Goal: Transaction & Acquisition: Purchase product/service

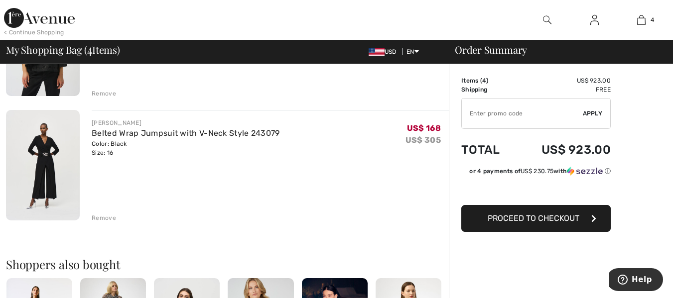
scroll to position [407, 0]
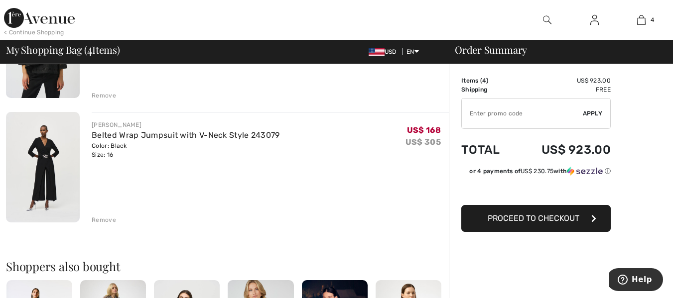
click at [54, 173] on img at bounding box center [43, 167] width 74 height 111
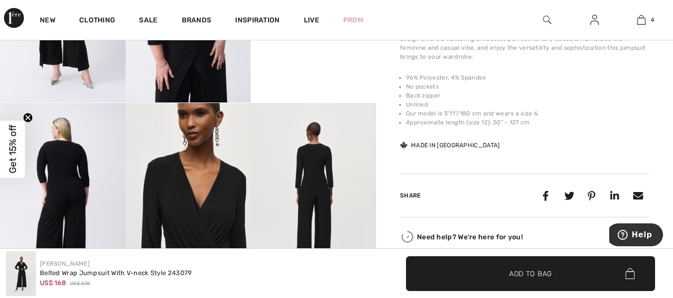
scroll to position [459, 0]
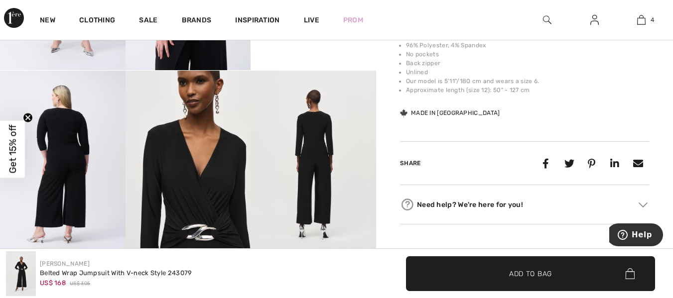
click at [73, 164] on img at bounding box center [63, 165] width 126 height 188
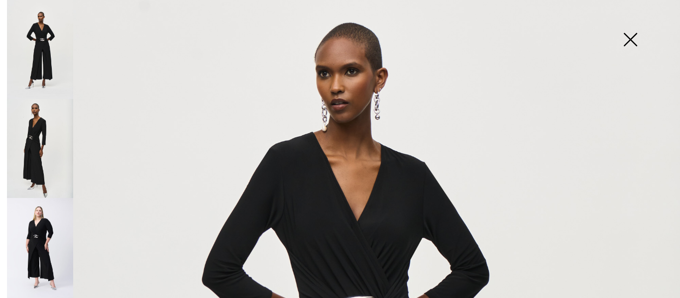
scroll to position [115, 0]
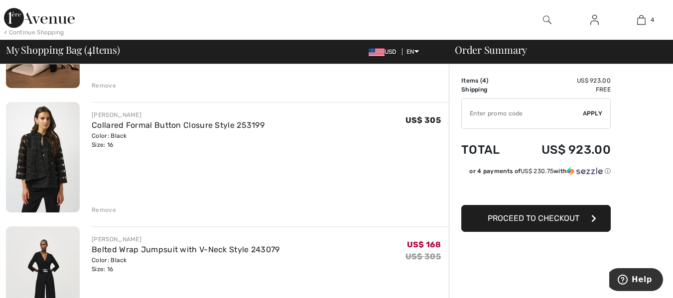
scroll to position [280, 0]
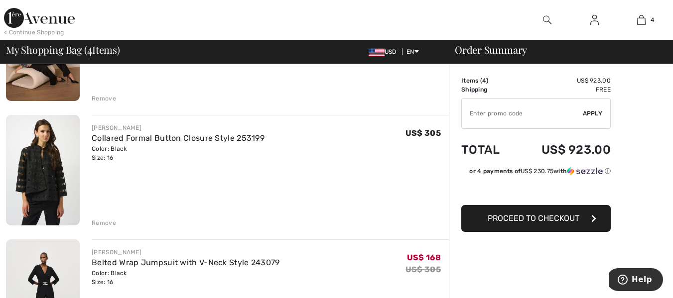
click at [47, 182] on img at bounding box center [43, 170] width 74 height 111
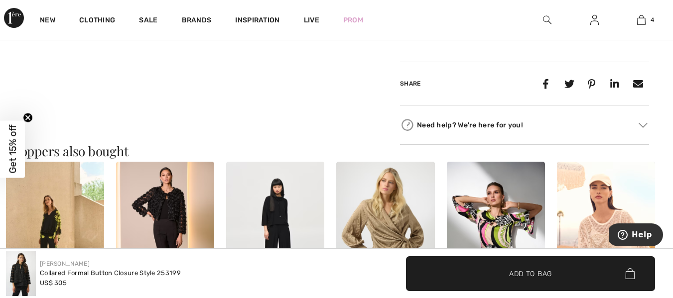
scroll to position [918, 0]
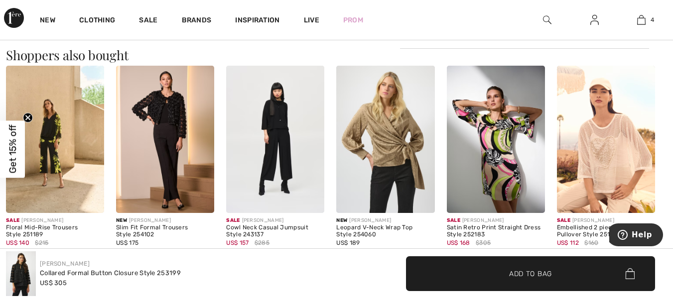
click at [171, 166] on img at bounding box center [165, 139] width 98 height 147
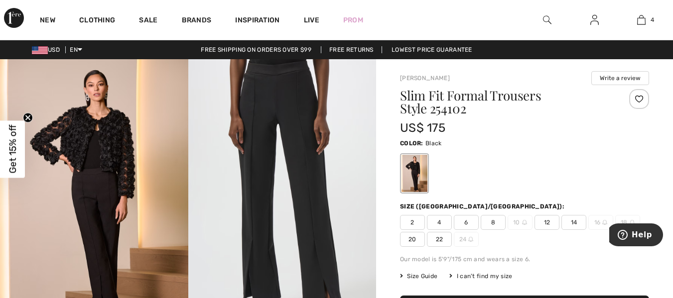
click at [575, 223] on span "14" at bounding box center [573, 222] width 25 height 15
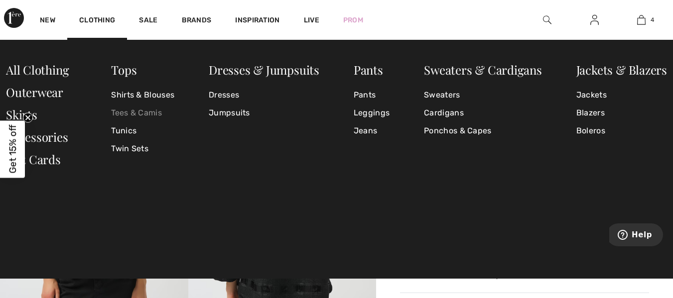
click at [137, 114] on link "Tees & Camis" at bounding box center [142, 113] width 63 height 18
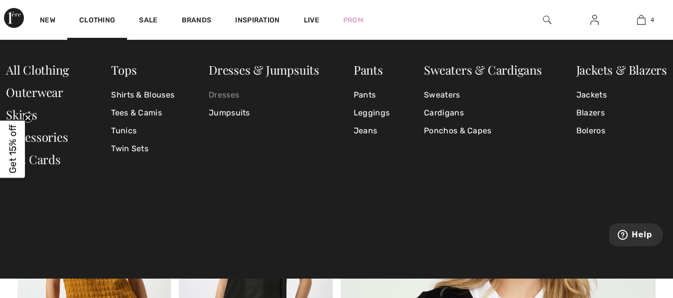
click at [225, 97] on link "Dresses" at bounding box center [264, 95] width 111 height 18
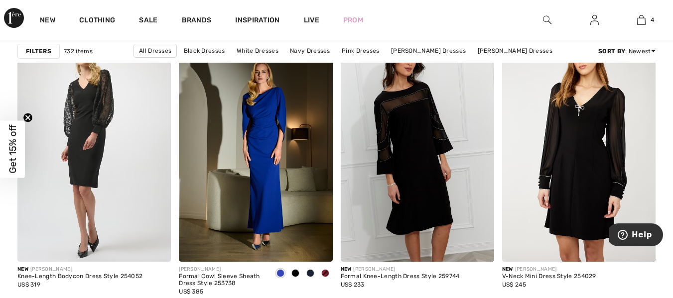
scroll to position [3902, 0]
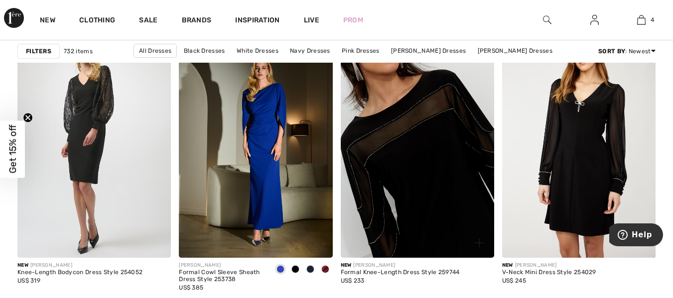
click at [451, 227] on img at bounding box center [417, 143] width 153 height 230
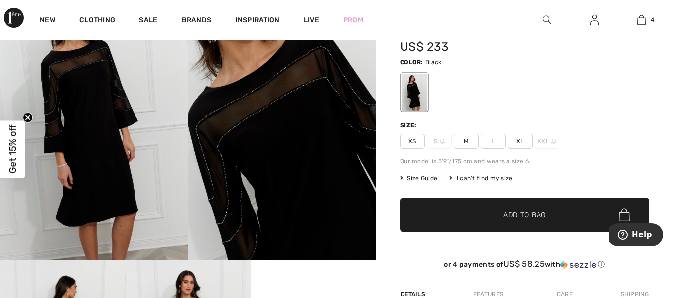
scroll to position [23, 0]
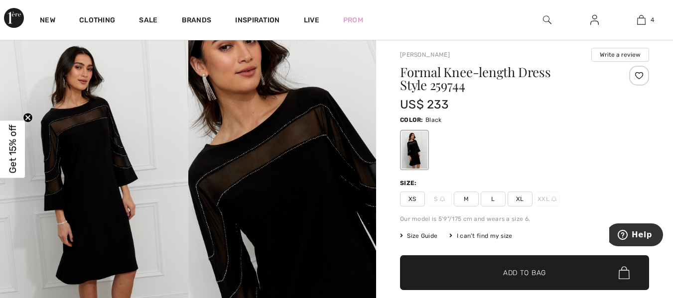
click at [522, 199] on span "XL" at bounding box center [520, 199] width 25 height 15
click at [509, 274] on span "Add to Bag" at bounding box center [524, 273] width 43 height 10
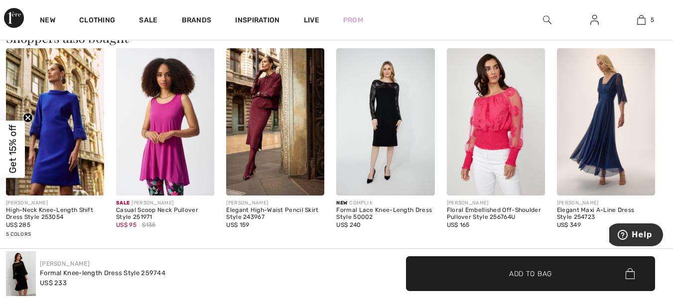
scroll to position [597, 0]
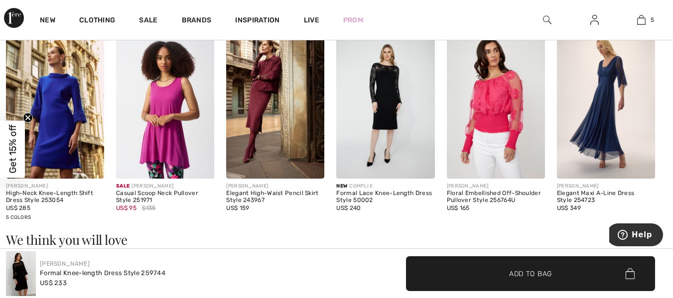
click at [601, 140] on img at bounding box center [606, 104] width 98 height 147
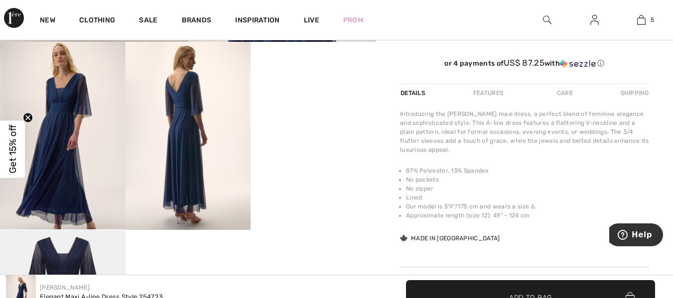
scroll to position [307, 0]
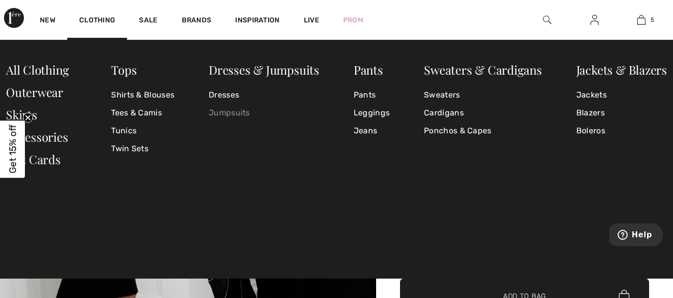
click at [235, 114] on link "Jumpsuits" at bounding box center [264, 113] width 111 height 18
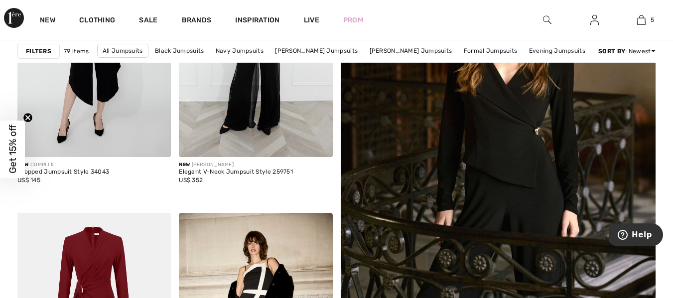
scroll to position [233, 0]
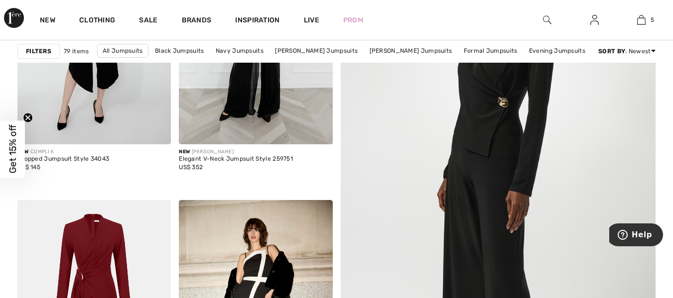
click at [493, 179] on img at bounding box center [498, 197] width 378 height 567
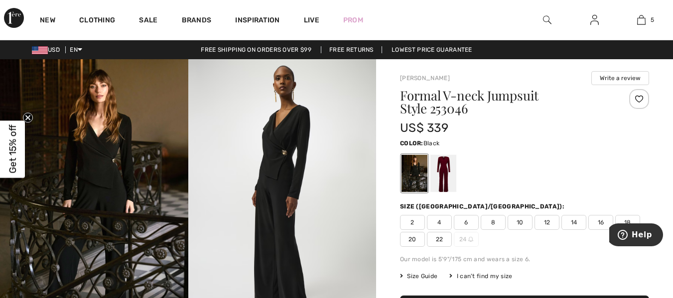
click at [285, 182] on img at bounding box center [282, 200] width 188 height 282
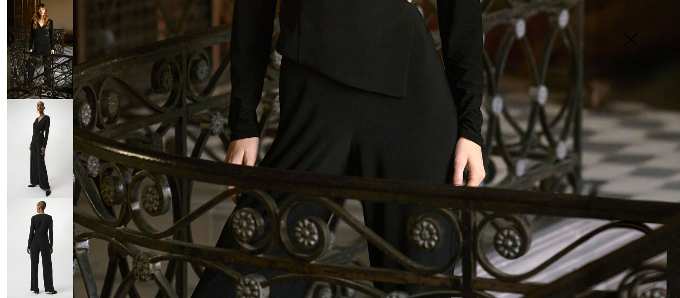
scroll to position [208, 0]
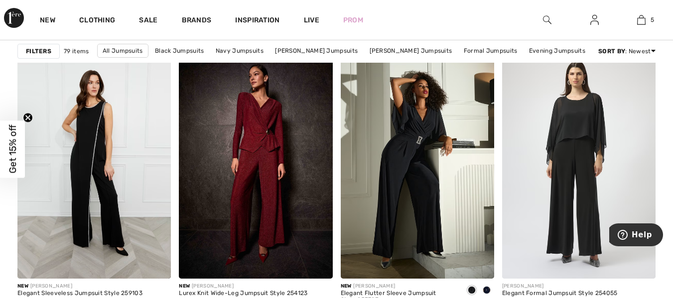
scroll to position [730, 0]
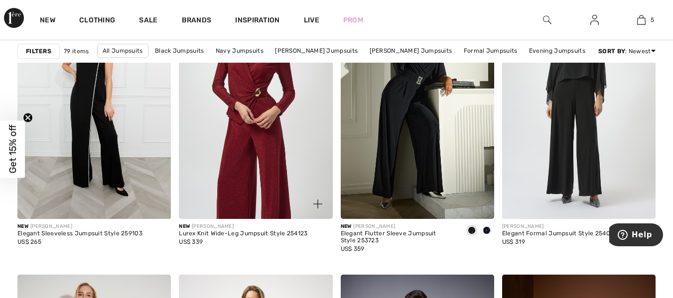
click at [274, 164] on img at bounding box center [255, 104] width 153 height 230
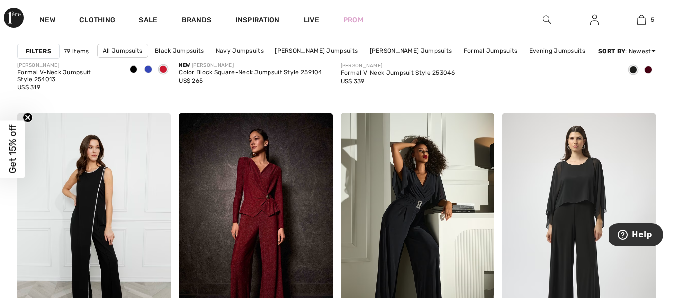
scroll to position [641, 0]
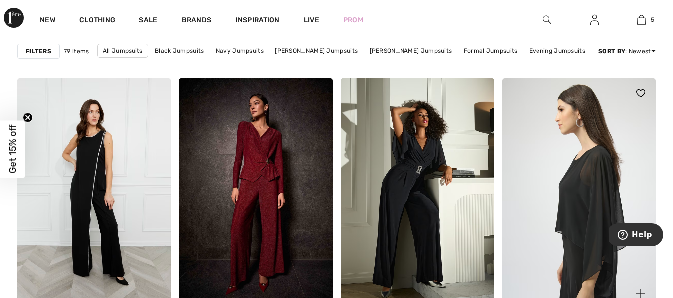
click at [586, 252] on img at bounding box center [578, 193] width 153 height 230
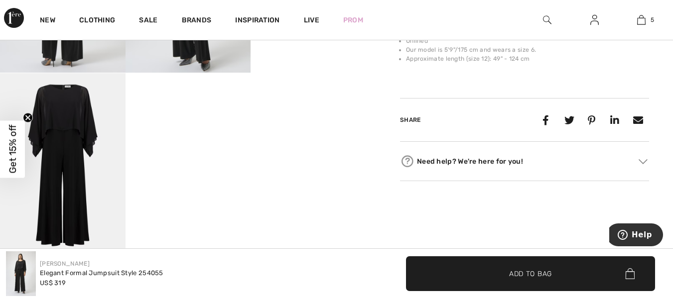
scroll to position [496, 0]
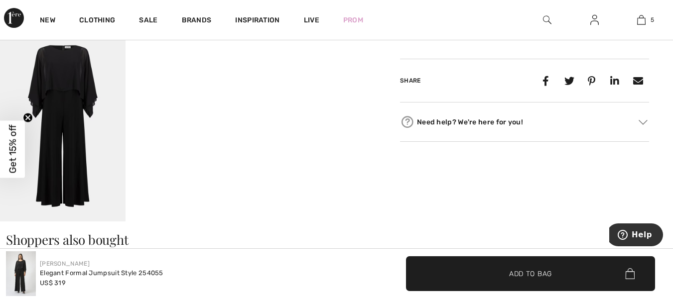
click at [76, 99] on img at bounding box center [63, 128] width 126 height 188
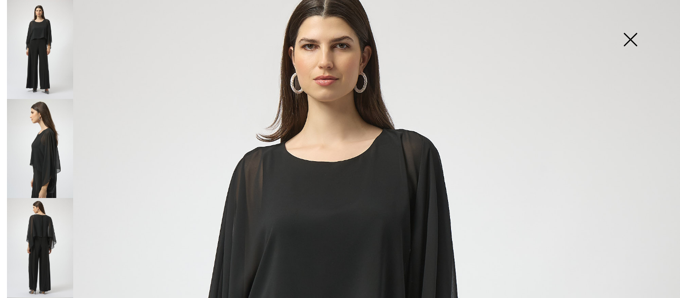
scroll to position [52, 0]
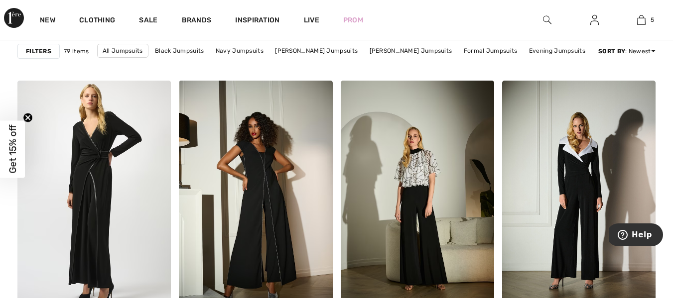
scroll to position [1338, 0]
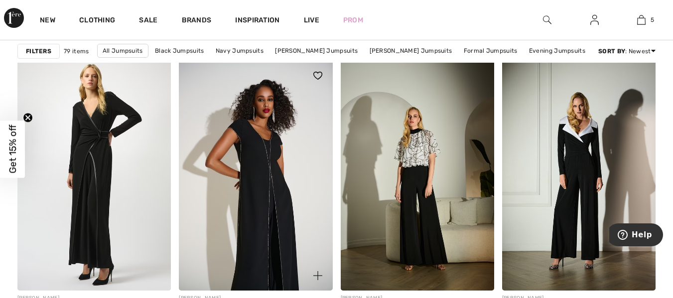
click at [253, 244] on img at bounding box center [255, 176] width 153 height 230
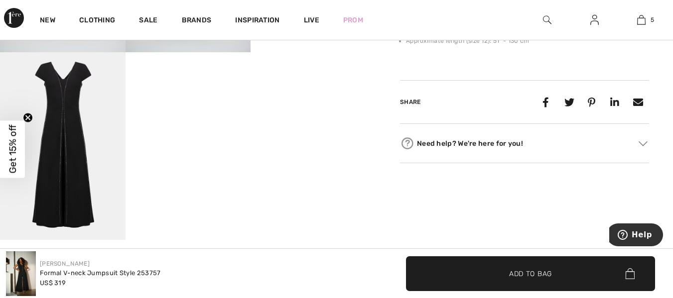
scroll to position [466, 0]
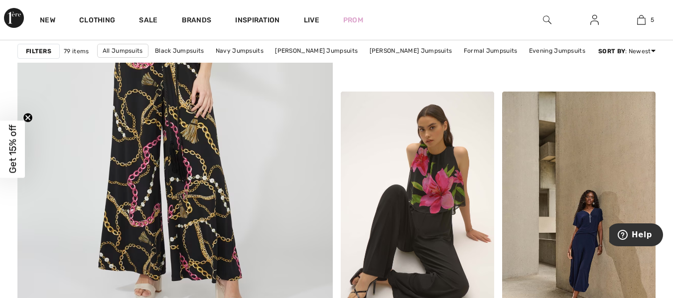
scroll to position [2679, 0]
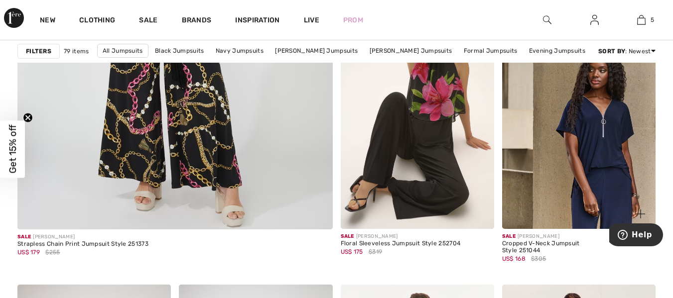
click at [595, 163] on img at bounding box center [578, 114] width 153 height 230
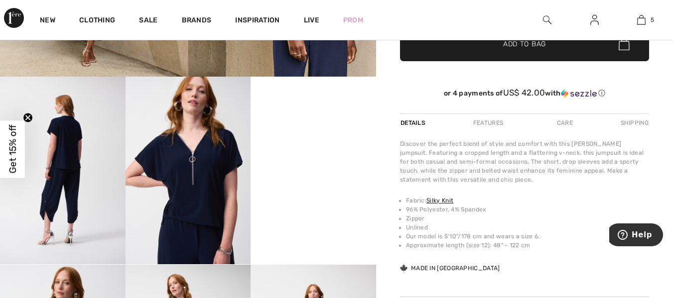
scroll to position [260, 0]
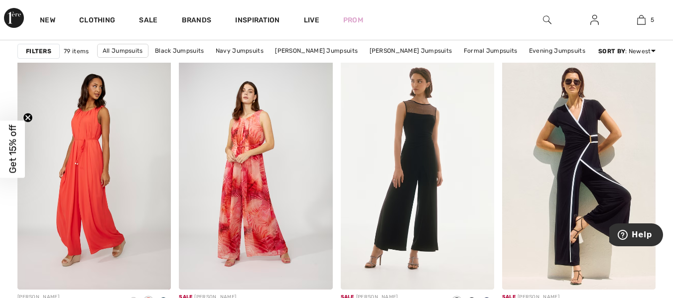
scroll to position [2918, 0]
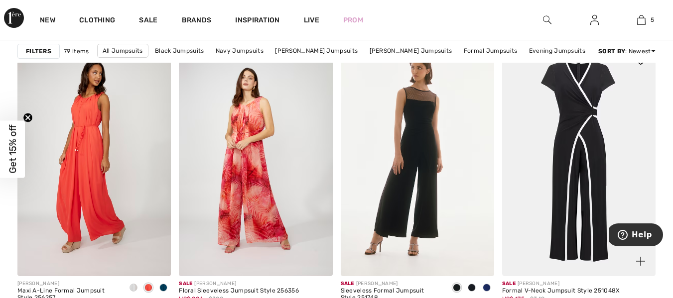
click at [597, 170] on img at bounding box center [578, 161] width 153 height 230
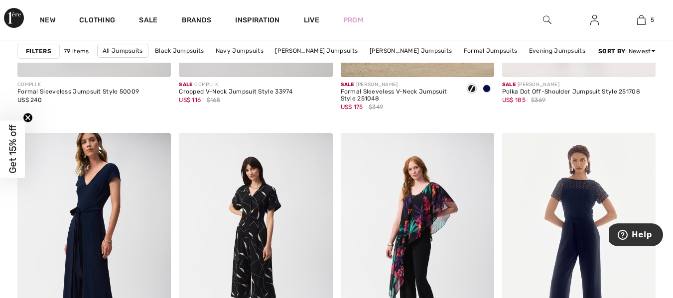
scroll to position [3877, 0]
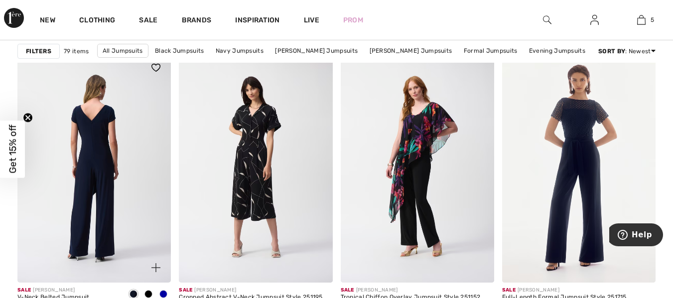
click at [101, 214] on img at bounding box center [93, 168] width 153 height 230
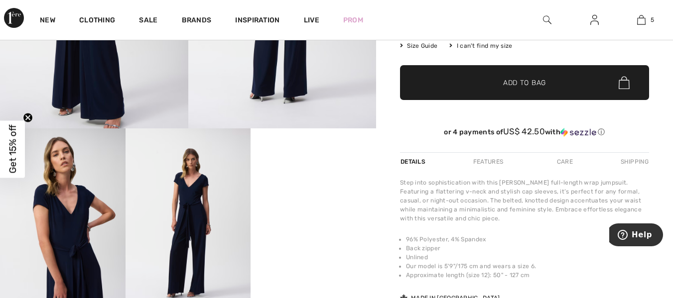
scroll to position [284, 0]
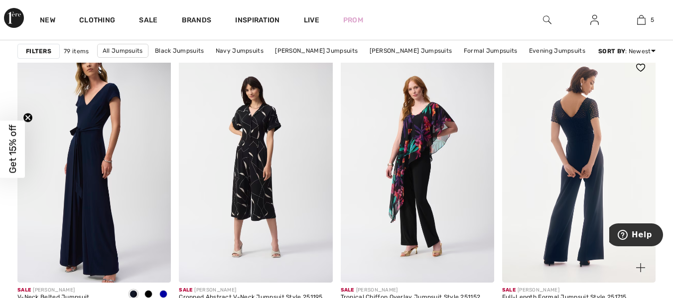
click at [595, 216] on img at bounding box center [578, 168] width 153 height 230
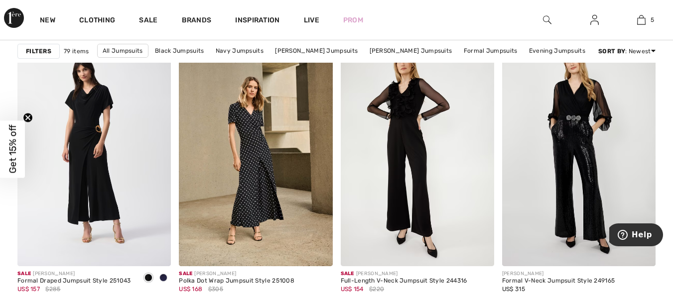
scroll to position [4189, 0]
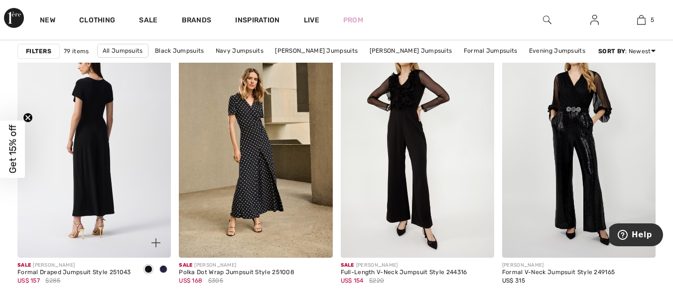
click at [92, 166] on img at bounding box center [93, 142] width 153 height 230
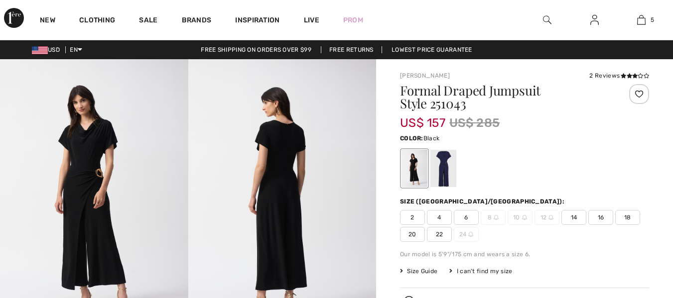
checkbox input "true"
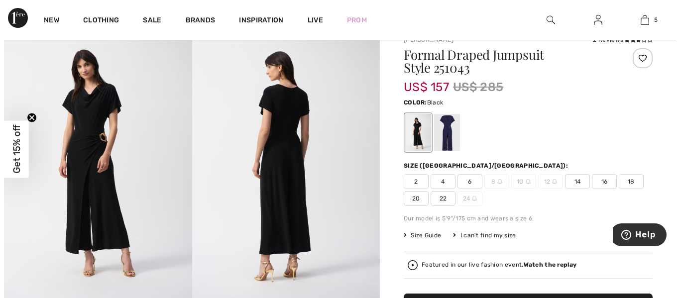
scroll to position [56, 0]
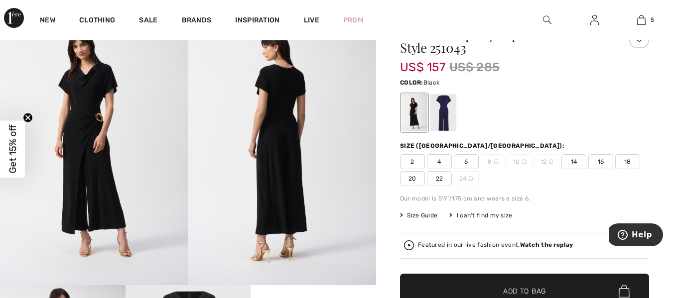
click at [412, 115] on div at bounding box center [414, 112] width 26 height 37
click at [100, 207] on img at bounding box center [94, 144] width 188 height 282
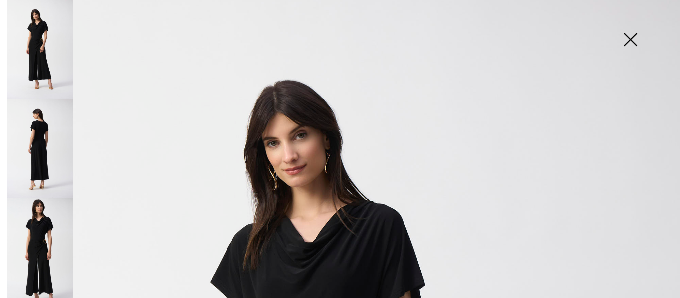
scroll to position [0, 0]
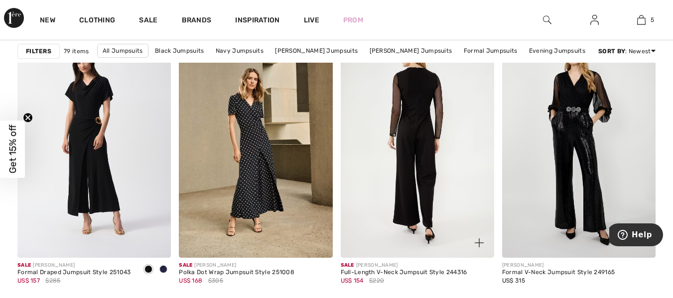
click at [426, 164] on img at bounding box center [417, 142] width 153 height 230
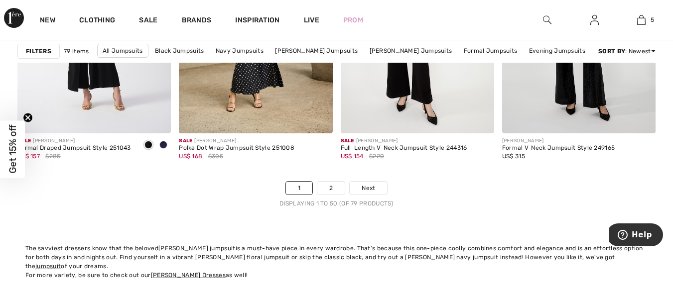
scroll to position [4385, 0]
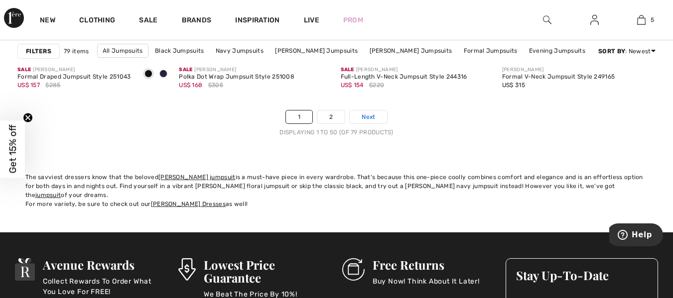
click at [361, 116] on link "Next" at bounding box center [368, 117] width 37 height 13
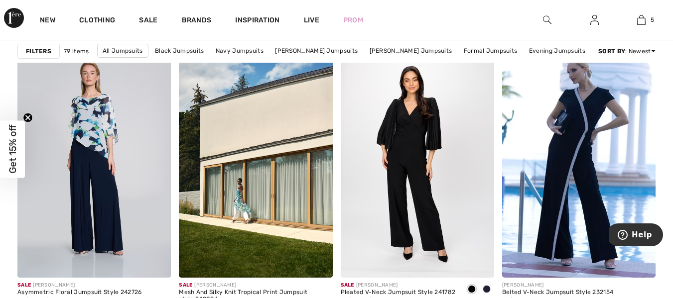
scroll to position [1364, 0]
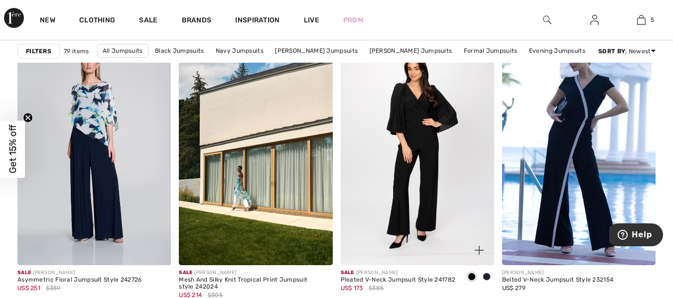
click at [425, 211] on img at bounding box center [417, 150] width 153 height 230
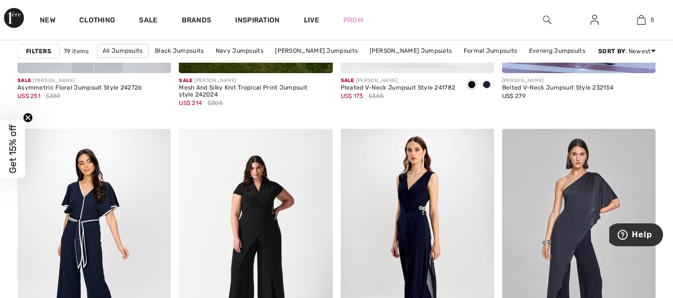
scroll to position [1629, 0]
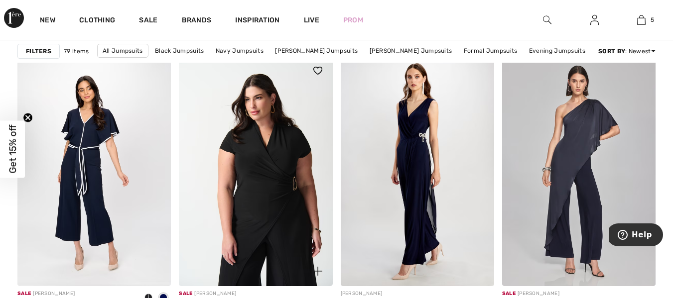
click at [289, 257] on img at bounding box center [255, 171] width 153 height 230
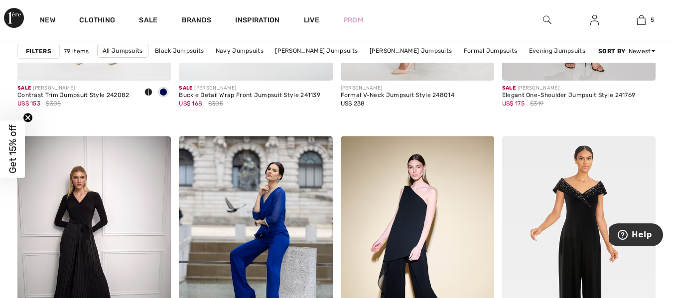
scroll to position [1915, 0]
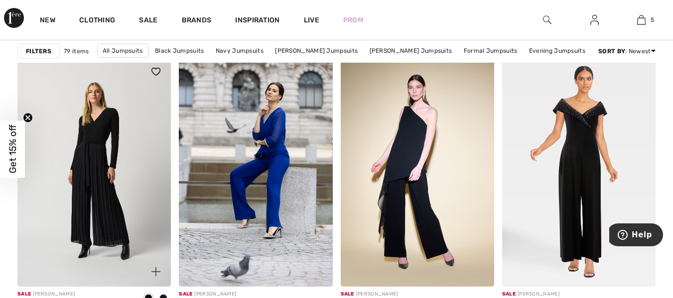
click at [113, 226] on img at bounding box center [93, 172] width 153 height 230
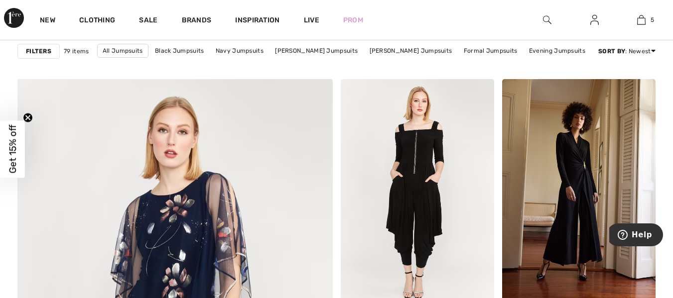
scroll to position [2353, 0]
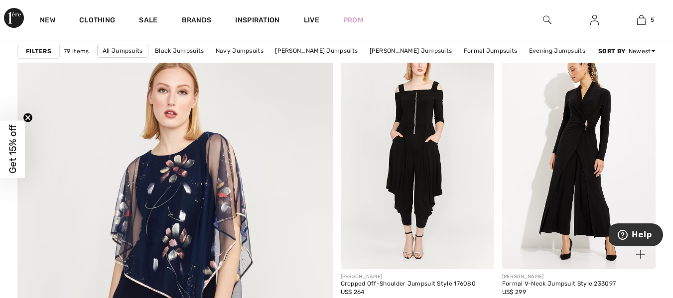
click at [573, 168] on img at bounding box center [578, 154] width 153 height 230
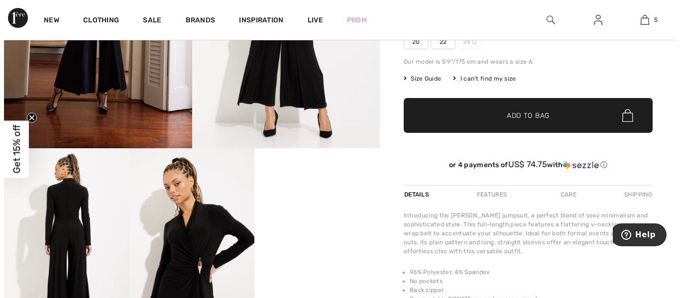
scroll to position [266, 0]
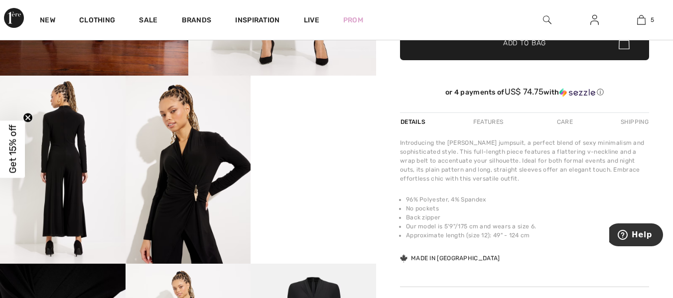
click at [202, 229] on img at bounding box center [189, 170] width 126 height 188
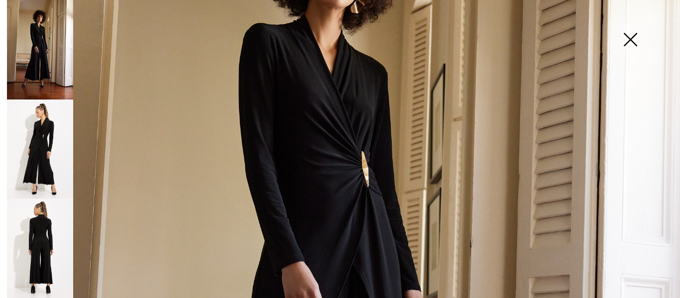
scroll to position [212, 0]
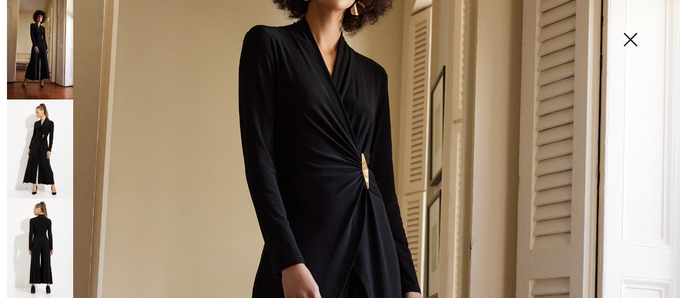
click at [36, 150] on img at bounding box center [40, 150] width 66 height 100
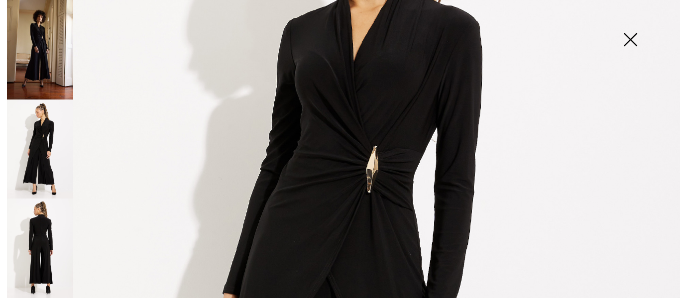
click at [45, 239] on img at bounding box center [40, 249] width 66 height 100
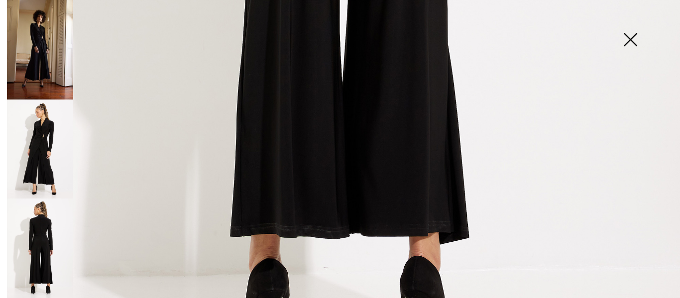
scroll to position [638, 0]
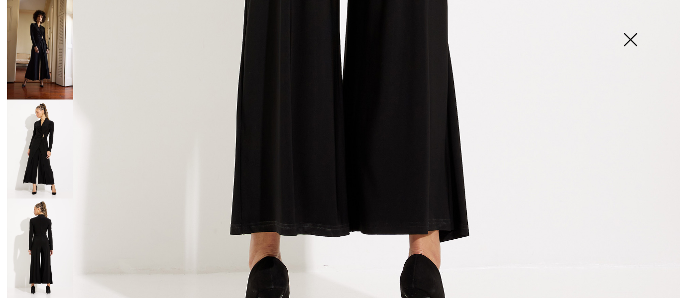
click at [45, 249] on img at bounding box center [40, 249] width 66 height 100
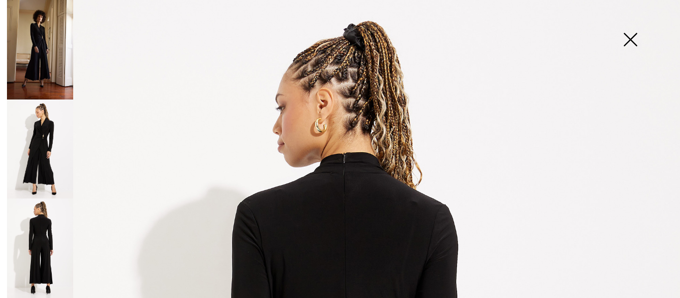
scroll to position [0, 0]
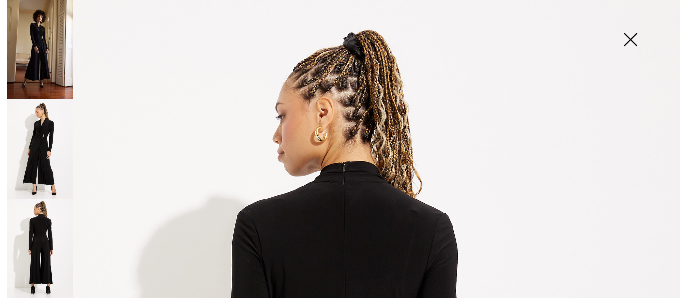
click at [34, 45] on img at bounding box center [40, 50] width 66 height 100
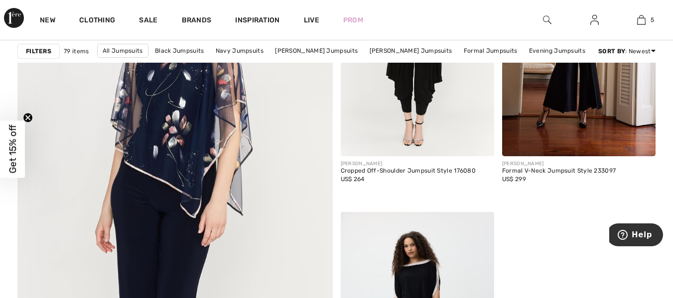
scroll to position [2486, 0]
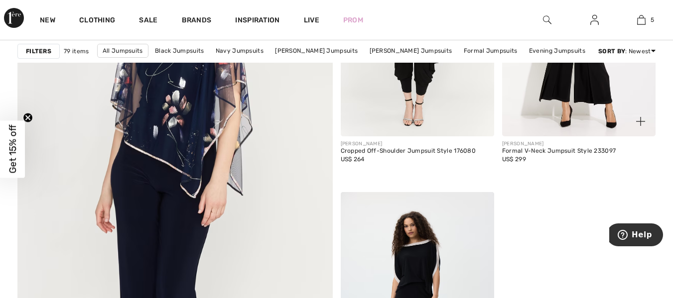
click at [559, 92] on img at bounding box center [578, 21] width 153 height 230
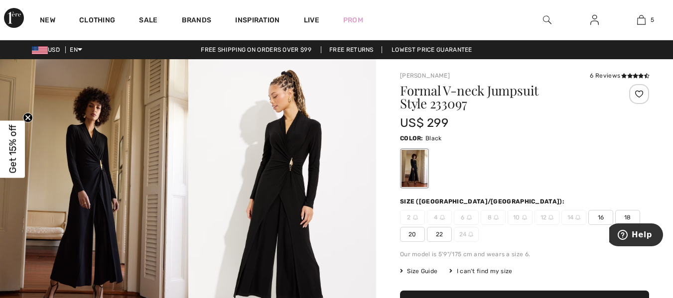
click at [596, 219] on span "16" at bounding box center [600, 217] width 25 height 15
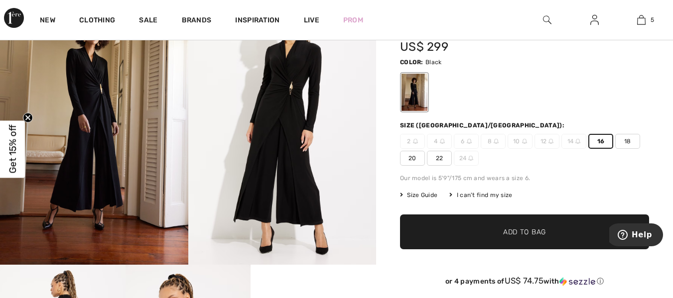
scroll to position [134, 0]
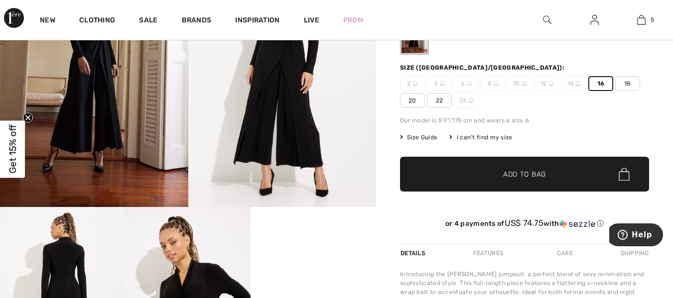
click at [522, 178] on span "Add to Bag" at bounding box center [524, 174] width 43 height 10
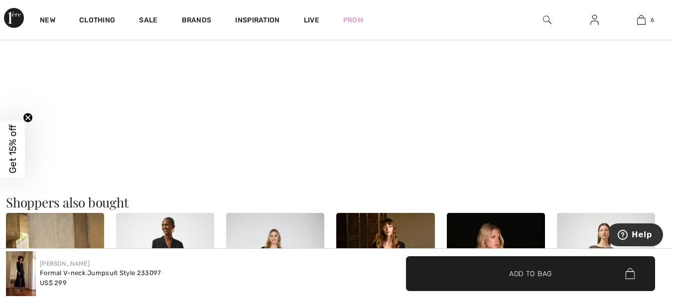
scroll to position [726, 0]
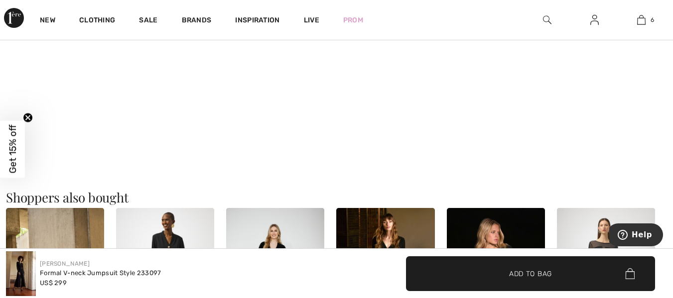
click at [62, 54] on video "Your browser does not support the video tag." at bounding box center [63, 22] width 126 height 63
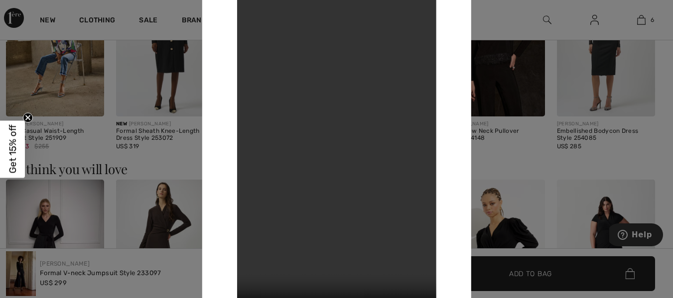
scroll to position [1084, 0]
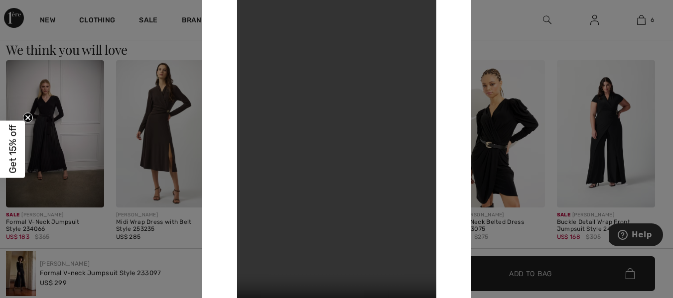
click at [159, 135] on div at bounding box center [336, 149] width 673 height 298
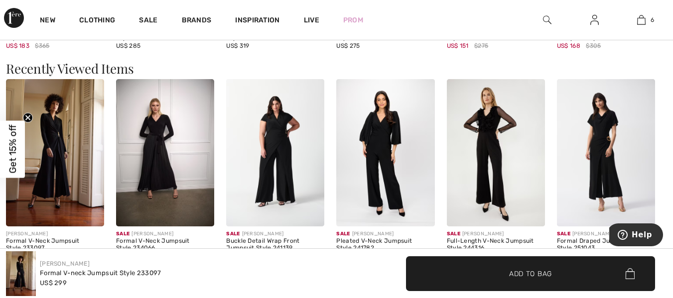
scroll to position [1314, 0]
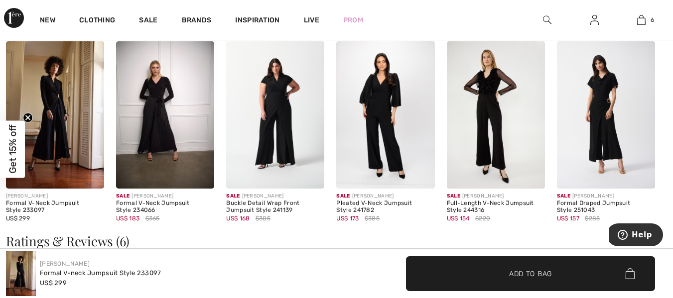
click at [611, 143] on img at bounding box center [606, 114] width 98 height 147
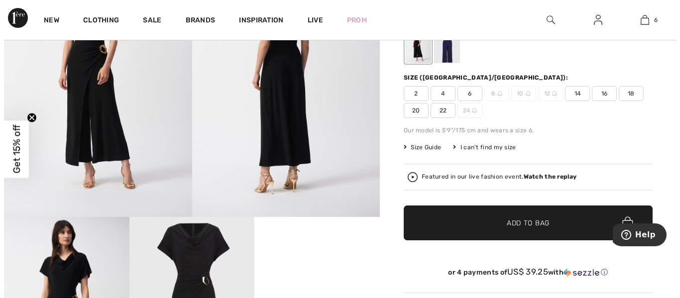
scroll to position [144, 0]
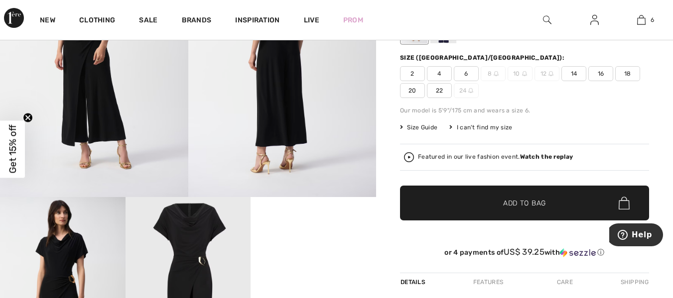
click at [532, 158] on strong "Watch the replay" at bounding box center [546, 156] width 53 height 7
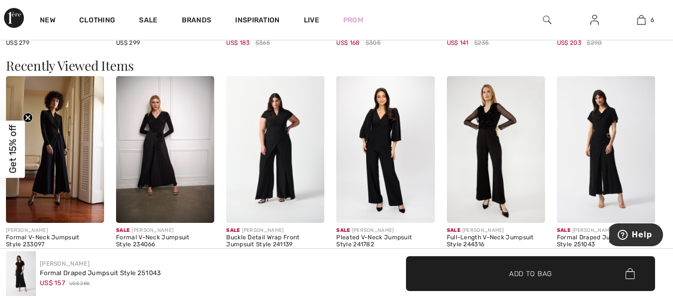
scroll to position [1059, 0]
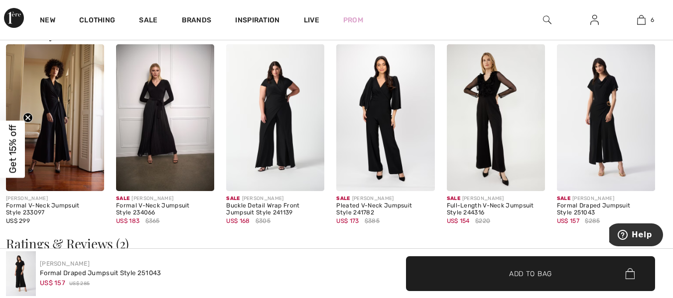
click at [610, 138] on img at bounding box center [606, 117] width 98 height 147
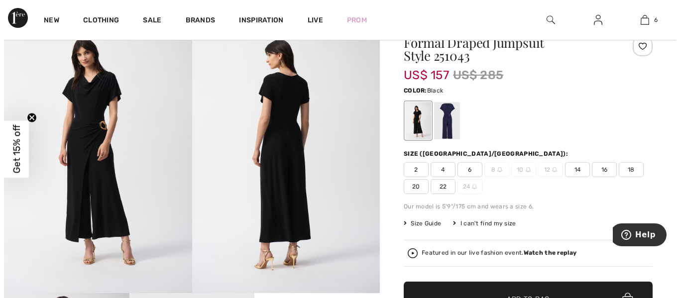
scroll to position [88, 0]
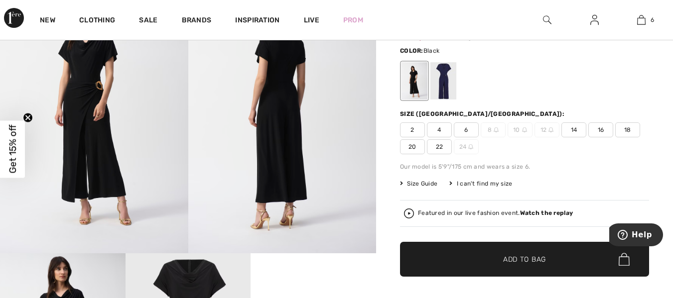
click at [537, 211] on strong "Watch the replay" at bounding box center [546, 213] width 53 height 7
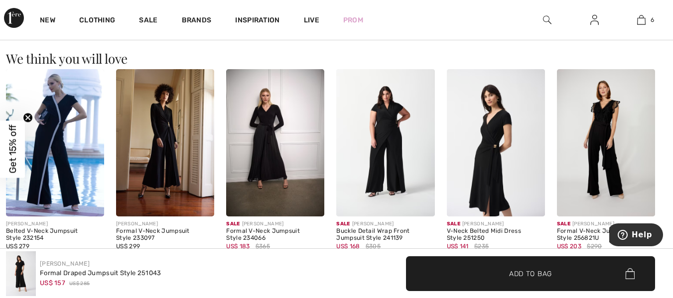
scroll to position [835, 0]
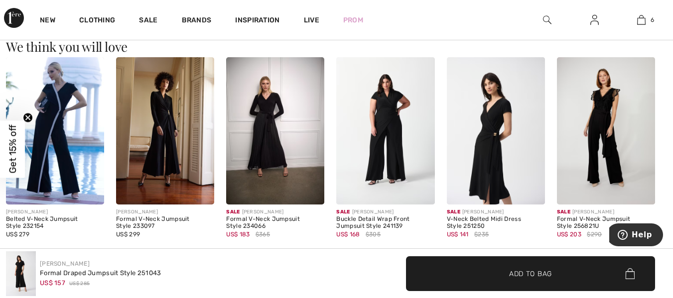
click at [269, 155] on img at bounding box center [275, 130] width 98 height 147
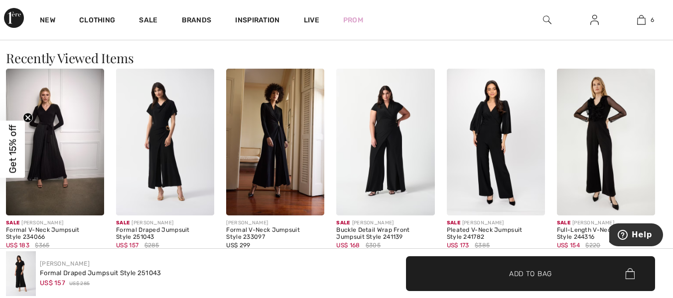
scroll to position [1041, 0]
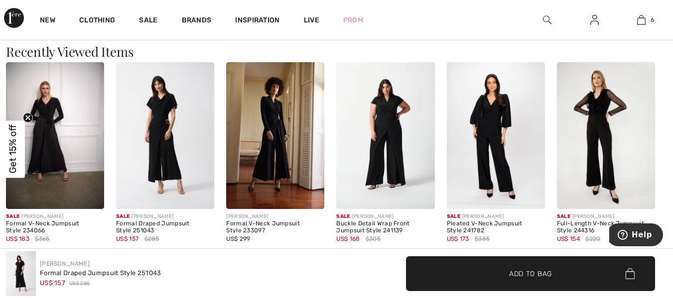
click at [170, 173] on img at bounding box center [165, 135] width 98 height 147
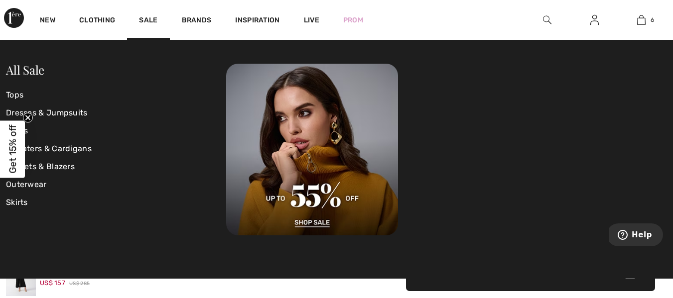
scroll to position [1041, 0]
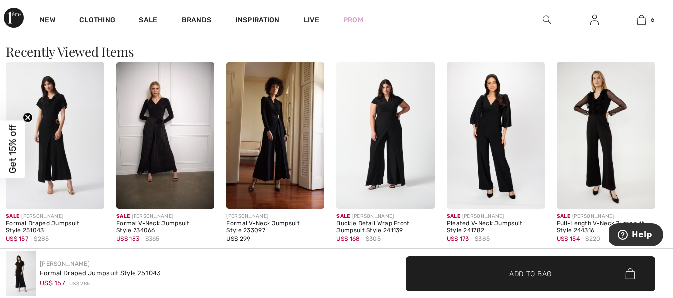
click at [502, 164] on img at bounding box center [496, 135] width 98 height 147
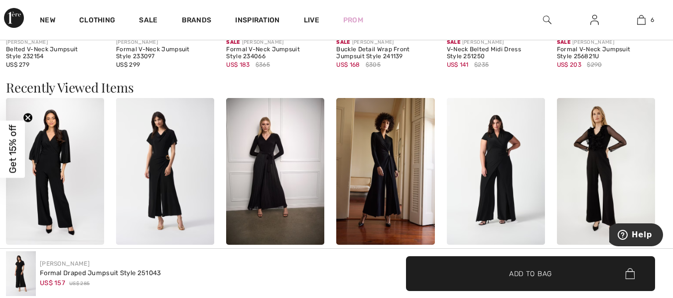
scroll to position [1061, 0]
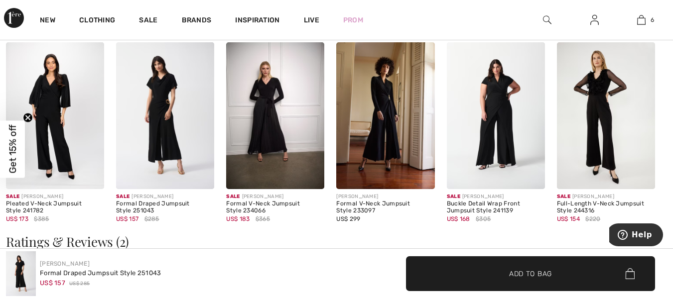
click at [381, 121] on img at bounding box center [385, 115] width 98 height 147
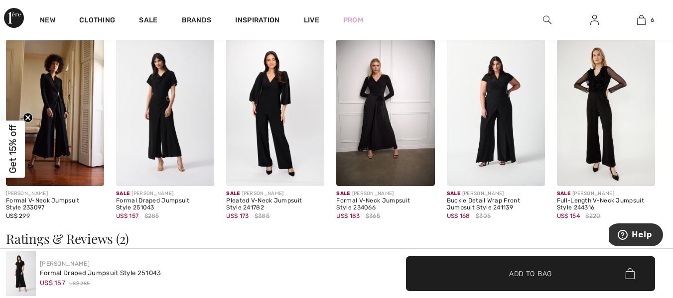
scroll to position [1032, 0]
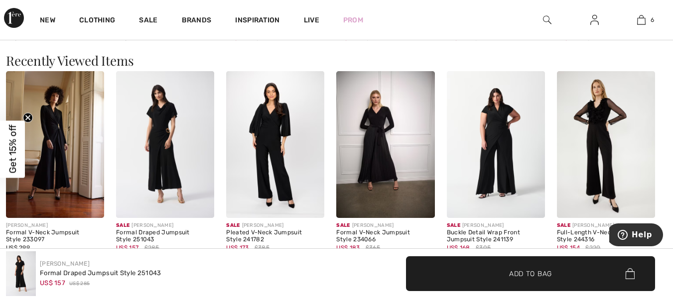
click at [167, 173] on img at bounding box center [165, 144] width 98 height 147
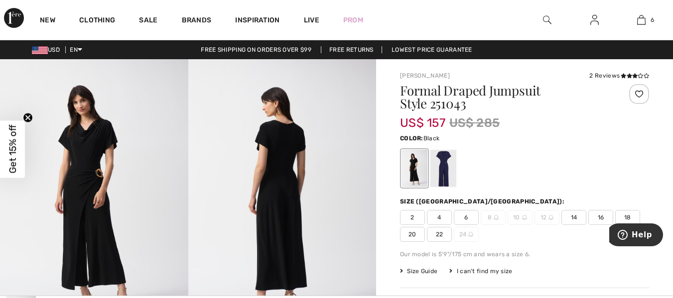
scroll to position [1062, 0]
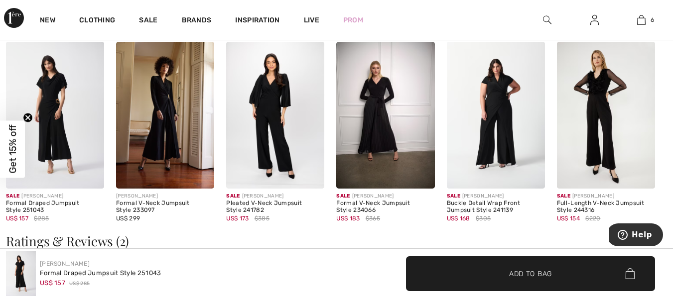
click at [378, 125] on img at bounding box center [385, 115] width 98 height 147
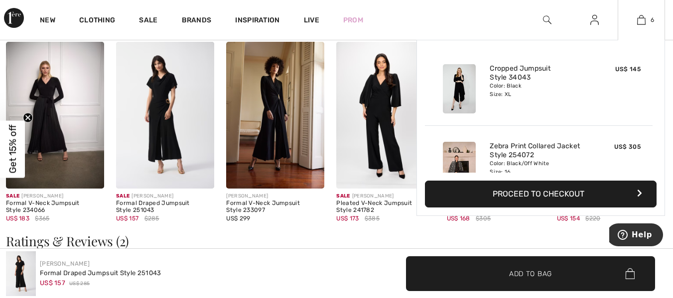
drag, startPoint x: 653, startPoint y: 64, endPoint x: 647, endPoint y: 79, distance: 16.3
click at [647, 79] on div "Added to Bag Compli K Cropped Jumpsuit Style 34043 US$ 145 Color: Black Size: X…" at bounding box center [541, 110] width 232 height 125
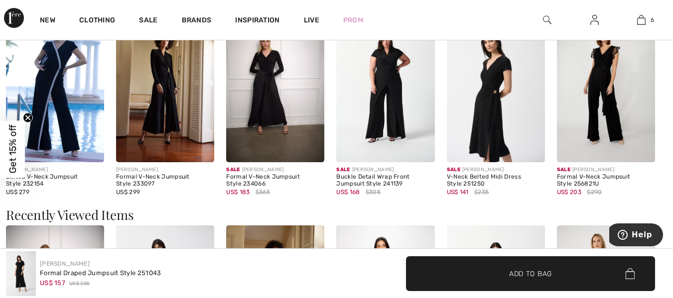
scroll to position [842, 0]
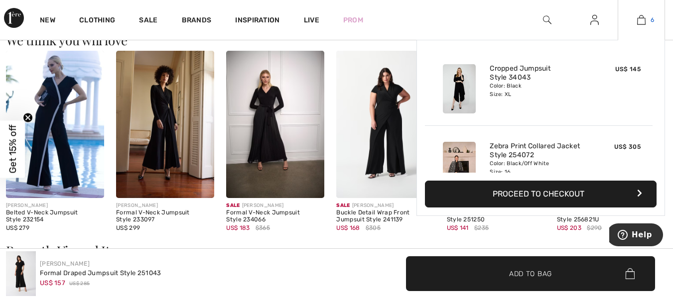
click at [640, 17] on img at bounding box center [641, 20] width 8 height 12
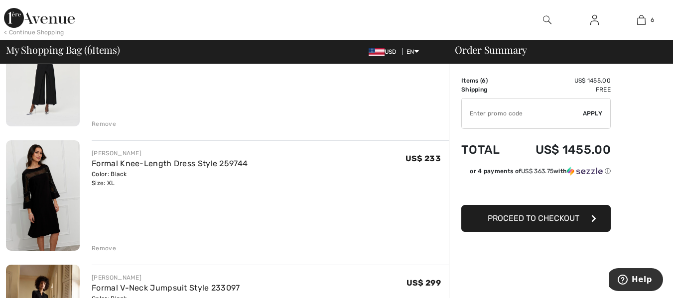
scroll to position [478, 0]
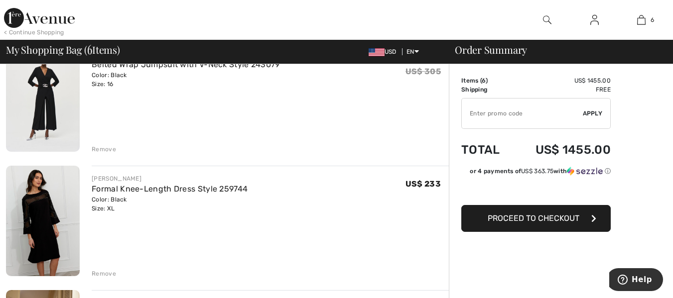
click at [49, 249] on img at bounding box center [43, 221] width 74 height 111
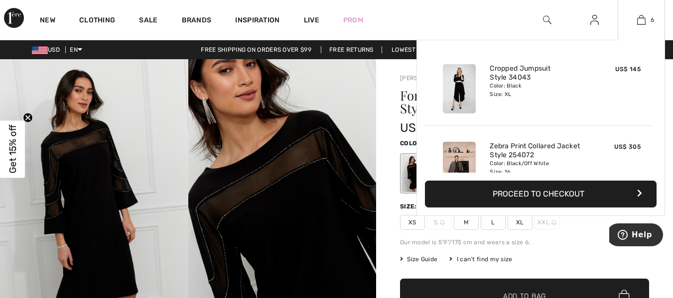
click at [457, 89] on img at bounding box center [459, 88] width 33 height 49
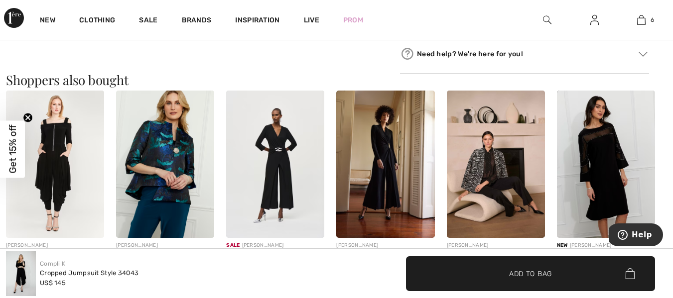
scroll to position [549, 0]
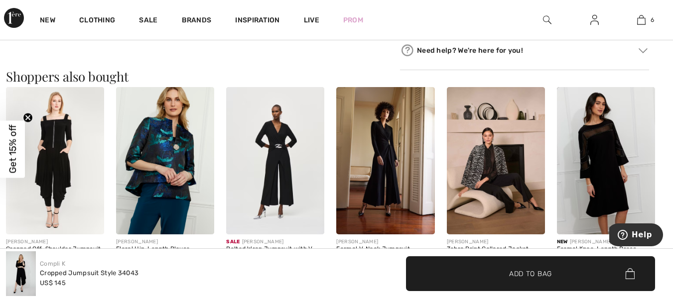
click at [279, 183] on img at bounding box center [275, 160] width 98 height 147
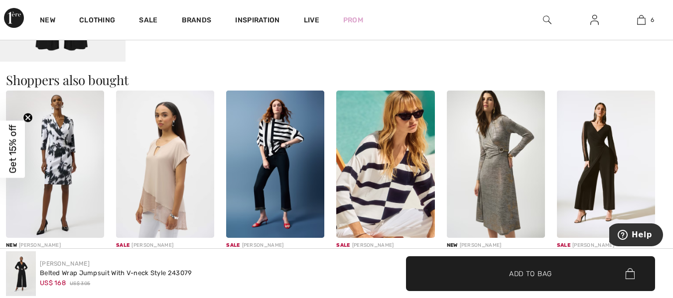
scroll to position [1076, 0]
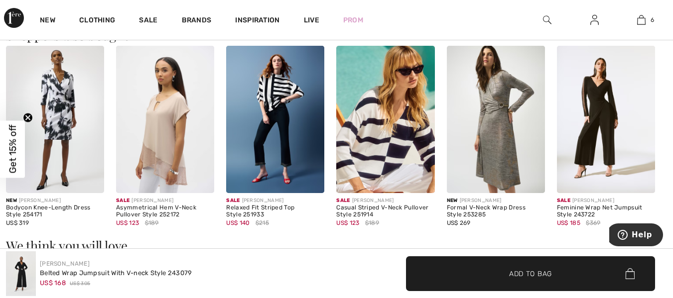
click at [592, 148] on img at bounding box center [606, 119] width 98 height 147
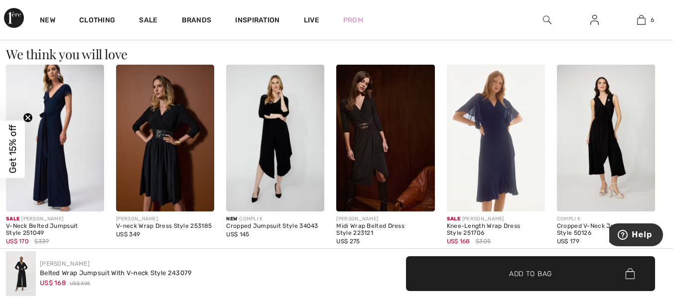
scroll to position [1263, 0]
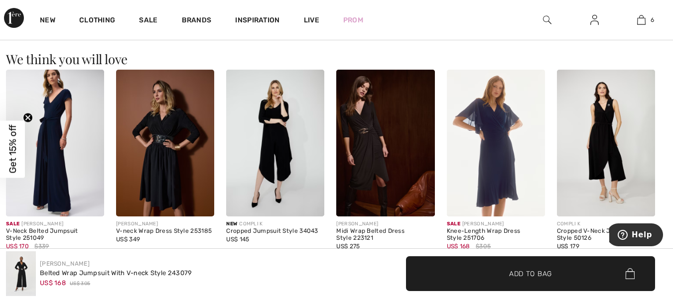
click at [57, 189] on img at bounding box center [55, 143] width 98 height 147
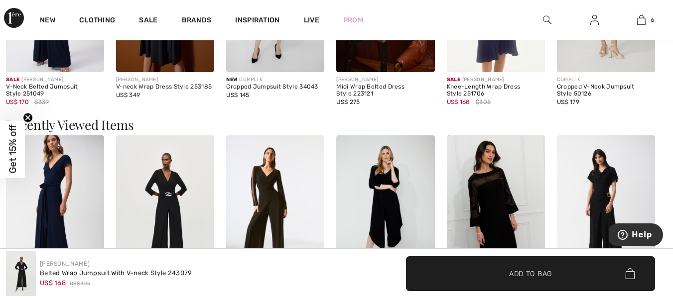
scroll to position [1448, 0]
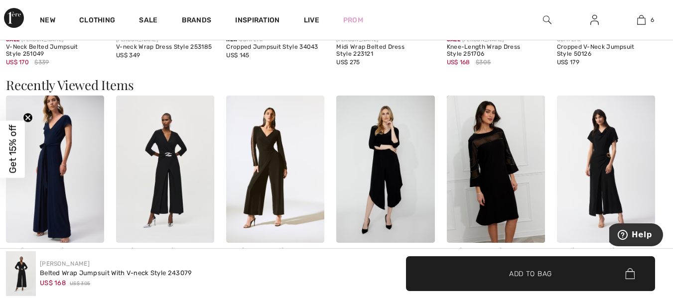
click at [613, 197] on img at bounding box center [606, 169] width 98 height 147
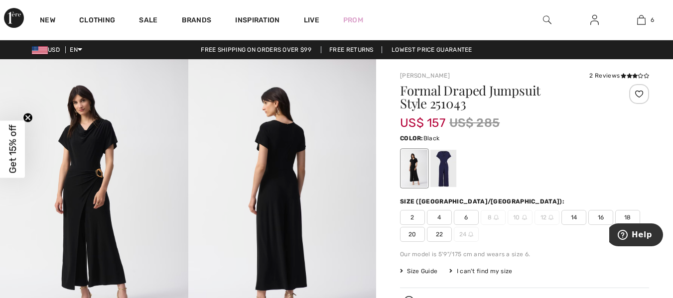
click at [638, 93] on div at bounding box center [639, 94] width 20 height 20
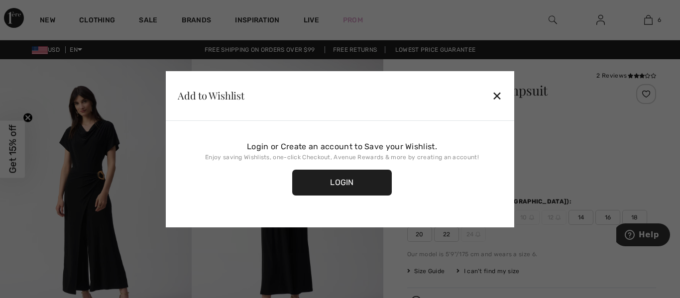
click at [496, 96] on div "✕" at bounding box center [497, 95] width 10 height 21
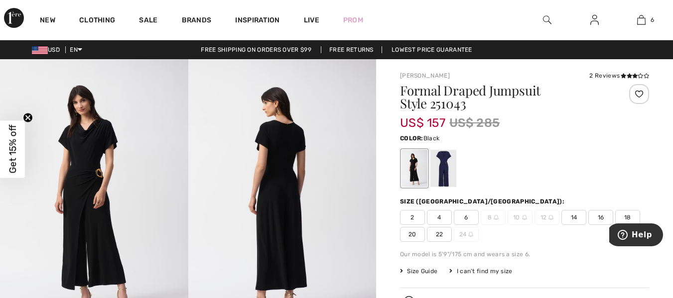
click at [603, 79] on div "2 Reviews" at bounding box center [619, 75] width 60 height 9
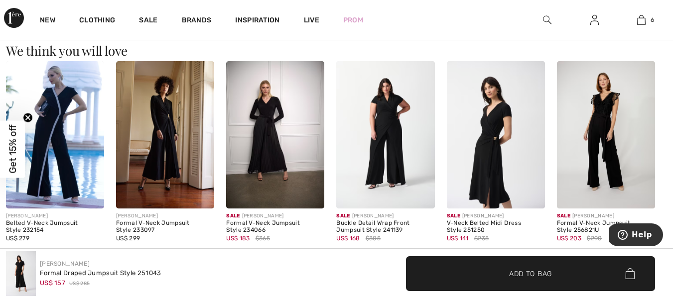
scroll to position [858, 0]
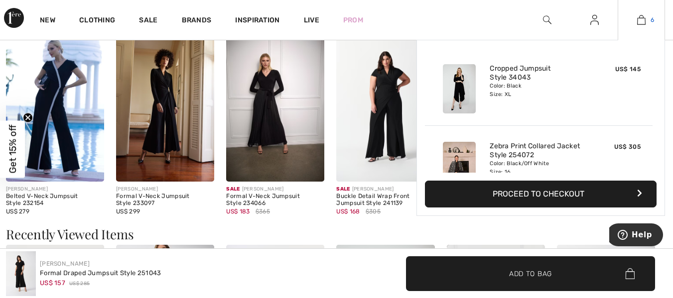
click at [643, 19] on img at bounding box center [641, 20] width 8 height 12
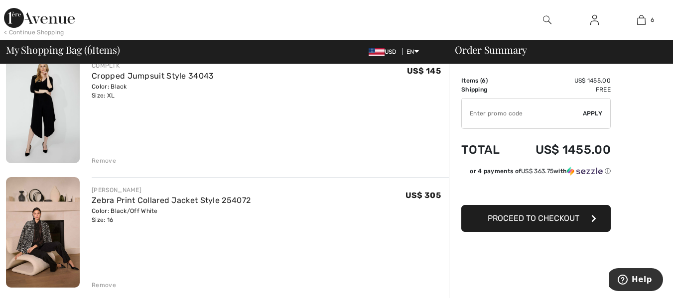
scroll to position [173, 0]
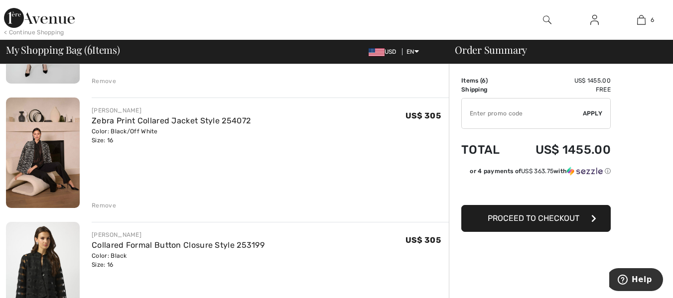
click at [46, 155] on img at bounding box center [43, 153] width 74 height 111
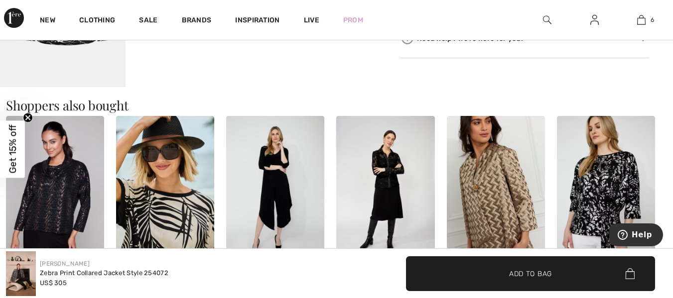
scroll to position [664, 0]
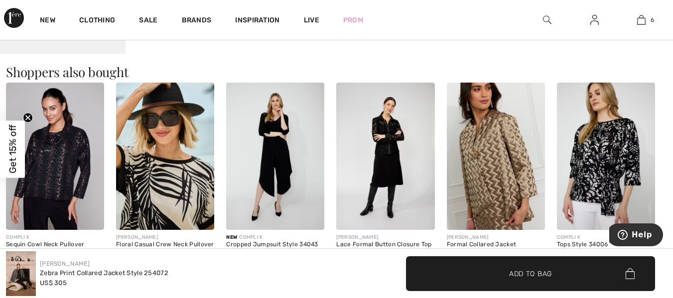
click at [492, 191] on img at bounding box center [496, 156] width 98 height 147
click at [61, 177] on img at bounding box center [55, 156] width 98 height 147
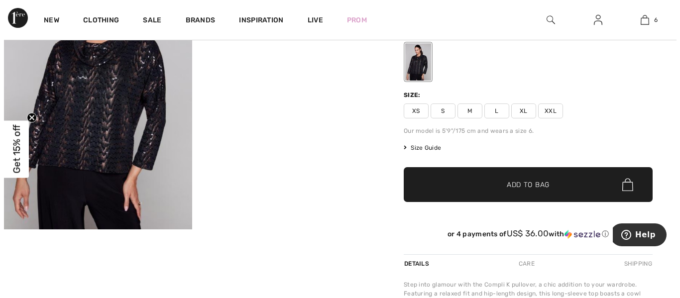
scroll to position [130, 0]
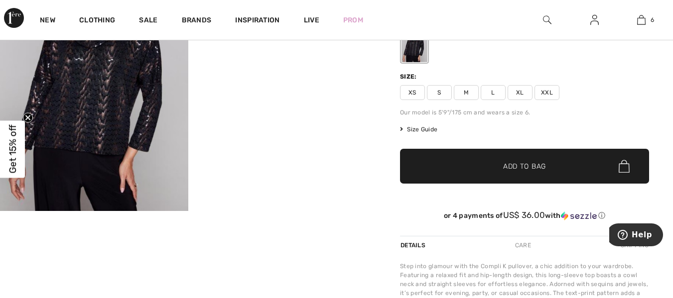
click at [107, 134] on img at bounding box center [94, 70] width 188 height 282
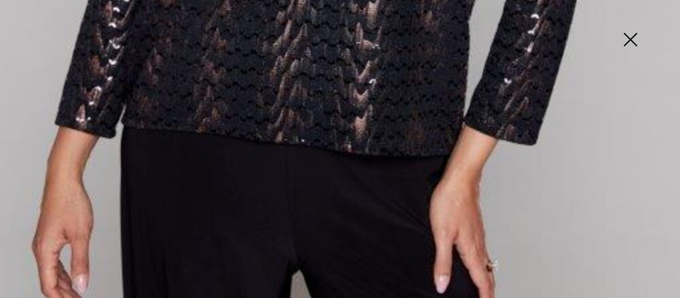
scroll to position [624, 0]
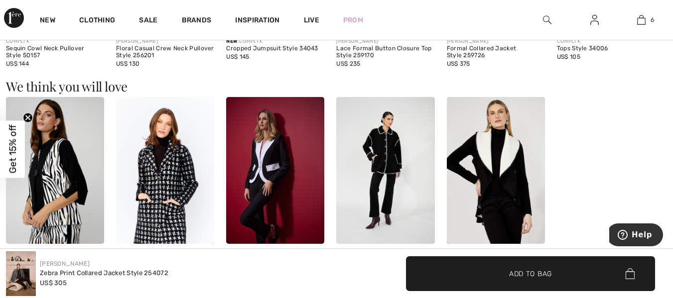
scroll to position [917, 0]
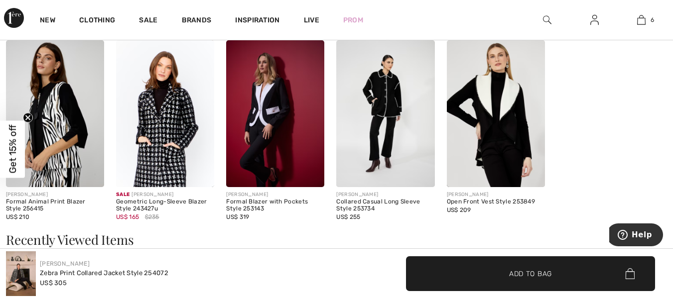
click at [496, 132] on img at bounding box center [496, 113] width 98 height 147
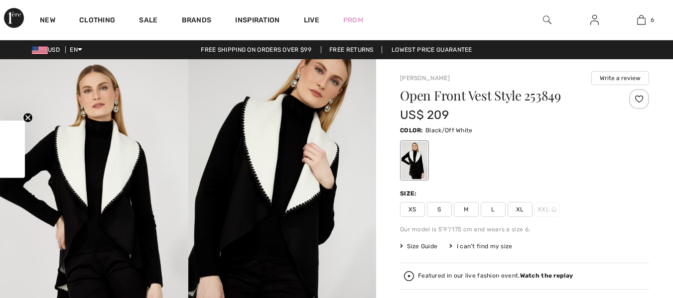
checkbox input "true"
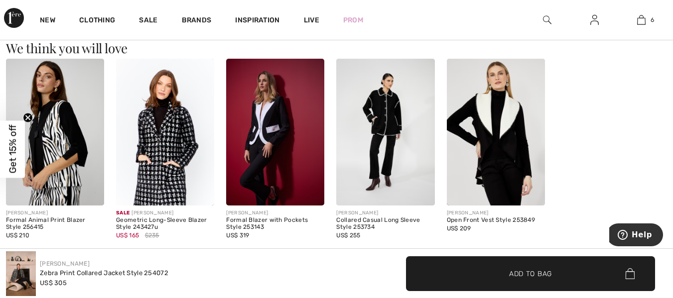
scroll to position [859, 0]
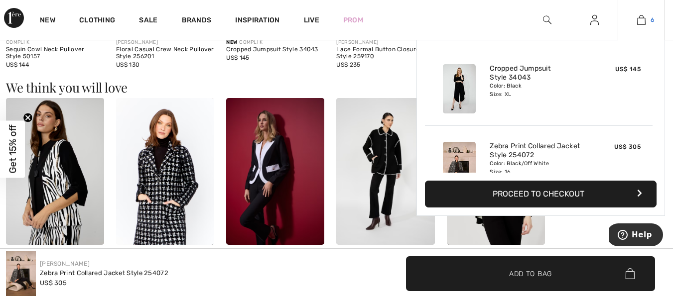
click at [643, 20] on img at bounding box center [641, 20] width 8 height 12
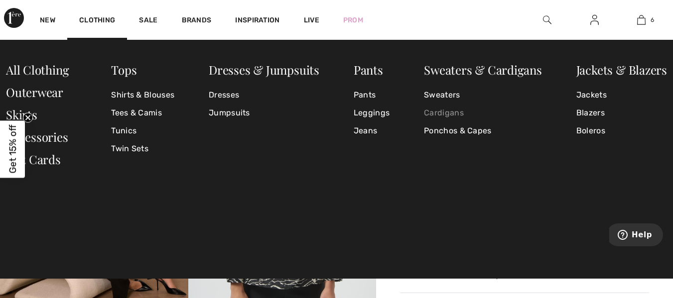
click at [444, 113] on link "Cardigans" at bounding box center [483, 113] width 118 height 18
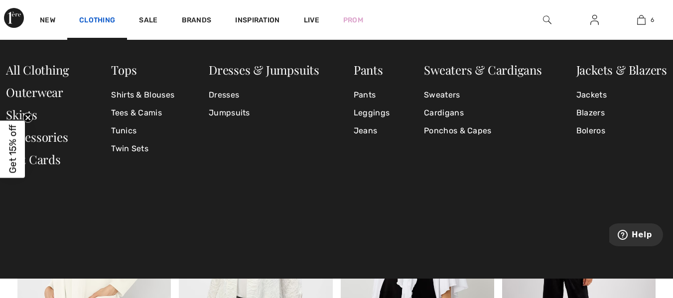
click at [98, 22] on link "Clothing" at bounding box center [97, 21] width 36 height 10
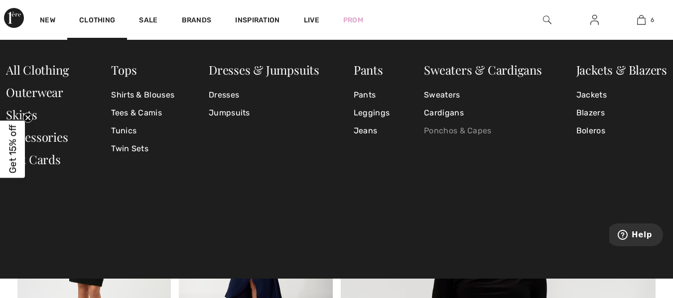
click at [442, 133] on link "Ponchos & Capes" at bounding box center [483, 131] width 118 height 18
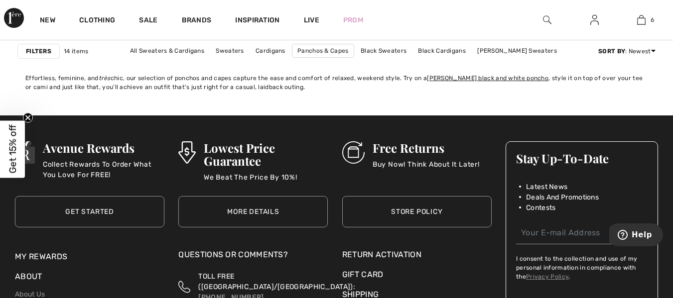
scroll to position [1666, 0]
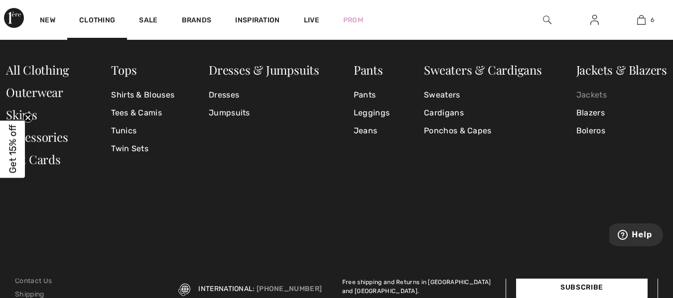
click at [589, 97] on link "Jackets" at bounding box center [621, 95] width 91 height 18
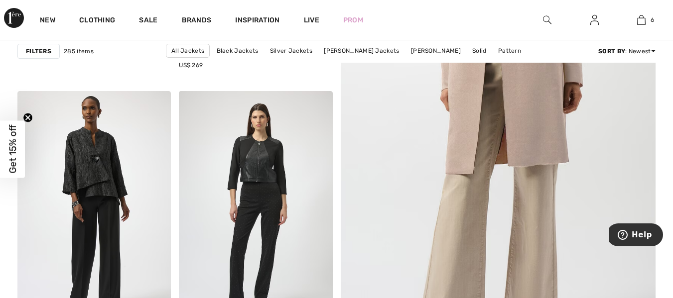
scroll to position [348, 0]
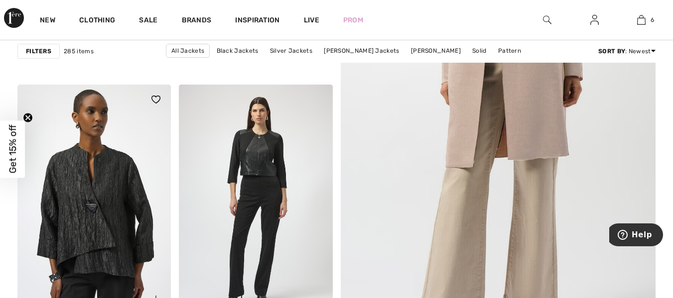
click at [103, 247] on img at bounding box center [93, 200] width 153 height 230
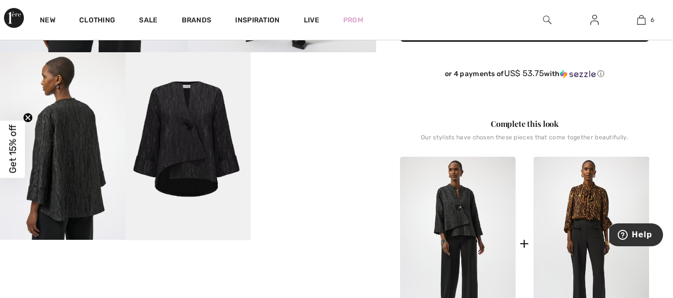
scroll to position [332, 0]
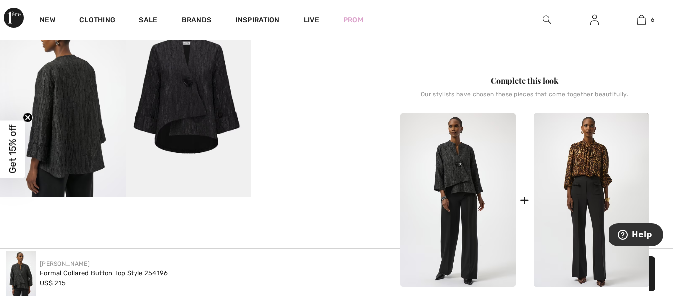
click at [191, 124] on img at bounding box center [189, 103] width 126 height 188
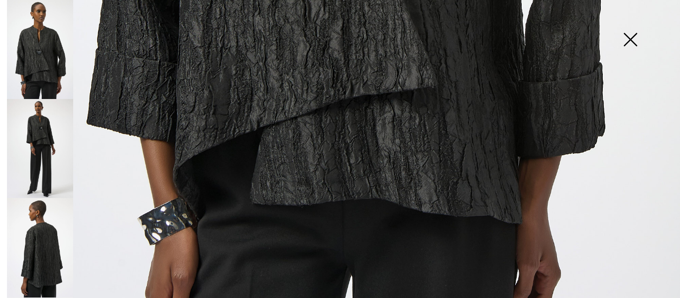
scroll to position [0, 0]
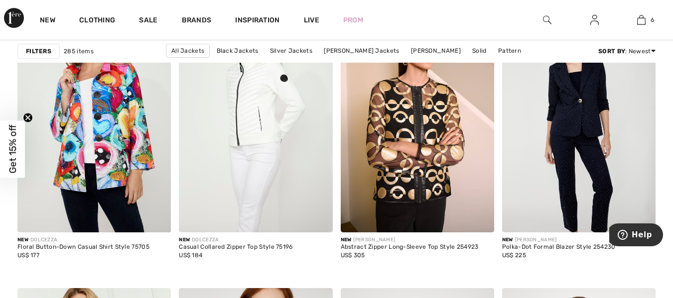
scroll to position [1404, 0]
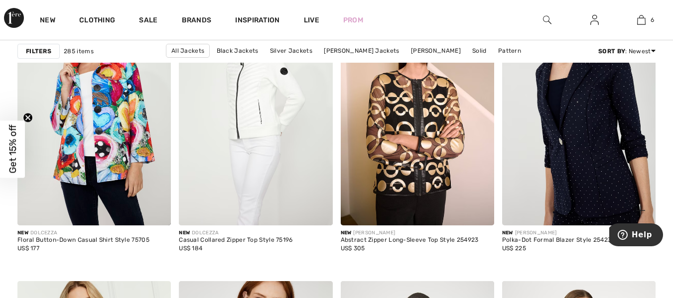
click at [608, 197] on img at bounding box center [578, 111] width 153 height 230
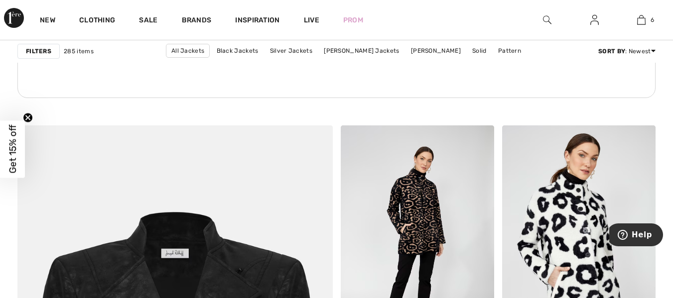
scroll to position [2286, 0]
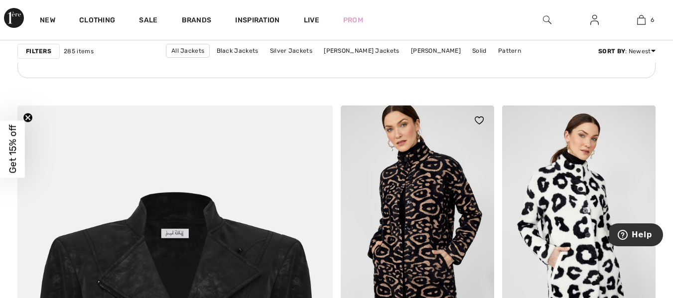
click at [415, 275] on img at bounding box center [417, 221] width 153 height 230
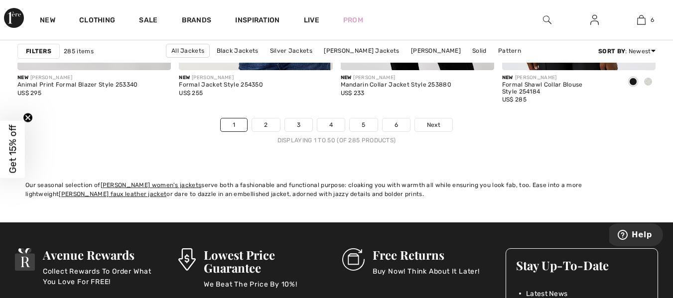
scroll to position [4416, 0]
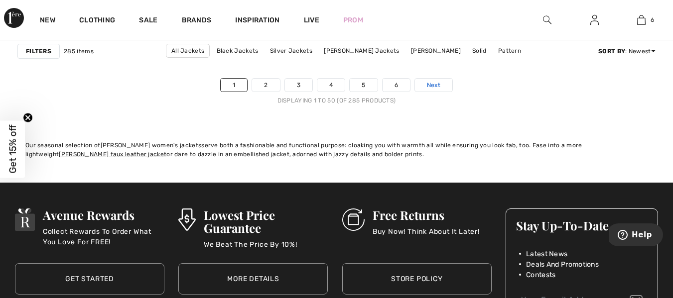
click at [436, 83] on span "Next" at bounding box center [433, 85] width 13 height 9
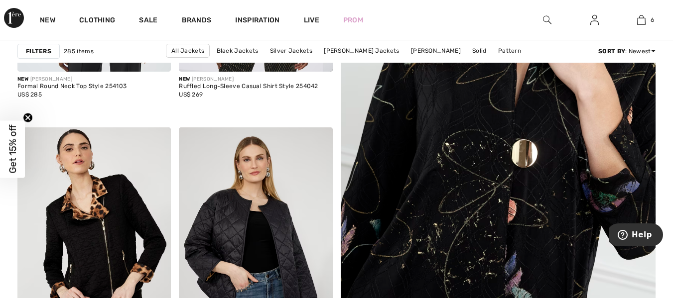
scroll to position [319, 0]
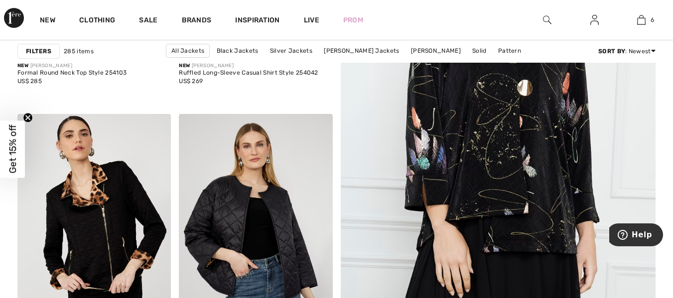
click at [523, 206] on img at bounding box center [498, 111] width 378 height 567
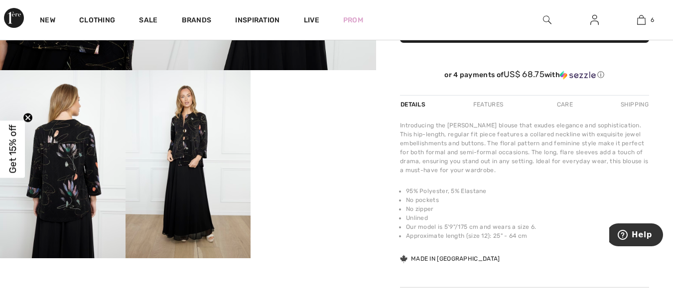
scroll to position [284, 0]
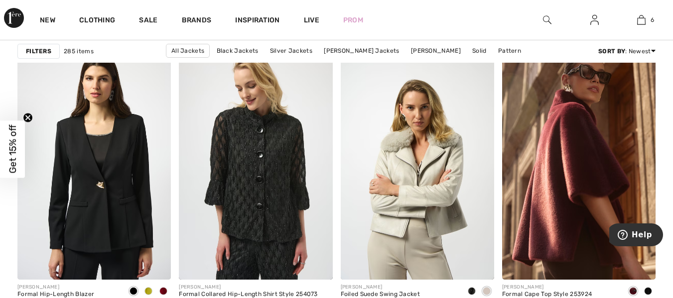
scroll to position [976, 0]
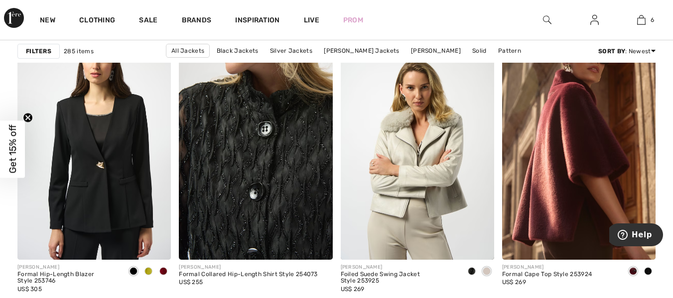
click at [282, 227] on img at bounding box center [255, 144] width 153 height 230
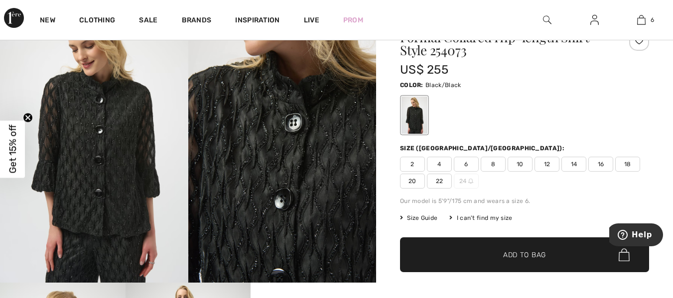
scroll to position [23, 0]
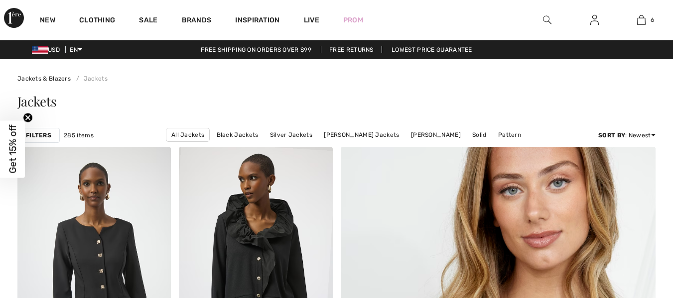
checkbox input "true"
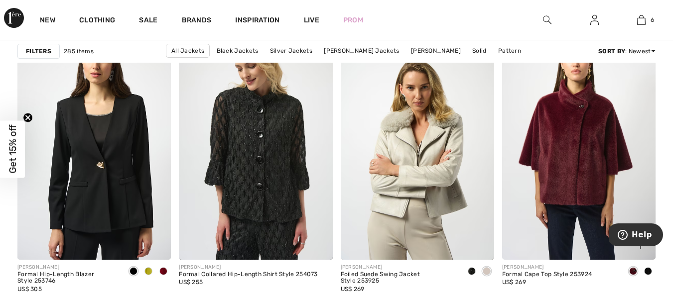
click at [583, 184] on img at bounding box center [578, 144] width 153 height 230
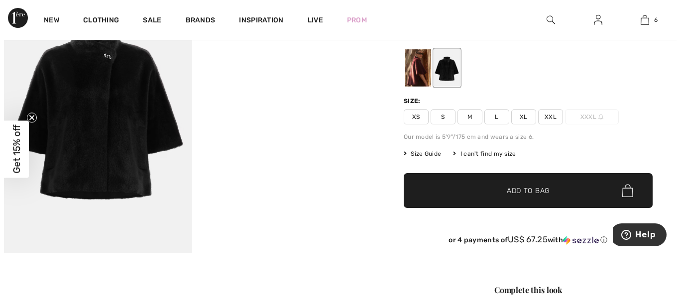
scroll to position [121, 0]
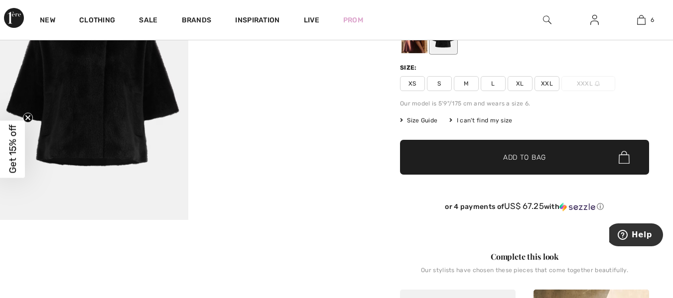
click at [110, 121] on img at bounding box center [94, 79] width 188 height 282
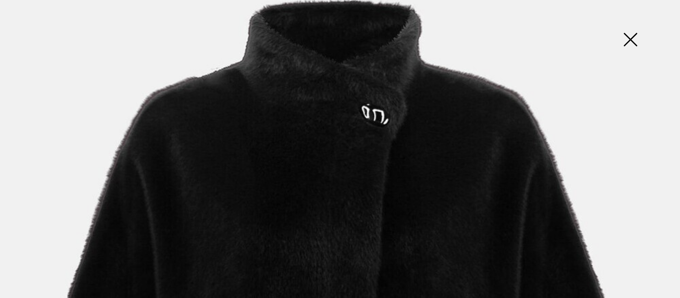
scroll to position [165, 0]
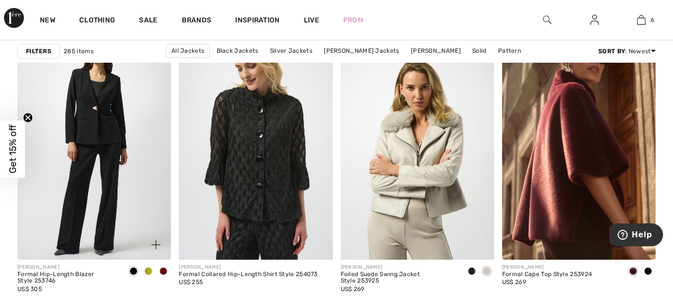
click at [91, 132] on img at bounding box center [93, 144] width 153 height 230
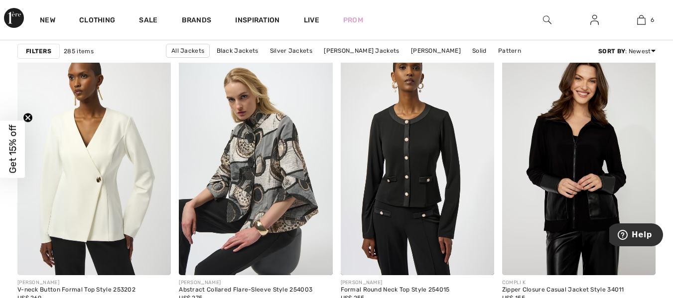
scroll to position [1434, 0]
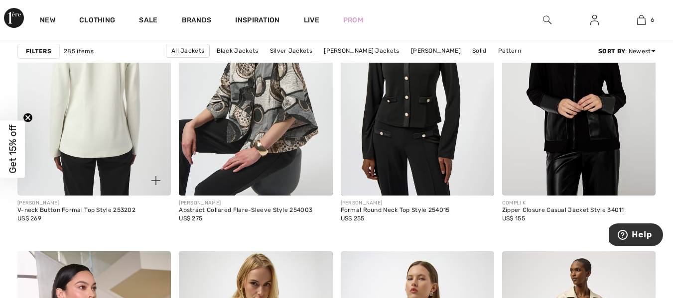
click at [91, 138] on img at bounding box center [93, 81] width 153 height 230
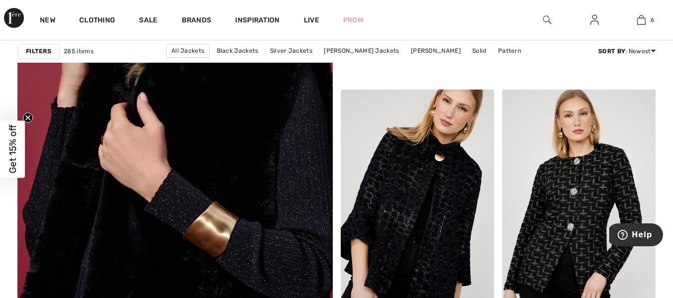
scroll to position [2615, 0]
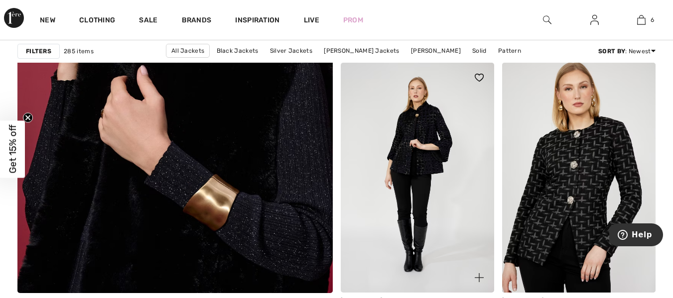
click at [413, 163] on img at bounding box center [417, 178] width 153 height 230
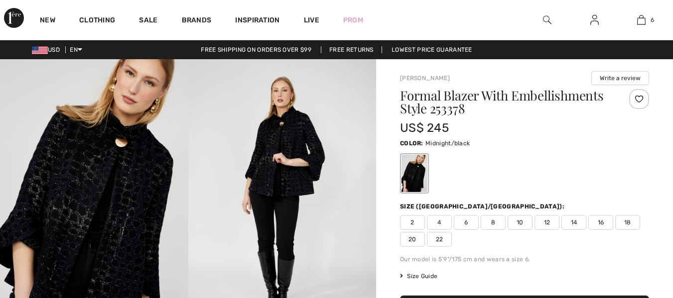
checkbox input "true"
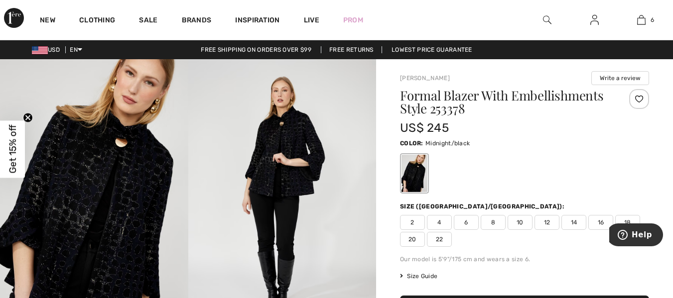
click at [302, 184] on img at bounding box center [282, 200] width 188 height 282
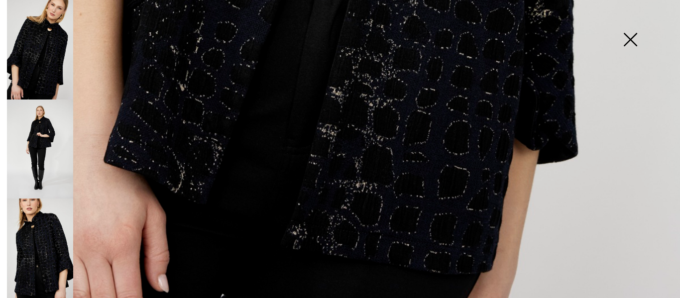
scroll to position [711, 0]
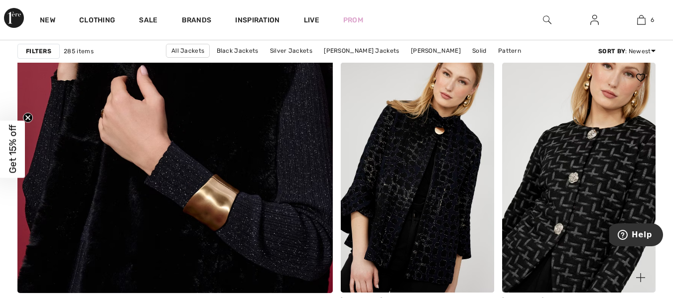
click at [586, 171] on img at bounding box center [578, 178] width 153 height 230
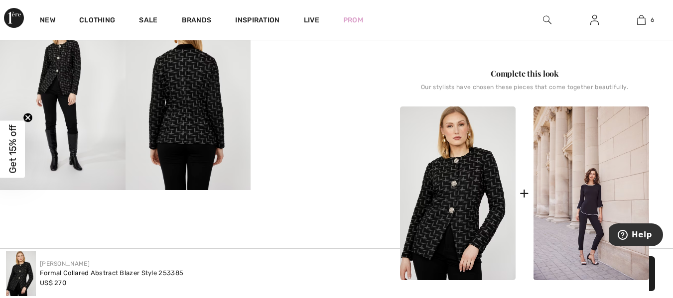
scroll to position [367, 0]
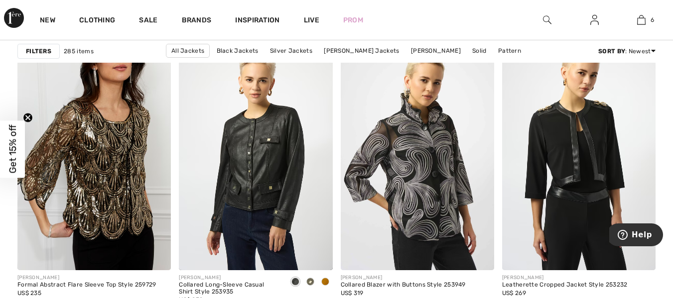
scroll to position [3610, 0]
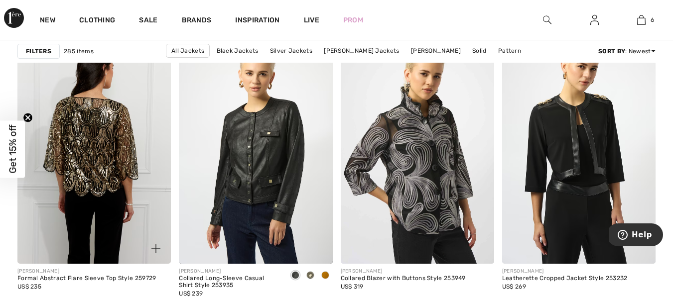
click at [99, 174] on img at bounding box center [93, 149] width 153 height 230
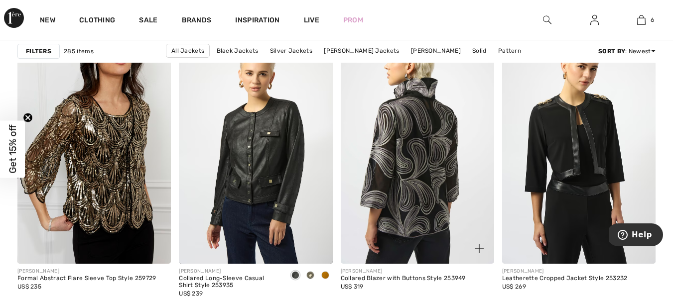
click at [405, 214] on img at bounding box center [417, 149] width 153 height 230
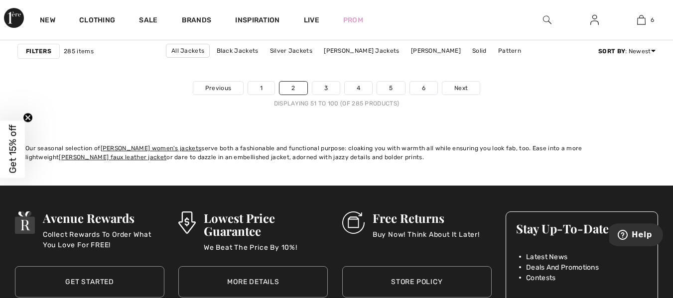
scroll to position [4433, 0]
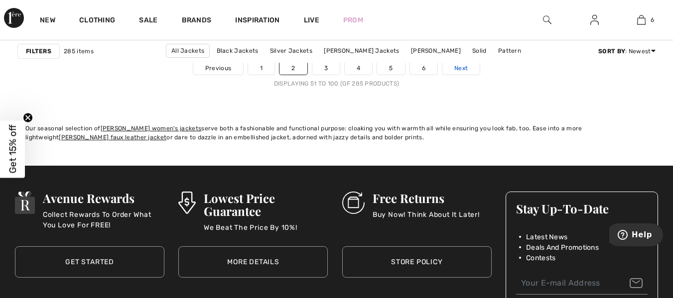
click at [461, 72] on span "Next" at bounding box center [460, 68] width 13 height 9
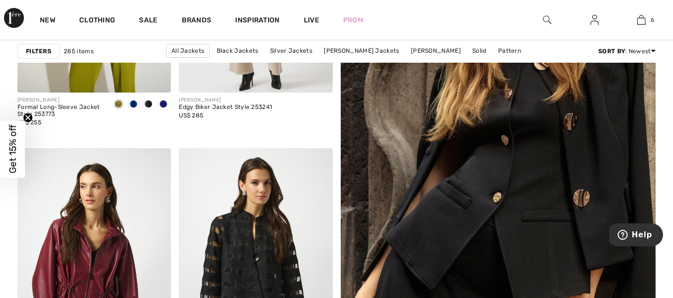
scroll to position [338, 0]
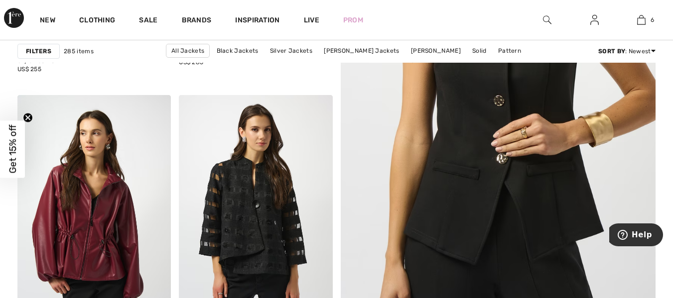
click at [544, 195] on img at bounding box center [498, 92] width 378 height 567
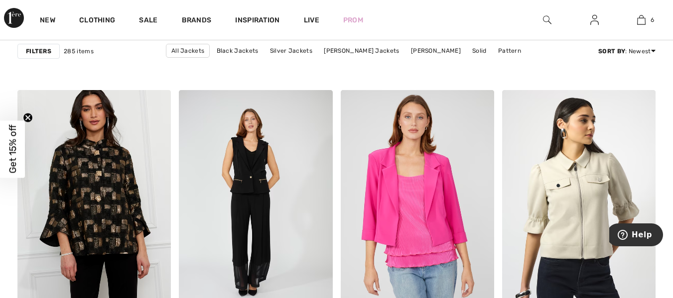
scroll to position [935, 0]
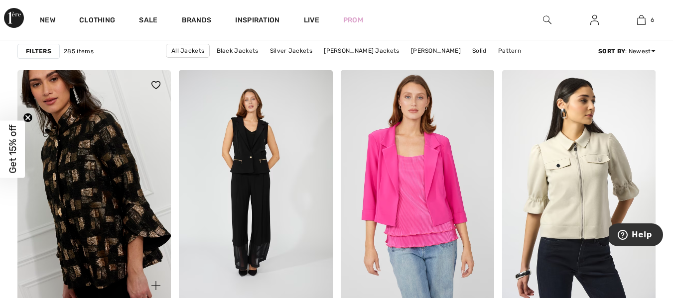
click at [97, 257] on img at bounding box center [93, 185] width 153 height 230
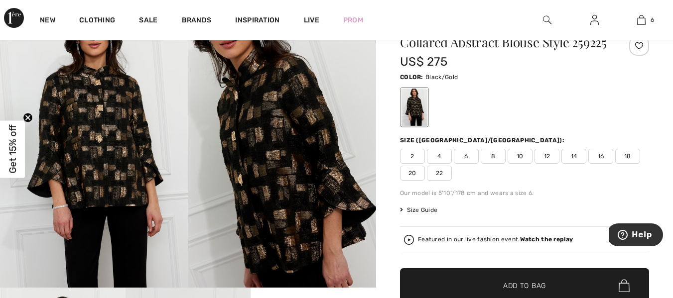
scroll to position [7, 0]
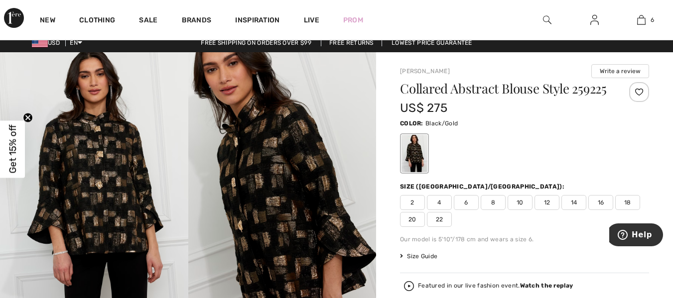
click at [598, 210] on span "16" at bounding box center [600, 202] width 25 height 15
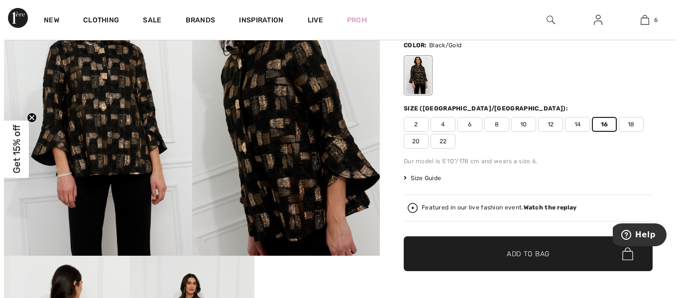
scroll to position [184, 0]
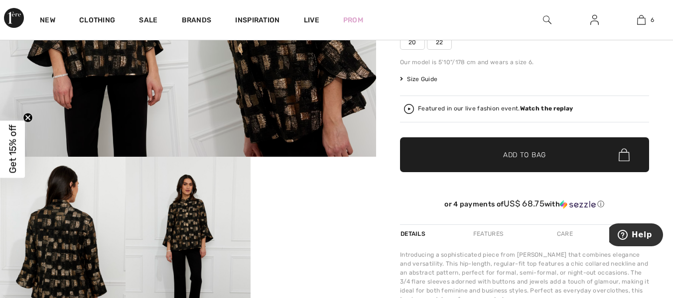
click at [554, 112] on strong "Watch the replay" at bounding box center [546, 108] width 53 height 7
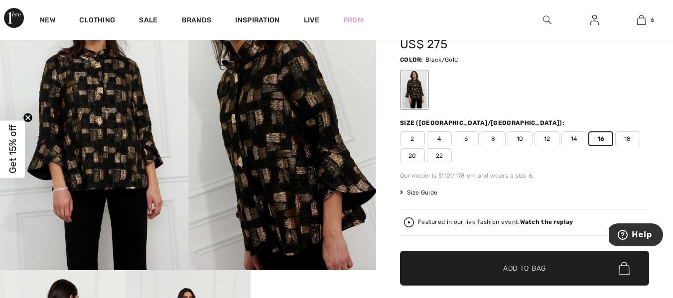
scroll to position [74, 0]
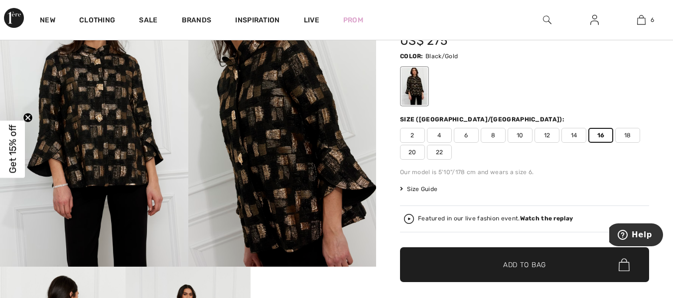
click at [554, 278] on span "✔ Added to Bag Add to Bag" at bounding box center [524, 265] width 249 height 35
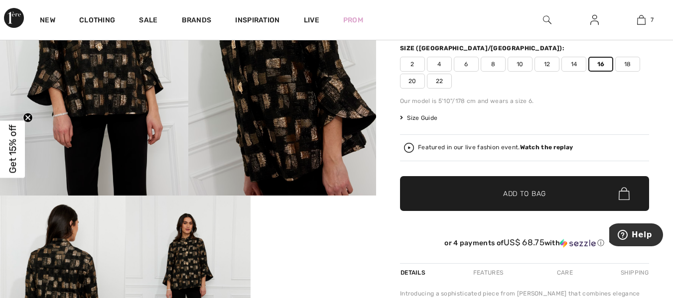
scroll to position [308, 0]
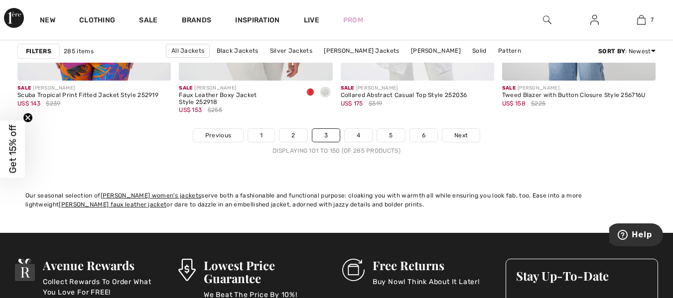
scroll to position [4432, 0]
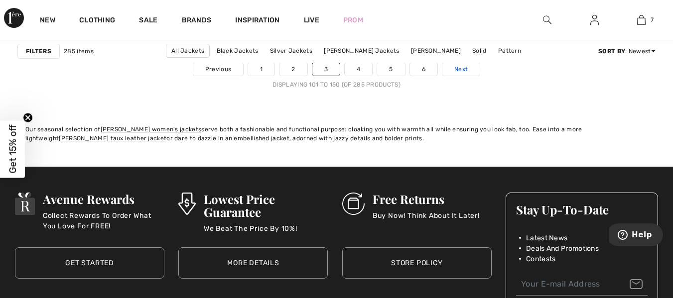
click at [452, 76] on link "Next" at bounding box center [460, 69] width 37 height 13
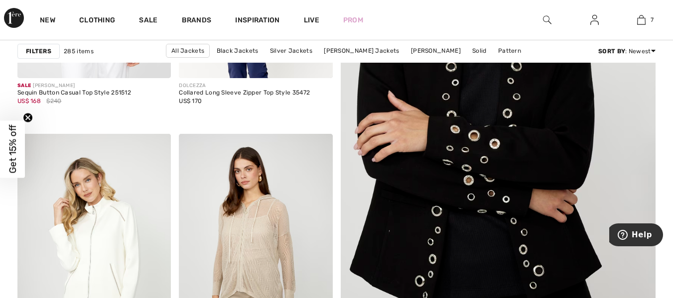
scroll to position [345, 0]
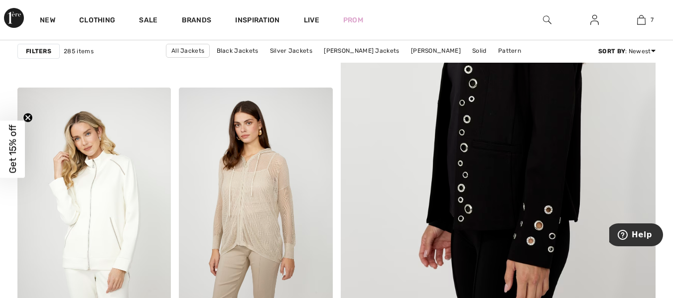
click at [558, 163] on img at bounding box center [498, 85] width 378 height 567
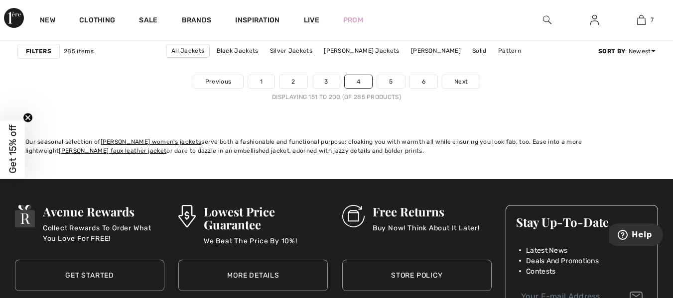
scroll to position [4433, 0]
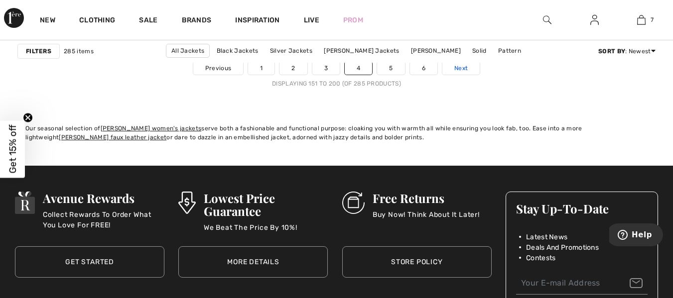
click at [461, 68] on span "Next" at bounding box center [460, 68] width 13 height 9
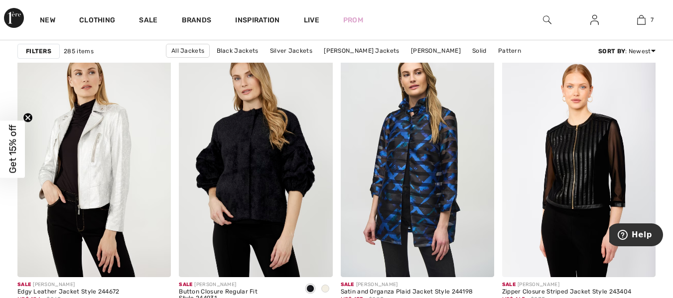
scroll to position [962, 0]
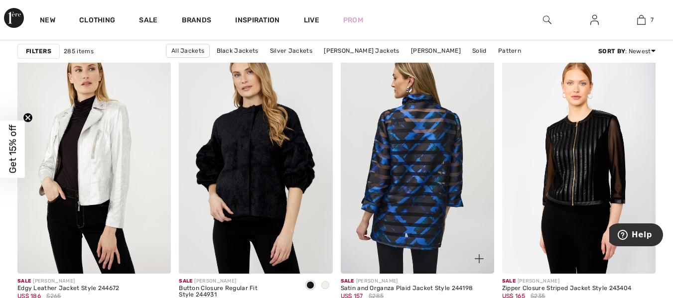
click at [421, 222] on img at bounding box center [417, 158] width 153 height 230
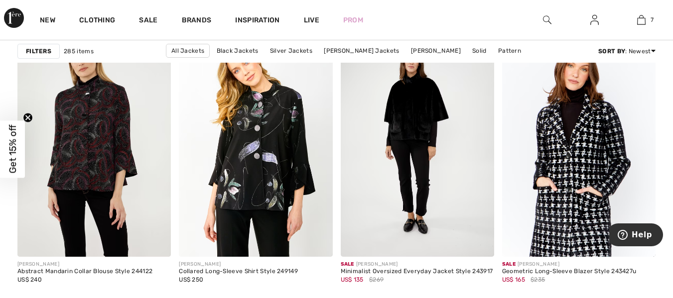
scroll to position [1679, 0]
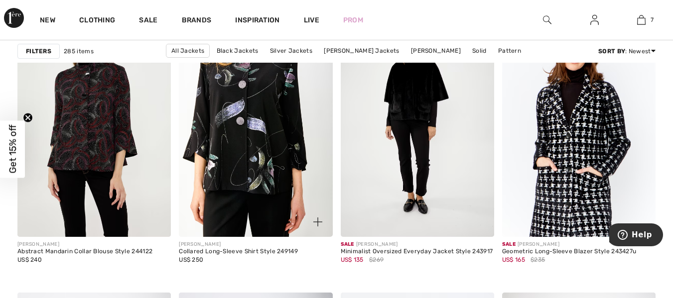
click at [269, 168] on img at bounding box center [255, 121] width 153 height 230
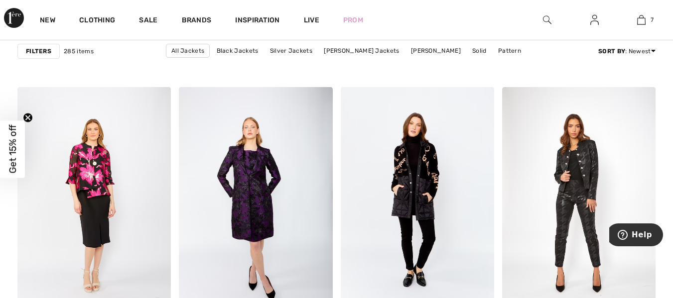
scroll to position [1904, 0]
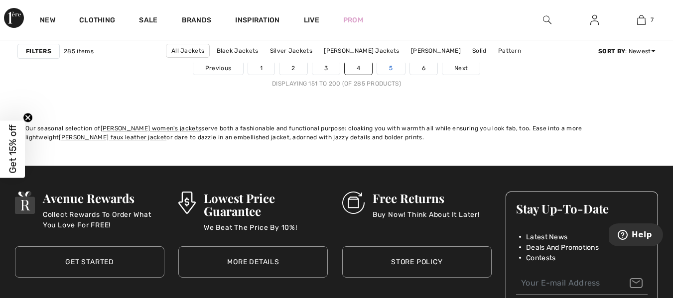
click at [384, 72] on link "5" at bounding box center [390, 68] width 27 height 13
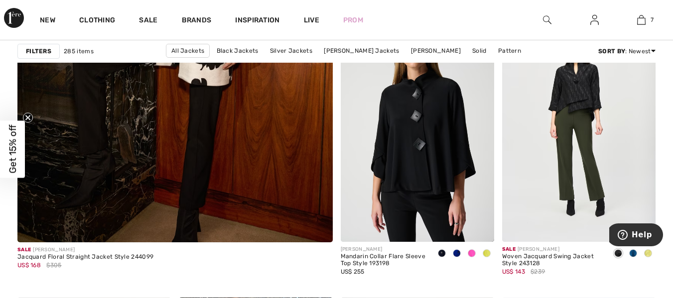
scroll to position [2648, 0]
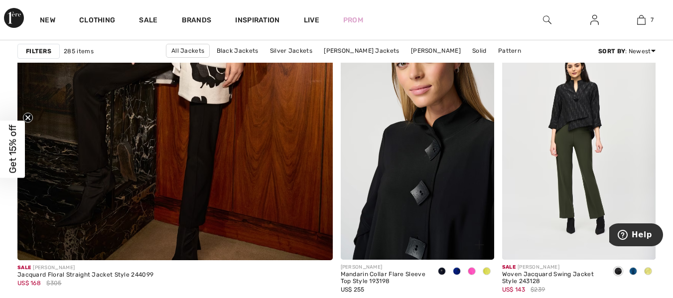
click at [459, 178] on img at bounding box center [417, 145] width 153 height 230
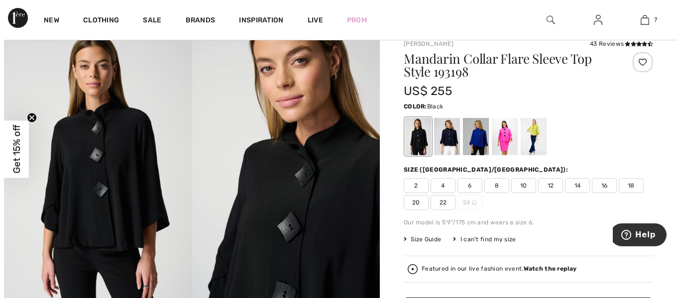
scroll to position [58, 0]
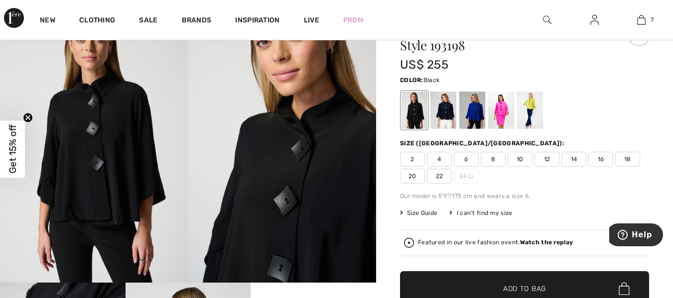
click at [117, 172] on img at bounding box center [94, 142] width 188 height 282
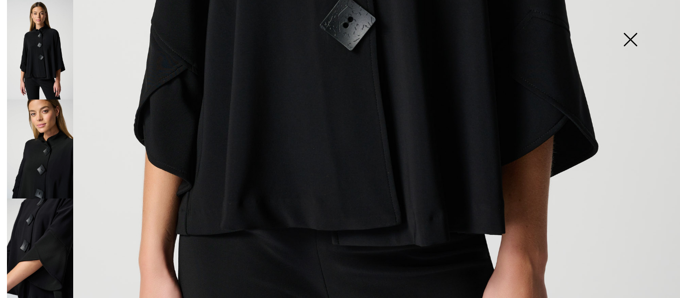
scroll to position [573, 0]
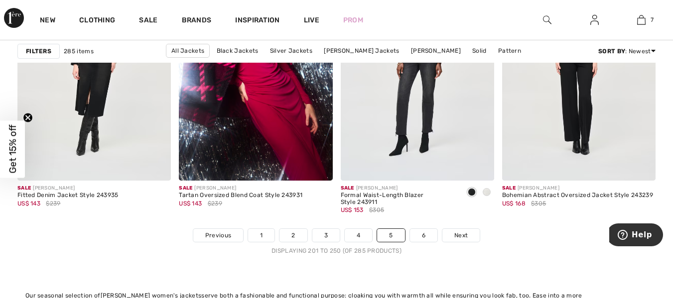
scroll to position [4292, 0]
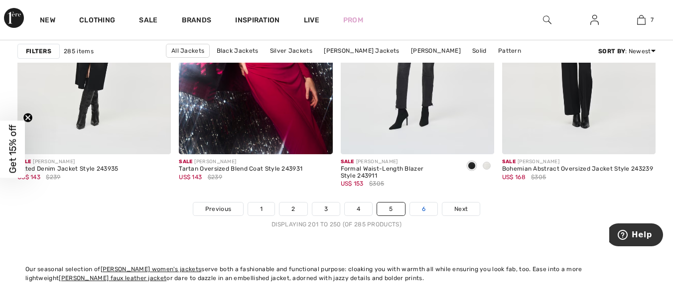
click at [423, 211] on link "6" at bounding box center [423, 209] width 27 height 13
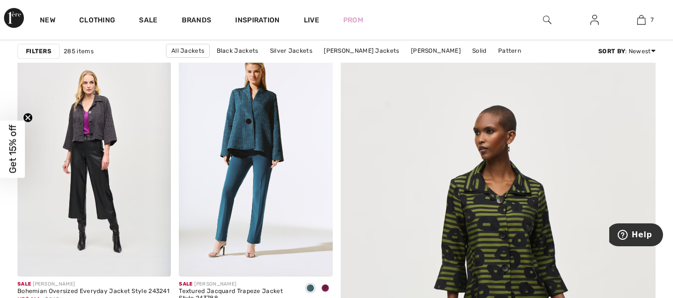
scroll to position [201, 0]
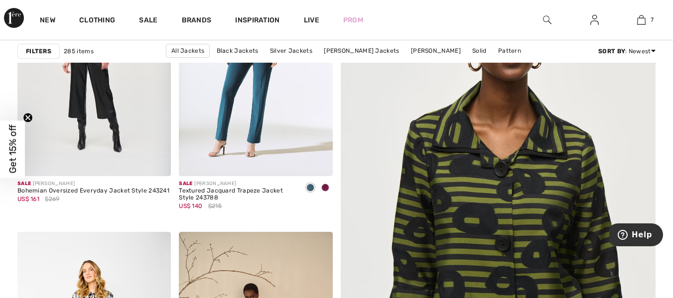
click at [499, 247] on img at bounding box center [498, 229] width 378 height 567
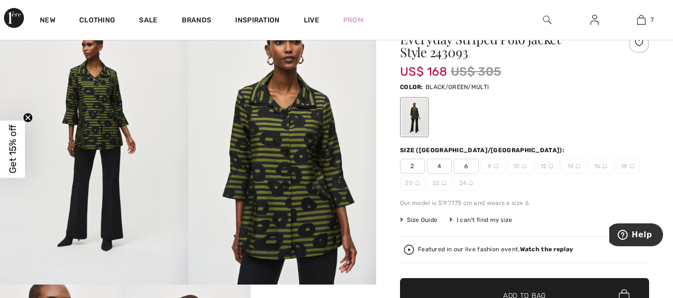
scroll to position [100, 0]
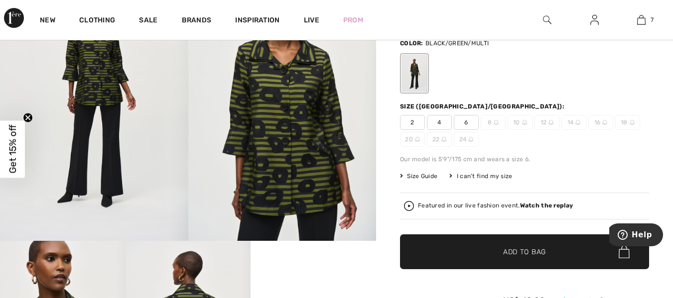
click at [488, 177] on div "I can't find my size" at bounding box center [480, 176] width 63 height 9
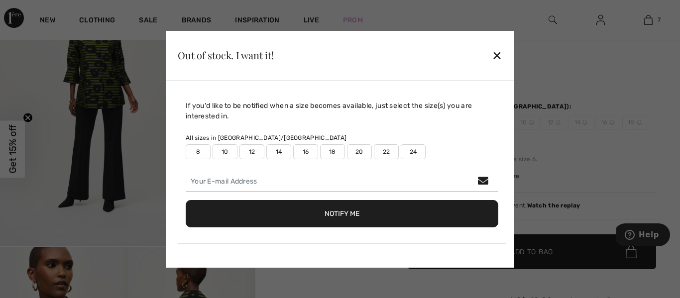
click at [301, 156] on label "16" at bounding box center [305, 151] width 25 height 15
click at [344, 219] on button "Notify Me" at bounding box center [342, 213] width 313 height 27
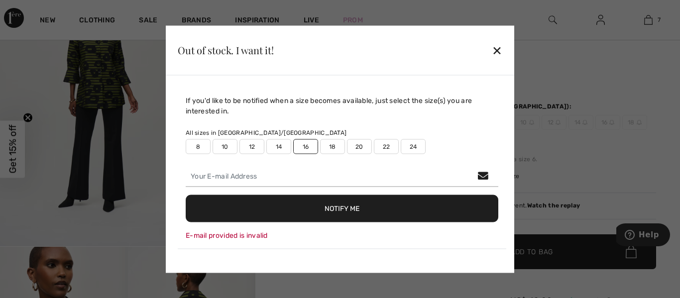
click at [210, 235] on div "E-mail provided is invalid" at bounding box center [342, 235] width 313 height 10
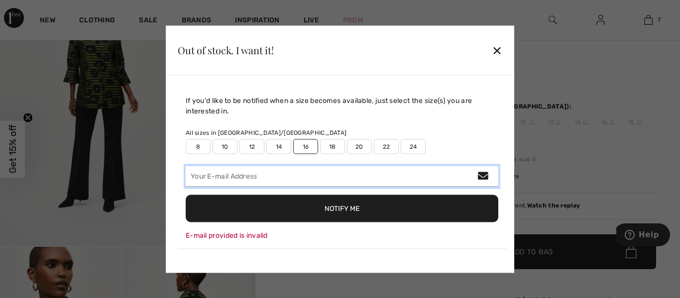
click at [226, 175] on input "email" at bounding box center [342, 176] width 313 height 21
type input "shelleysteinberg@yahoo.com"
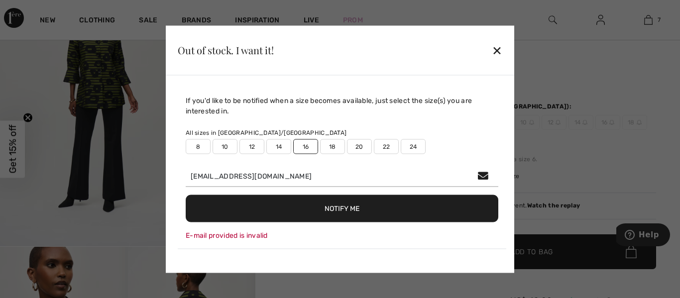
click at [376, 211] on button "Notify Me" at bounding box center [342, 208] width 313 height 27
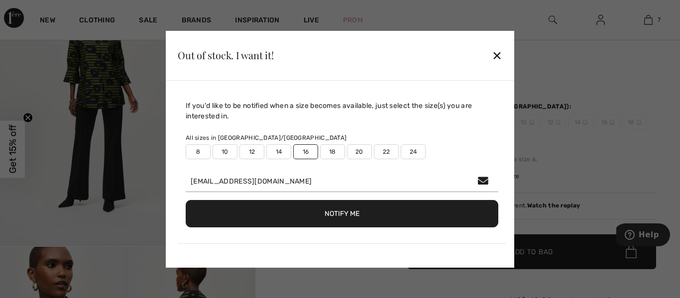
click at [495, 56] on div "✕" at bounding box center [497, 55] width 10 height 21
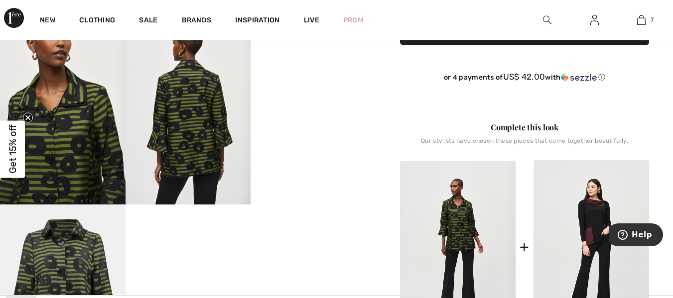
scroll to position [361, 0]
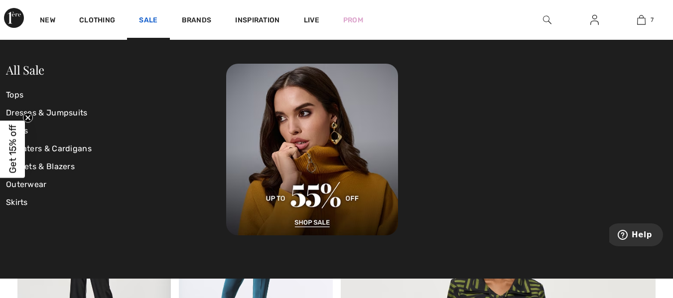
click at [143, 22] on link "Sale" at bounding box center [148, 21] width 18 height 10
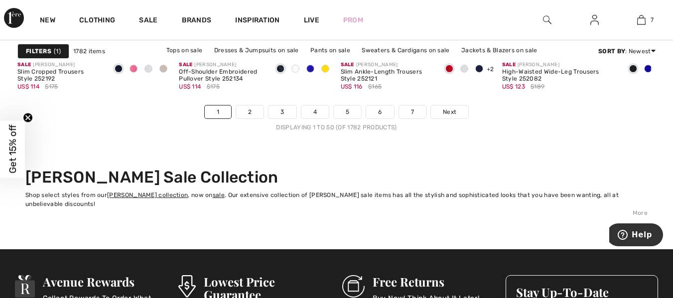
scroll to position [4386, 0]
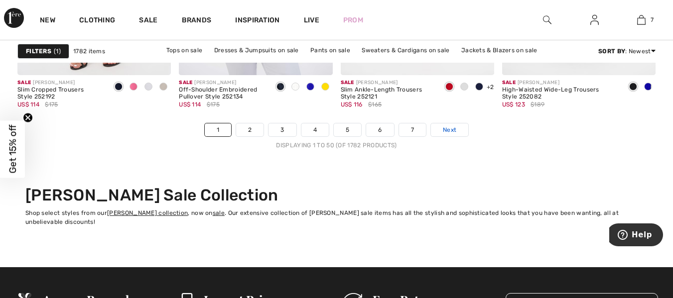
click at [444, 133] on span "Next" at bounding box center [449, 130] width 13 height 9
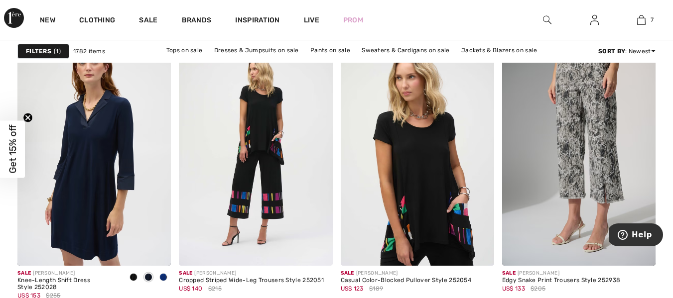
scroll to position [3255, 0]
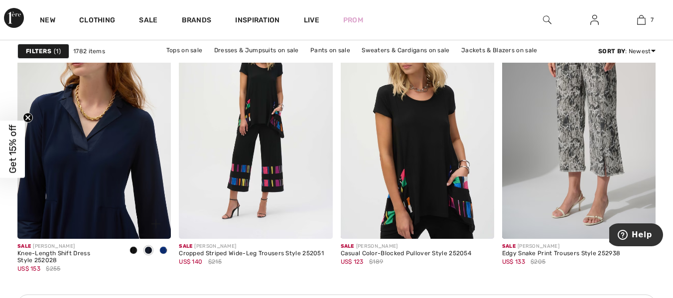
click at [101, 206] on img at bounding box center [93, 124] width 153 height 230
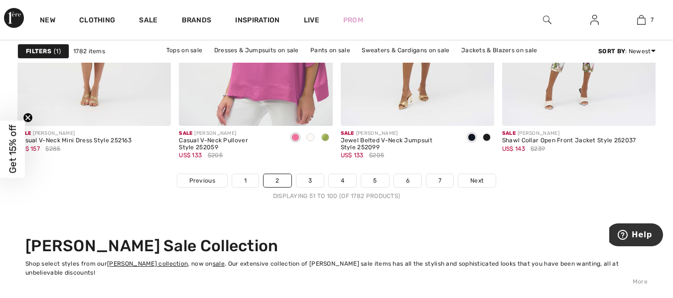
scroll to position [4317, 0]
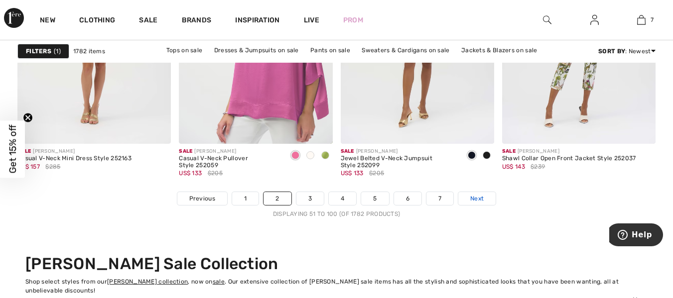
click at [478, 199] on span "Next" at bounding box center [476, 198] width 13 height 9
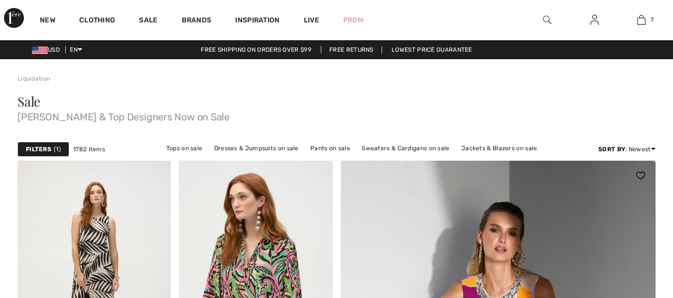
checkbox input "true"
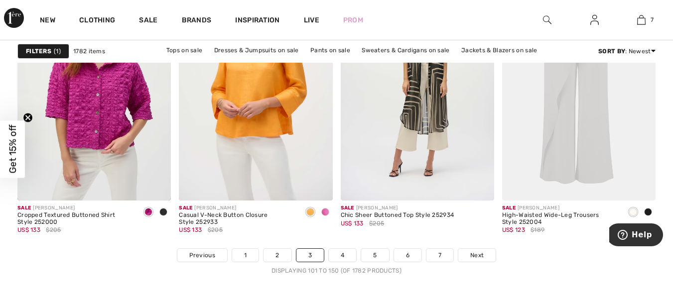
scroll to position [4278, 0]
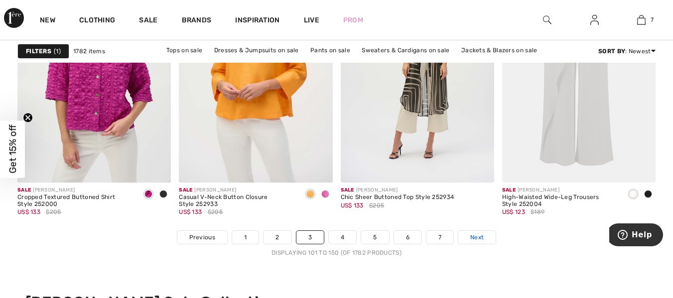
click at [478, 236] on span "Next" at bounding box center [476, 237] width 13 height 9
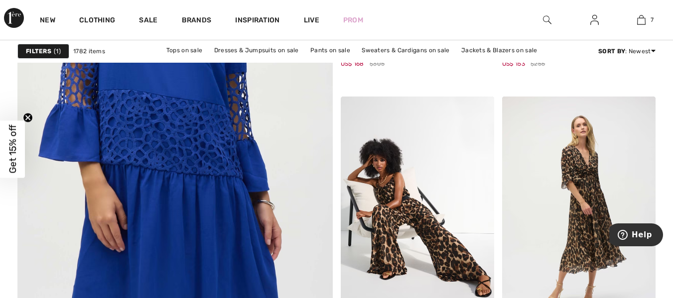
scroll to position [2613, 0]
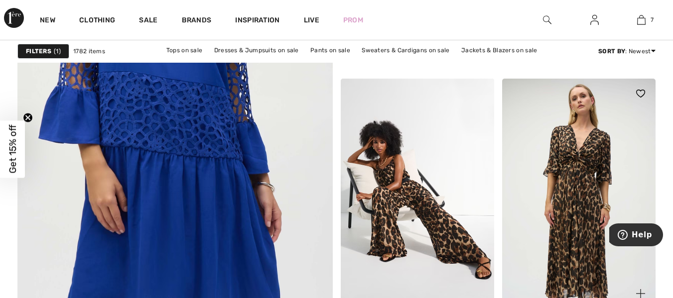
click at [578, 250] on img at bounding box center [578, 194] width 153 height 230
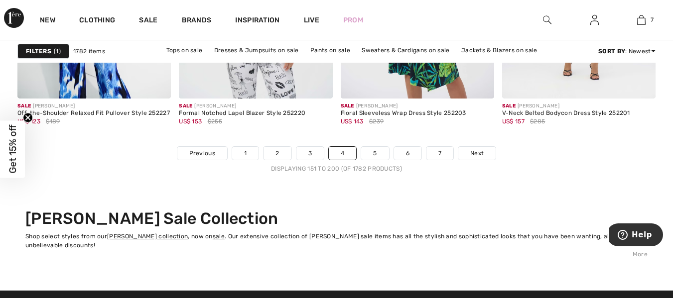
scroll to position [4434, 0]
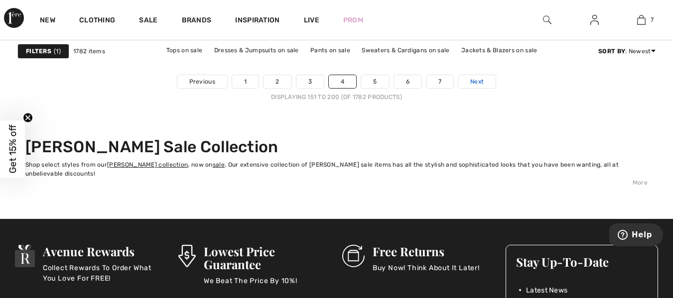
click at [483, 86] on span "Next" at bounding box center [476, 81] width 13 height 9
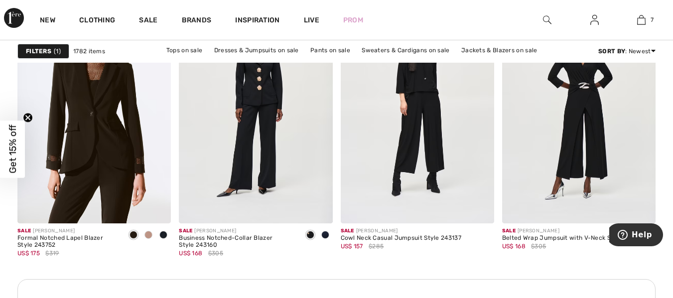
scroll to position [3244, 0]
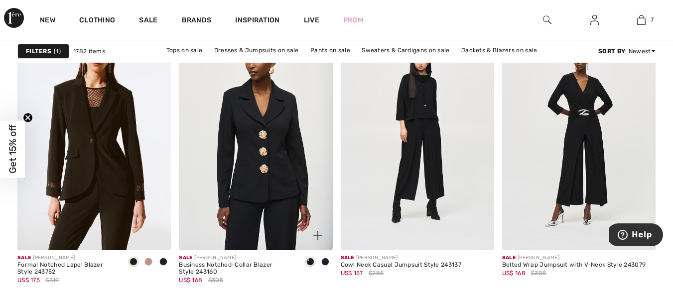
click at [272, 182] on img at bounding box center [255, 135] width 153 height 230
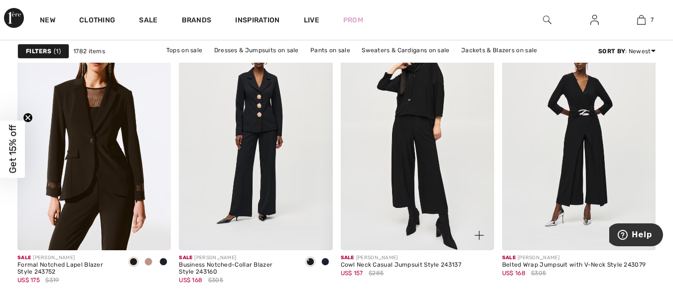
click at [432, 154] on img at bounding box center [417, 135] width 153 height 230
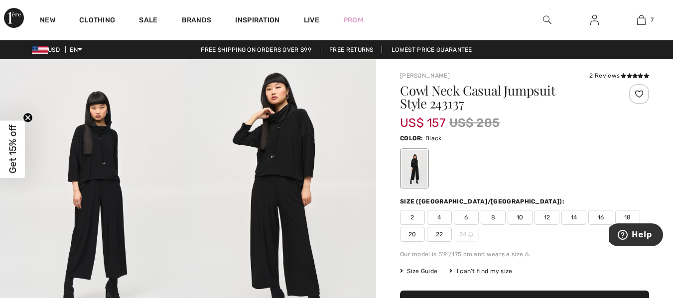
click at [412, 172] on div at bounding box center [414, 168] width 26 height 37
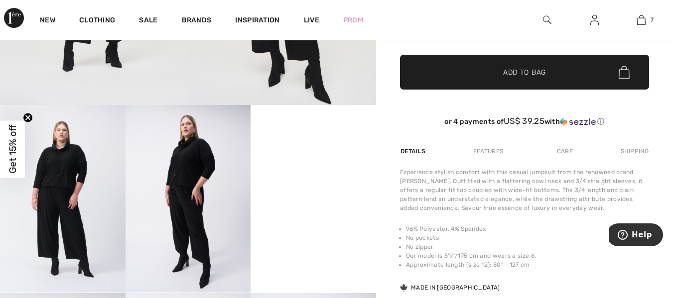
scroll to position [241, 0]
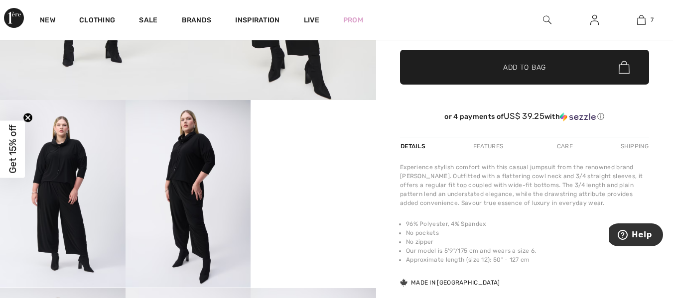
click at [325, 163] on video "Your browser does not support the video tag." at bounding box center [314, 131] width 126 height 63
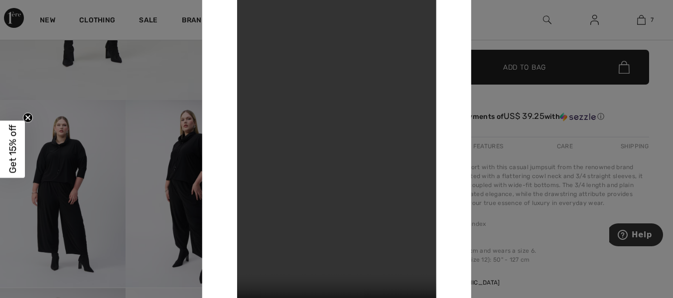
click at [182, 177] on div at bounding box center [336, 149] width 673 height 298
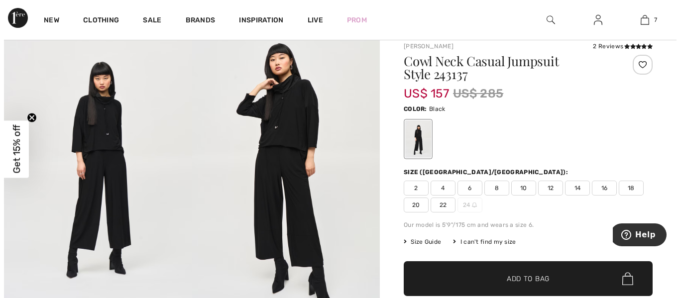
scroll to position [44, 0]
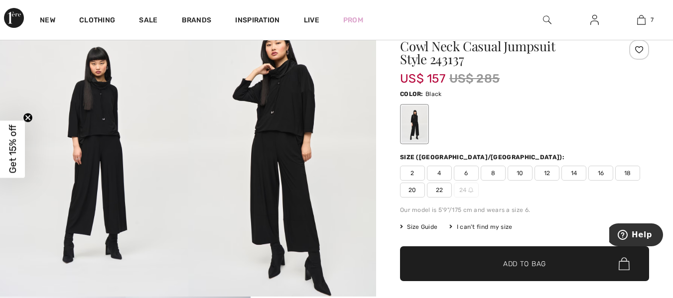
click at [91, 171] on img at bounding box center [94, 156] width 188 height 282
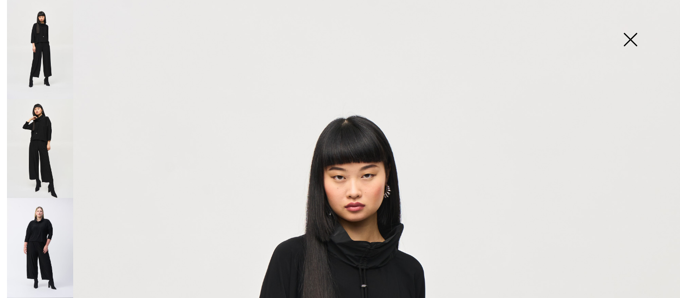
click at [43, 48] on img at bounding box center [40, 49] width 66 height 99
click at [35, 136] on img at bounding box center [40, 148] width 66 height 99
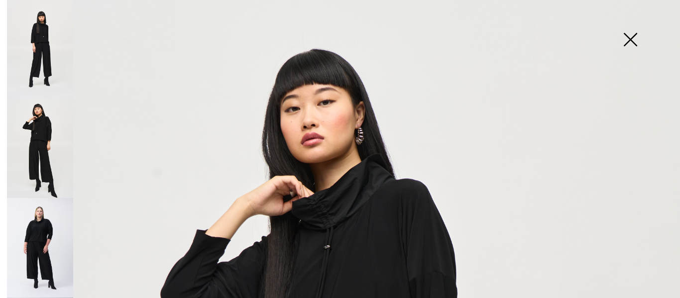
click at [37, 229] on img at bounding box center [40, 247] width 66 height 99
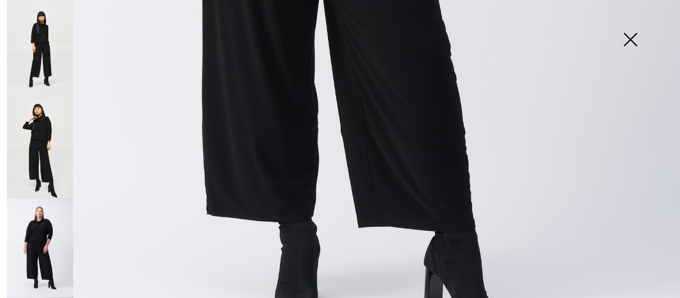
scroll to position [613, 0]
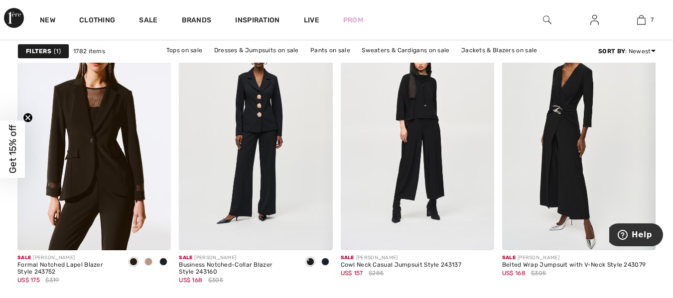
click at [578, 161] on img at bounding box center [578, 135] width 153 height 230
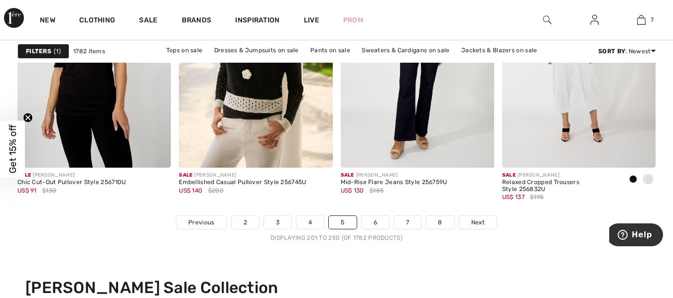
scroll to position [4320, 0]
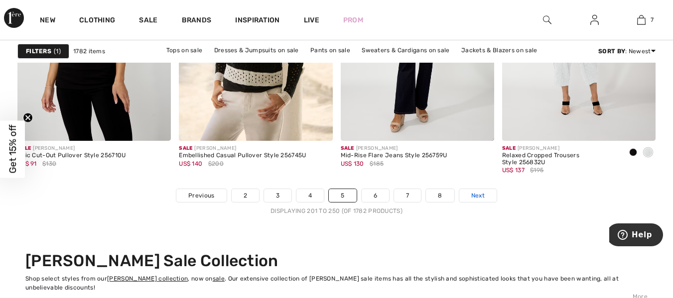
click at [475, 195] on span "Next" at bounding box center [477, 195] width 13 height 9
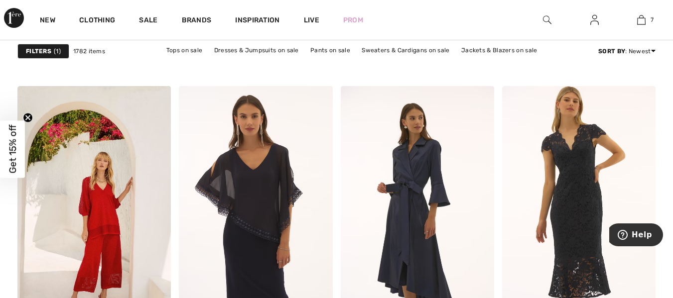
scroll to position [3626, 0]
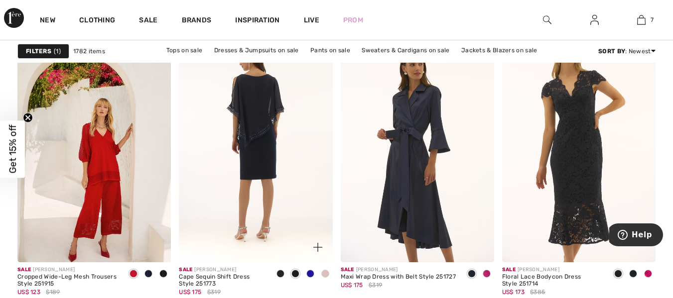
click at [253, 160] on img at bounding box center [255, 147] width 153 height 230
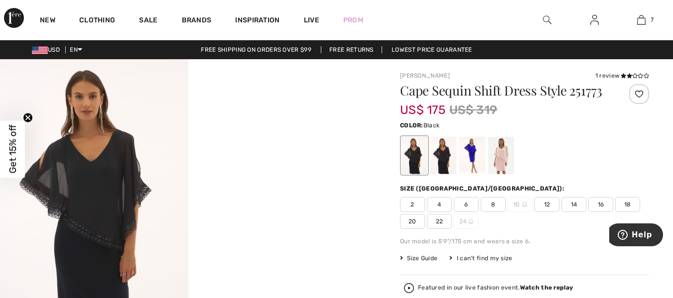
scroll to position [72, 0]
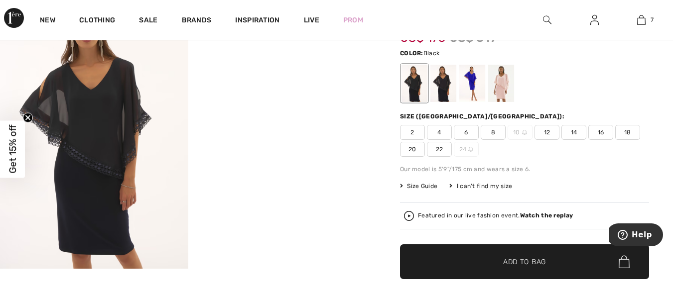
click at [596, 132] on span "16" at bounding box center [600, 132] width 25 height 15
click at [445, 90] on div at bounding box center [443, 83] width 26 height 37
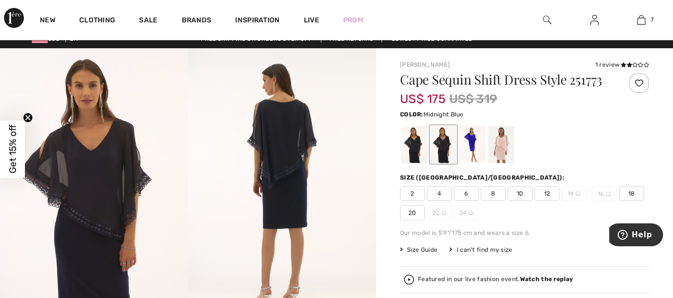
scroll to position [0, 0]
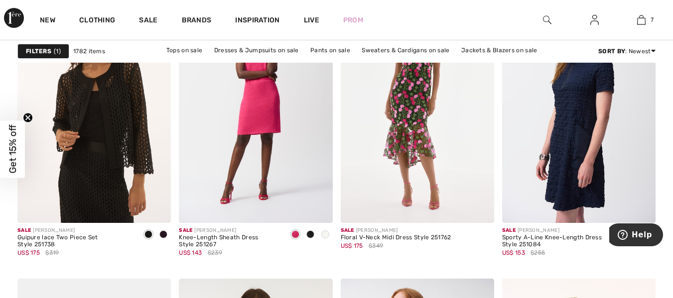
scroll to position [3965, 0]
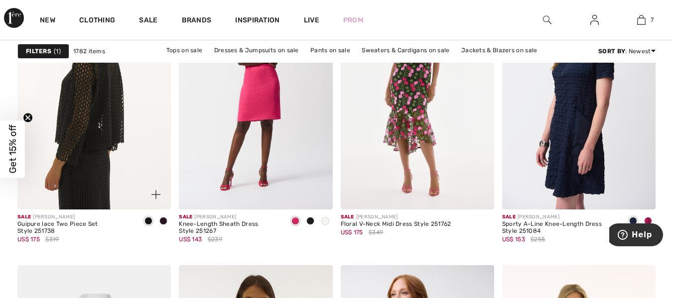
click at [78, 187] on img at bounding box center [93, 95] width 153 height 230
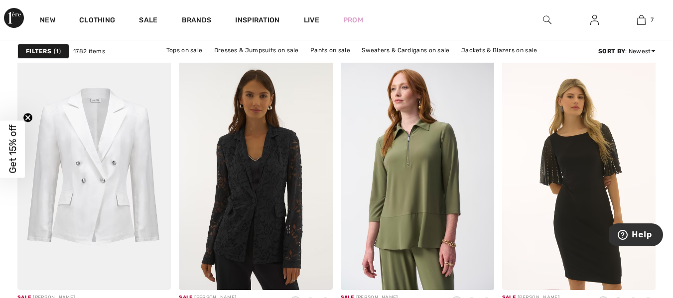
scroll to position [4210, 0]
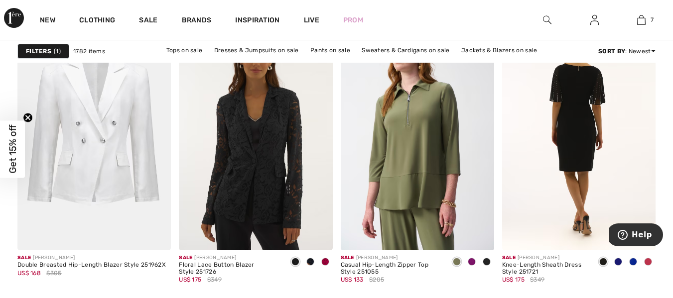
click at [580, 148] on img at bounding box center [578, 135] width 153 height 230
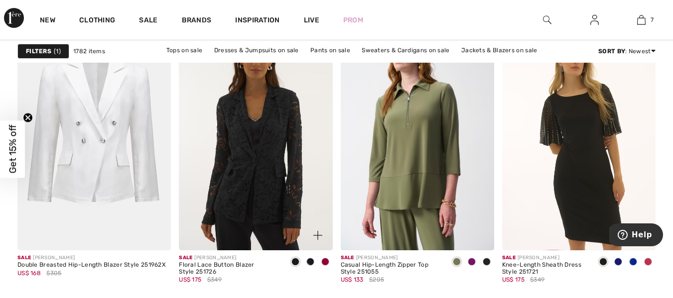
click at [250, 202] on img at bounding box center [255, 135] width 153 height 230
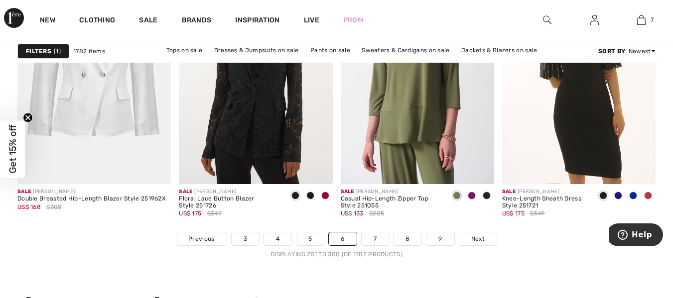
scroll to position [4316, 0]
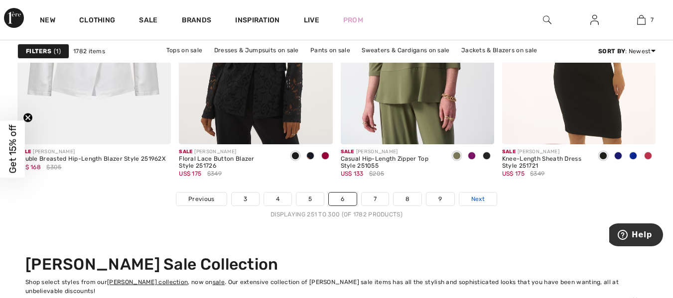
click at [474, 201] on span "Next" at bounding box center [477, 199] width 13 height 9
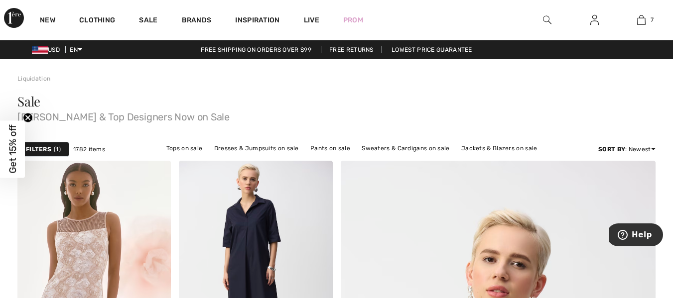
scroll to position [99, 0]
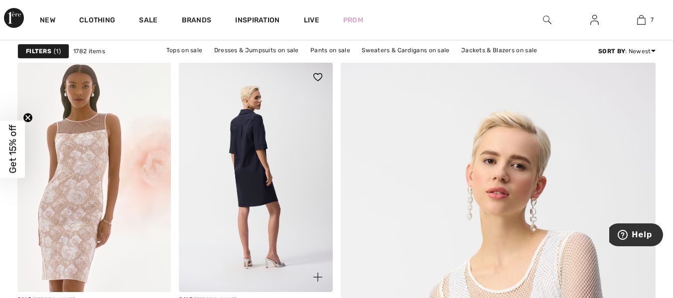
click at [246, 162] on img at bounding box center [255, 177] width 153 height 230
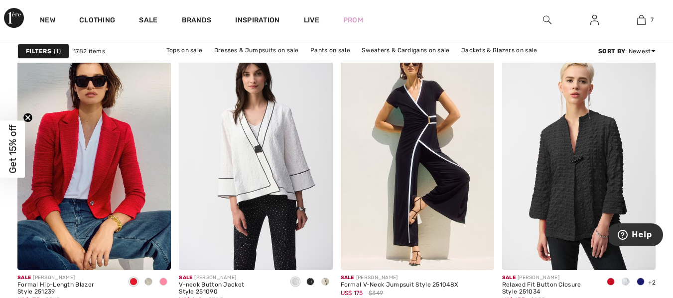
scroll to position [1379, 0]
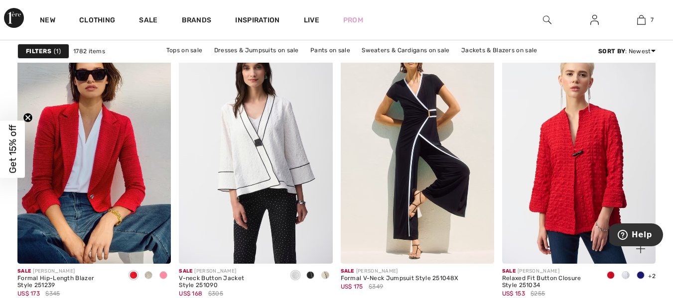
click at [579, 218] on img at bounding box center [578, 149] width 153 height 230
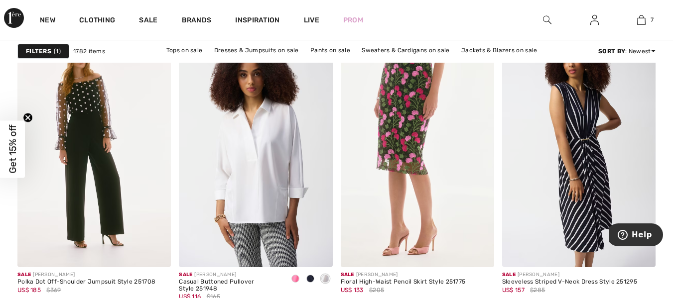
scroll to position [4227, 0]
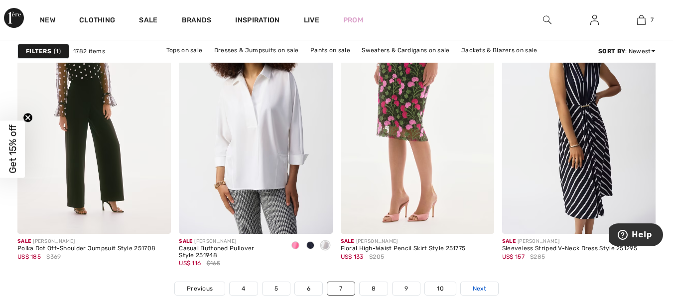
click at [480, 289] on span "Next" at bounding box center [479, 288] width 13 height 9
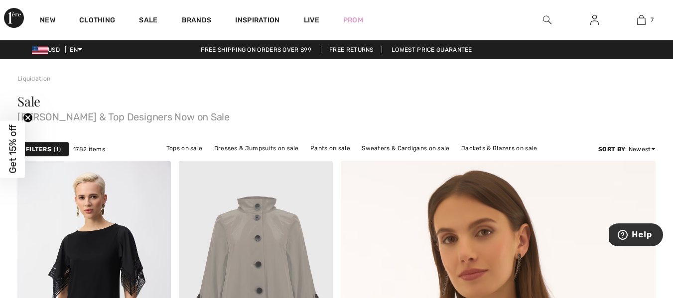
drag, startPoint x: 676, startPoint y: 18, endPoint x: 0, endPoint y: 9, distance: 676.0
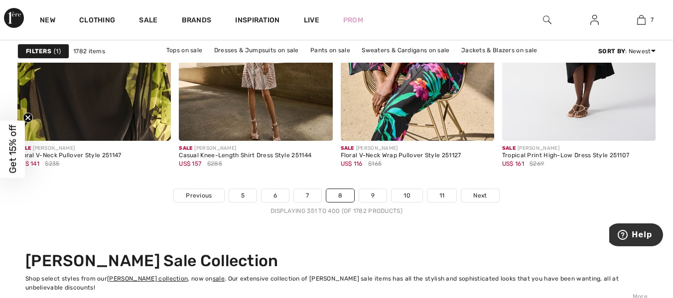
scroll to position [4353, 0]
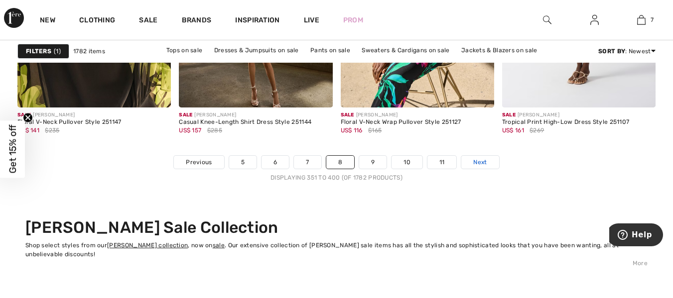
click at [474, 163] on span "Next" at bounding box center [479, 162] width 13 height 9
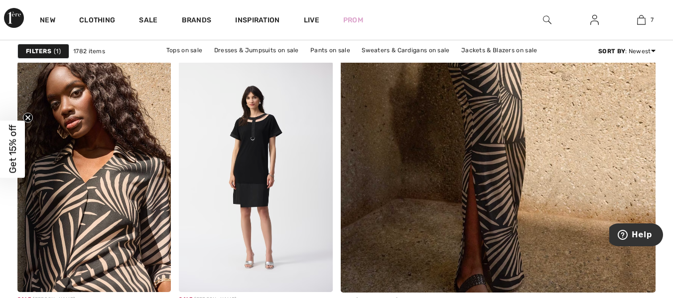
scroll to position [418, 0]
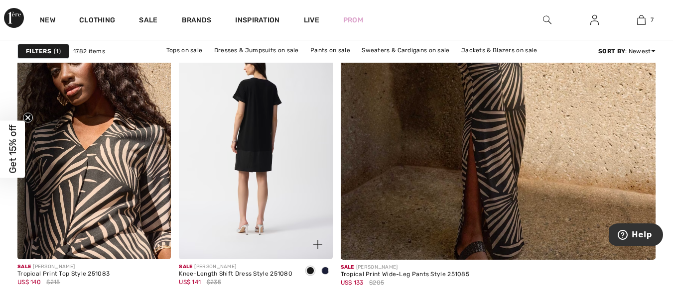
click at [253, 146] on img at bounding box center [255, 144] width 153 height 230
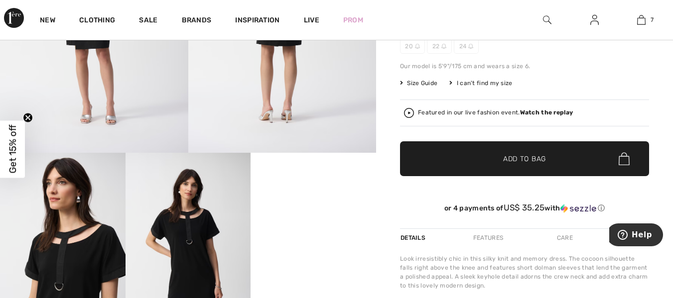
scroll to position [252, 0]
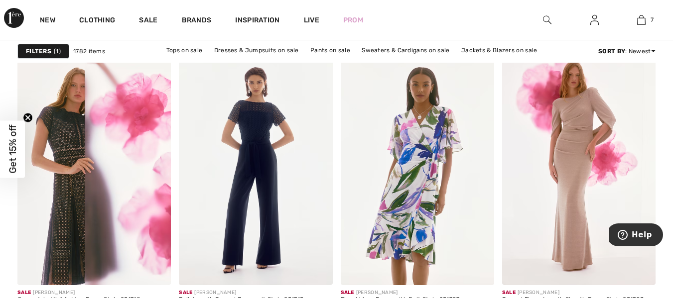
scroll to position [3936, 0]
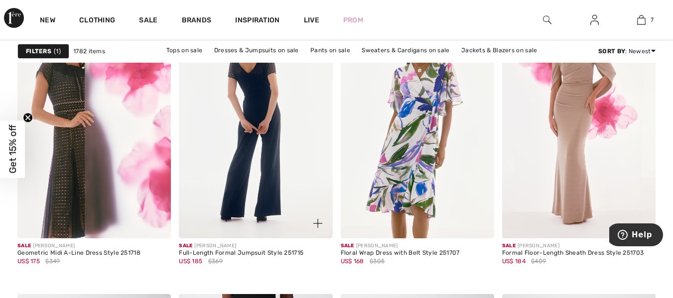
click at [273, 156] on img at bounding box center [255, 123] width 153 height 230
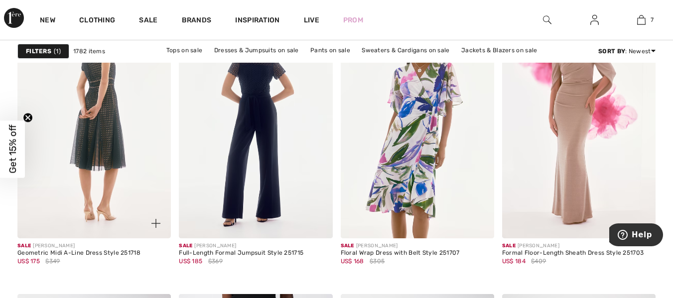
click at [103, 155] on img at bounding box center [93, 123] width 153 height 230
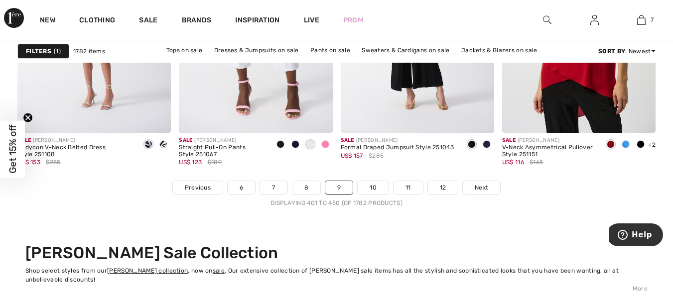
scroll to position [4341, 0]
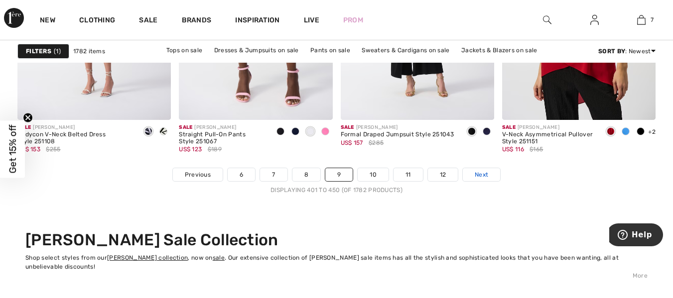
click at [473, 177] on link "Next" at bounding box center [481, 174] width 37 height 13
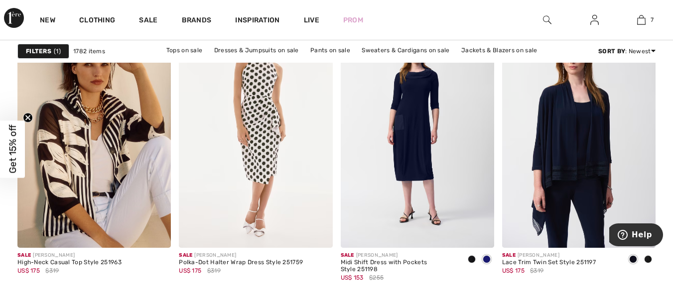
scroll to position [3237, 0]
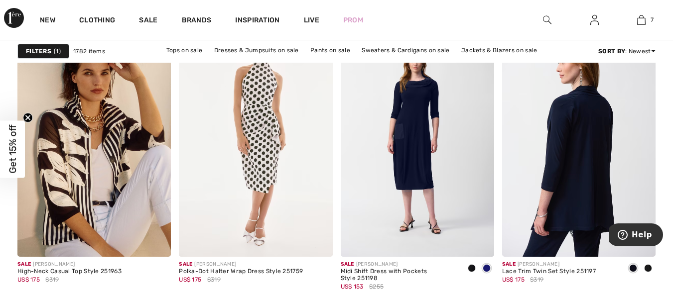
click at [584, 183] on img at bounding box center [578, 142] width 153 height 230
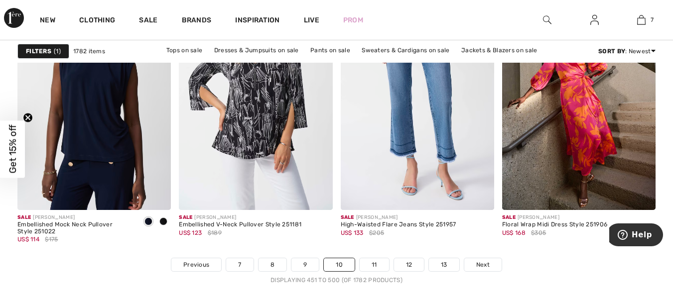
scroll to position [4286, 0]
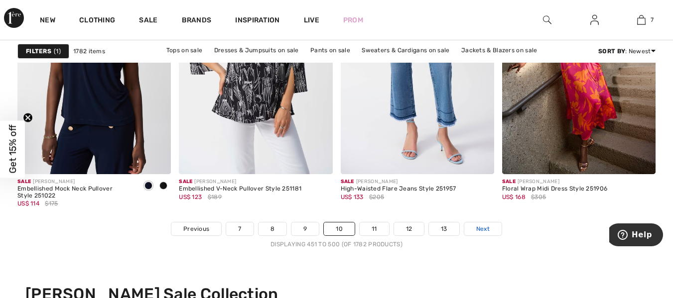
click at [482, 233] on span "Next" at bounding box center [482, 229] width 13 height 9
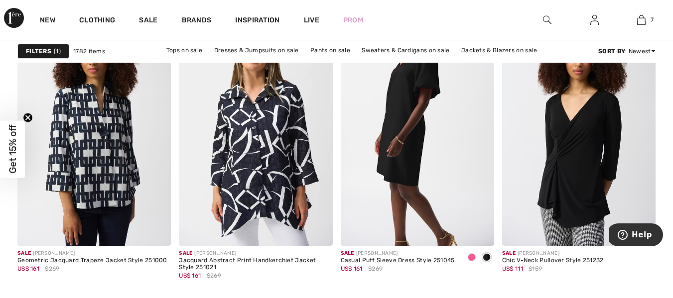
scroll to position [726, 0]
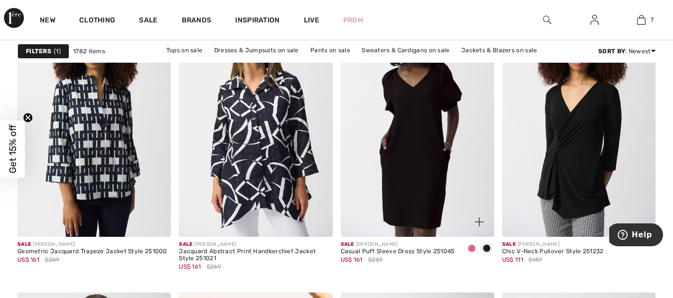
click at [424, 180] on img at bounding box center [417, 122] width 153 height 230
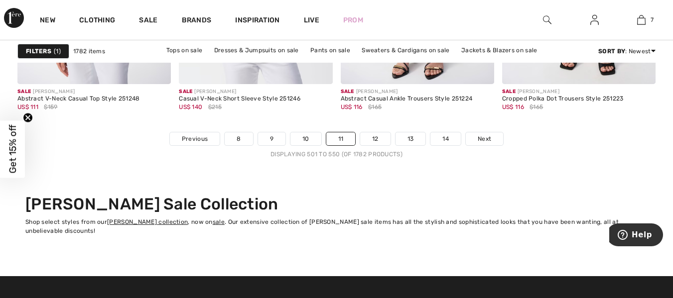
scroll to position [4395, 0]
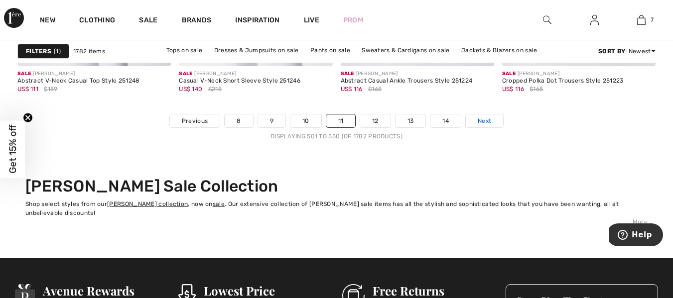
click at [482, 119] on span "Next" at bounding box center [484, 121] width 13 height 9
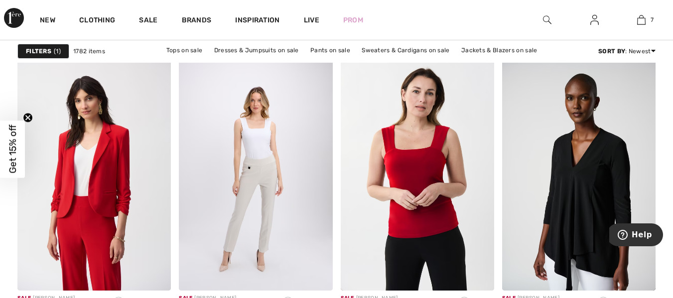
scroll to position [3955, 0]
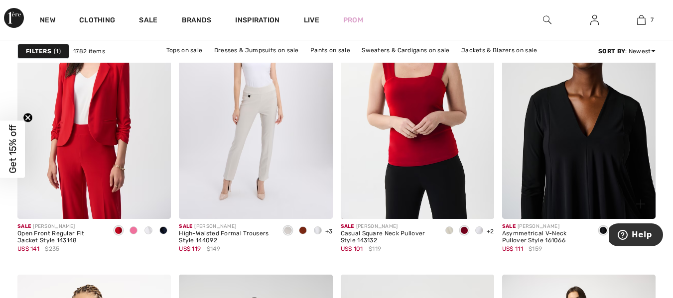
click at [584, 178] on img at bounding box center [578, 104] width 153 height 230
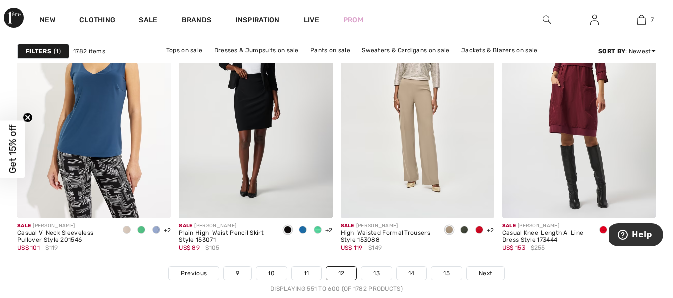
scroll to position [4314, 0]
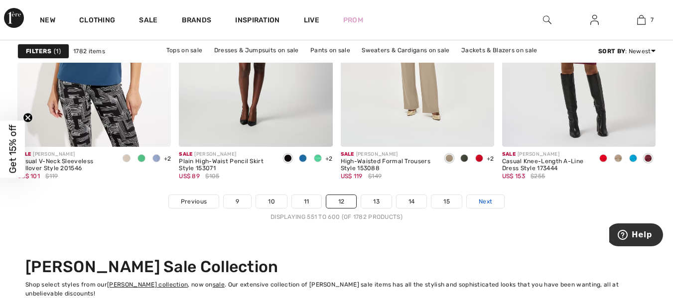
click at [478, 200] on link "Next" at bounding box center [485, 201] width 37 height 13
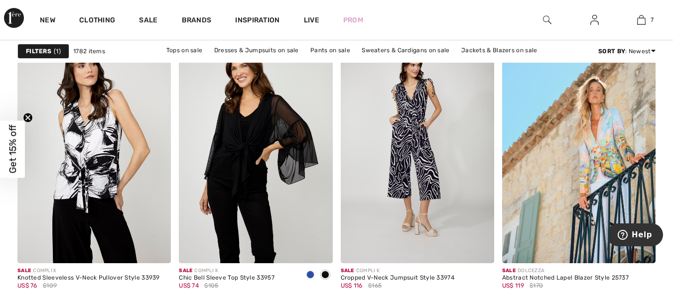
scroll to position [1004, 0]
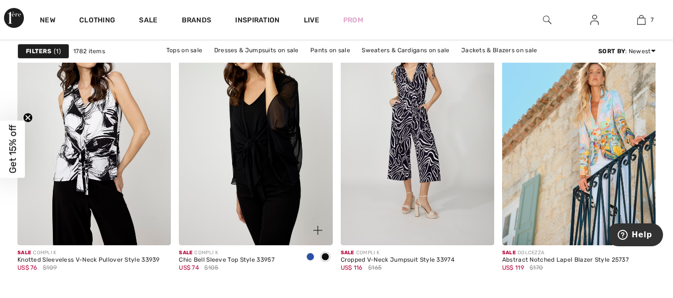
click at [267, 172] on img at bounding box center [255, 130] width 153 height 230
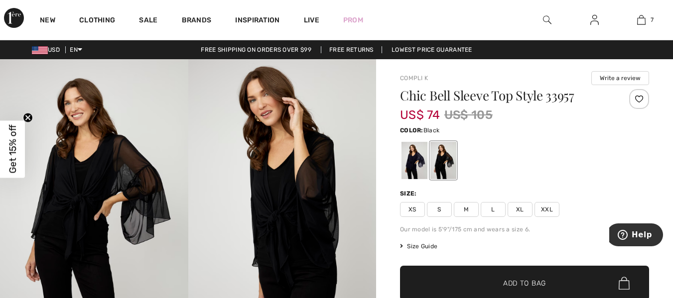
click at [102, 199] on img at bounding box center [94, 200] width 188 height 282
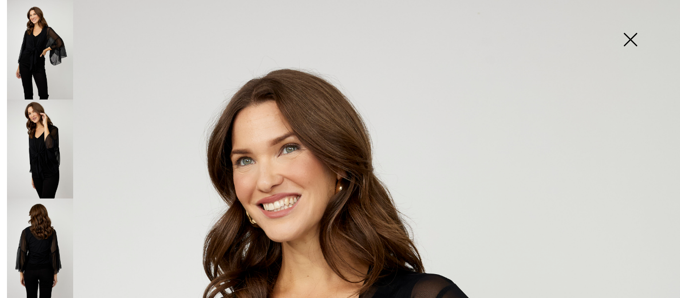
click at [36, 52] on img at bounding box center [40, 50] width 66 height 100
click at [36, 148] on img at bounding box center [40, 150] width 66 height 100
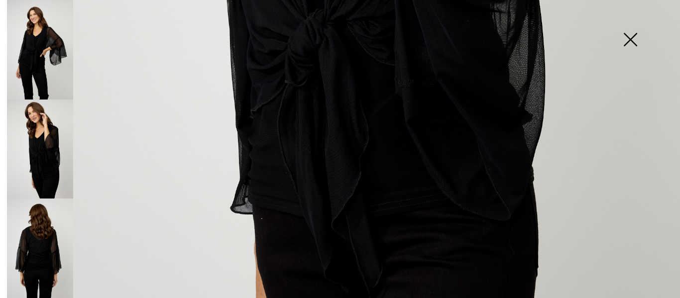
scroll to position [534, 0]
click at [48, 256] on img at bounding box center [40, 249] width 66 height 100
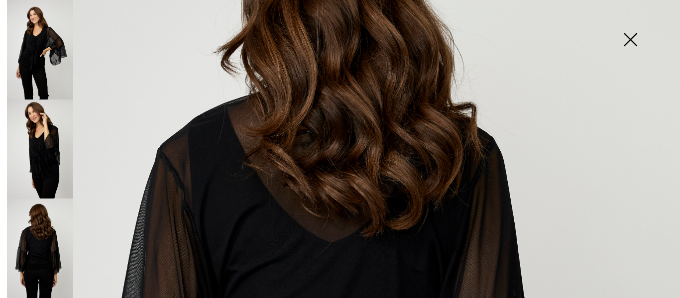
scroll to position [197, 0]
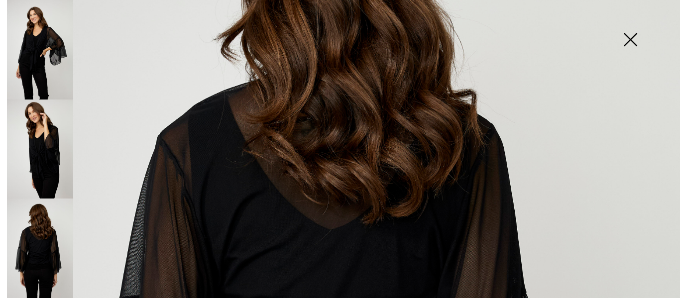
click at [44, 149] on img at bounding box center [40, 150] width 66 height 100
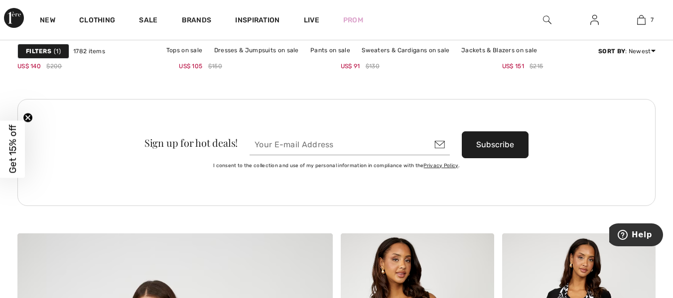
scroll to position [2199, 0]
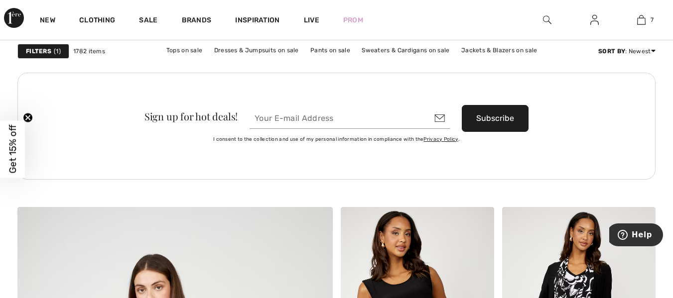
click at [671, 291] on div "Liquidation Sale Joseph Ribkoff & Top Designers Now on Sale Filters 1 1782 item…" at bounding box center [336, 146] width 673 height 4570
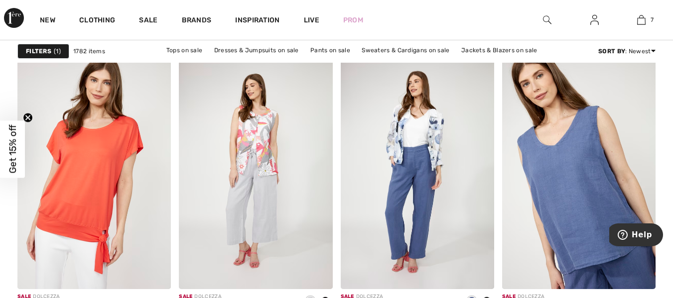
scroll to position [3898, 0]
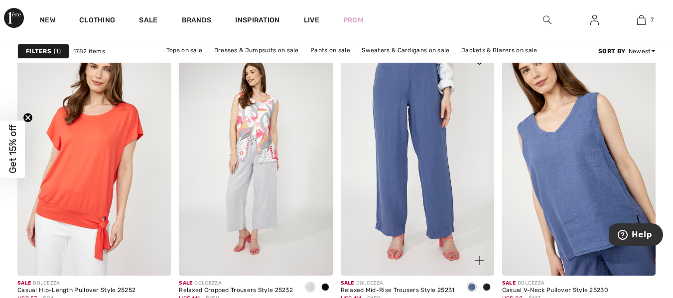
click at [480, 181] on img at bounding box center [417, 161] width 153 height 230
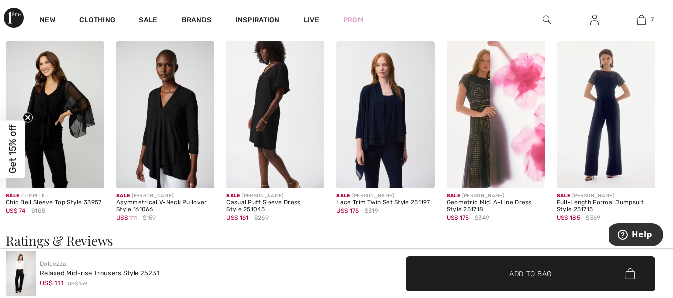
scroll to position [1042, 0]
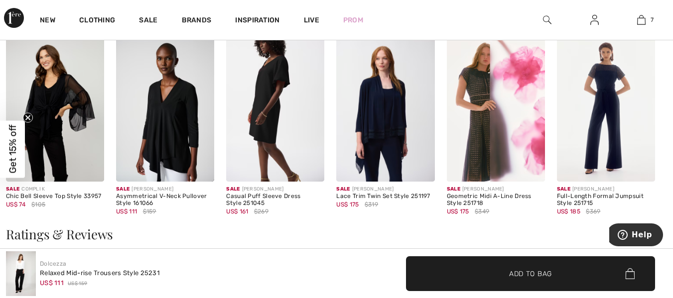
click at [178, 133] on img at bounding box center [165, 108] width 98 height 147
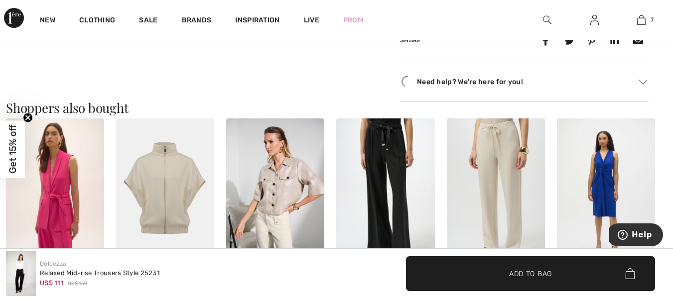
scroll to position [535, 0]
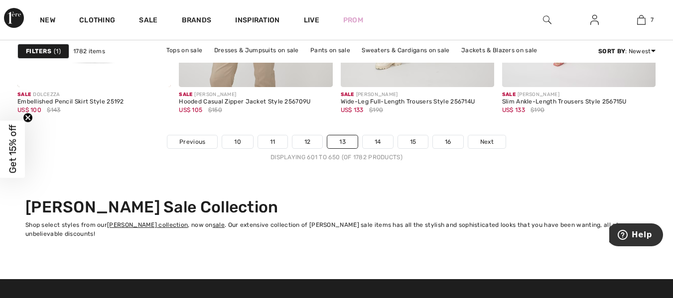
scroll to position [4427, 0]
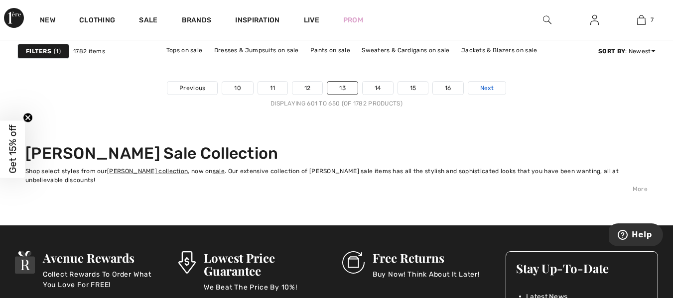
click at [488, 89] on span "Next" at bounding box center [486, 88] width 13 height 9
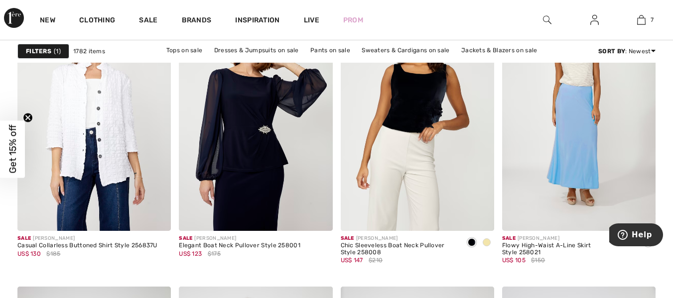
scroll to position [2995, 0]
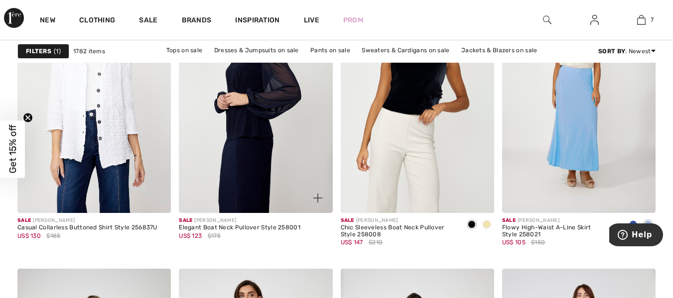
click at [250, 135] on img at bounding box center [255, 98] width 153 height 230
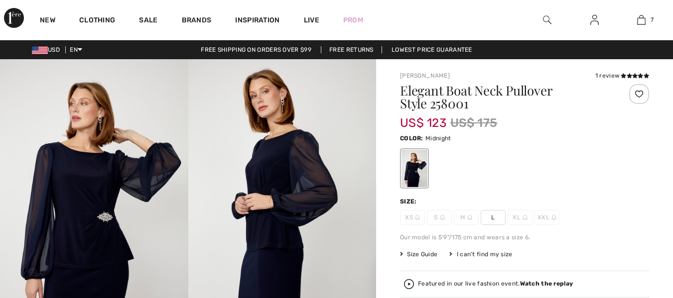
checkbox input "true"
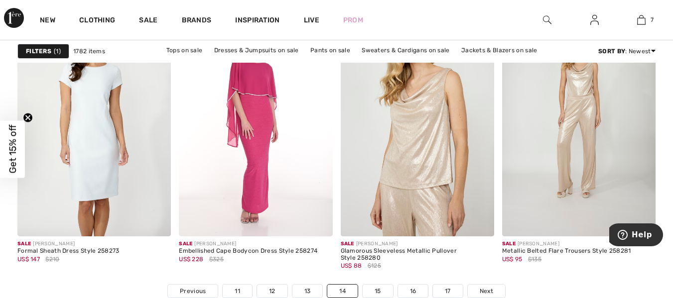
scroll to position [4269, 0]
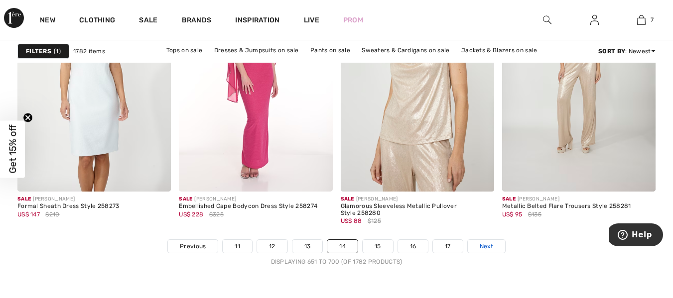
click at [494, 249] on link "Next" at bounding box center [486, 246] width 37 height 13
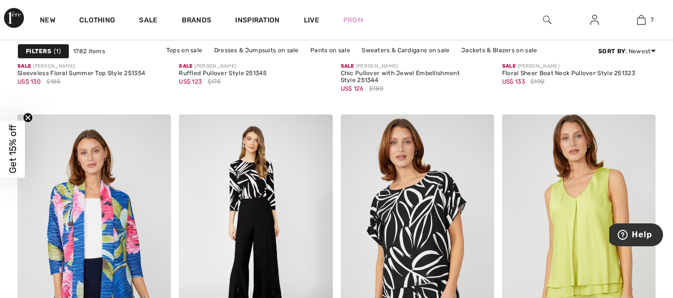
scroll to position [3946, 0]
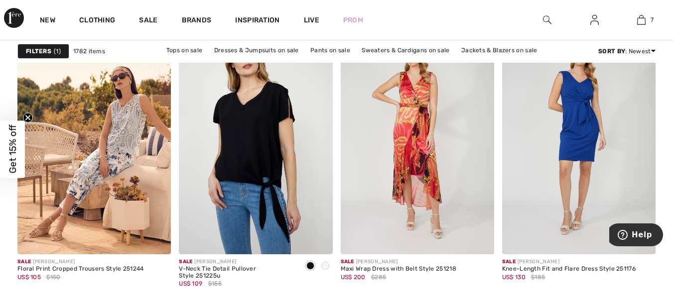
drag, startPoint x: 677, startPoint y: 179, endPoint x: 51, endPoint y: 19, distance: 645.8
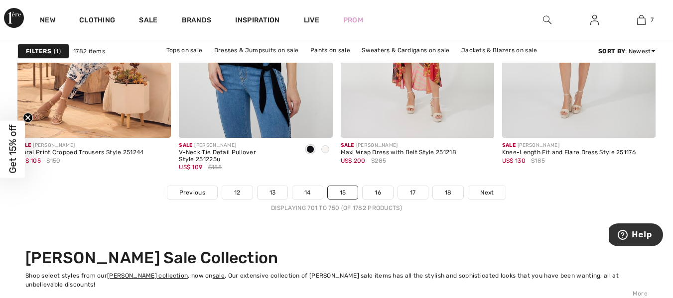
scroll to position [4359, 0]
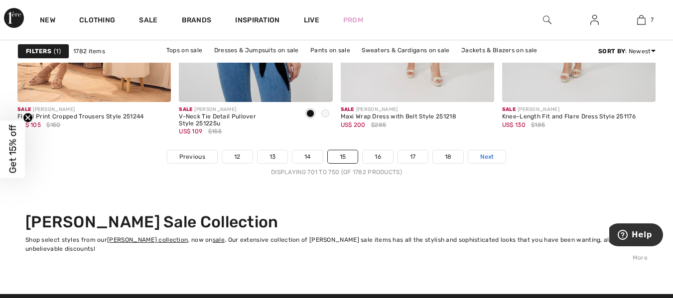
click at [489, 157] on span "Next" at bounding box center [486, 156] width 13 height 9
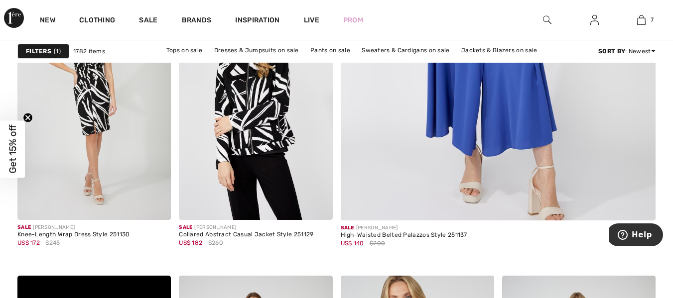
scroll to position [403, 0]
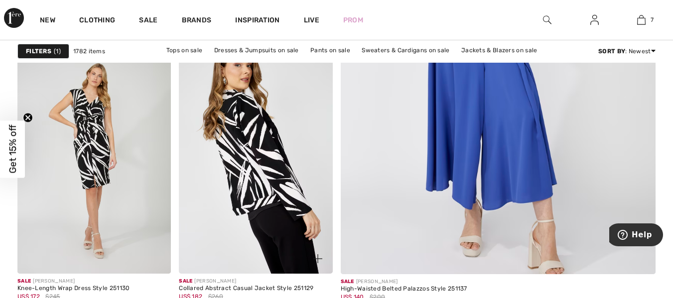
click at [263, 176] on img at bounding box center [255, 158] width 153 height 230
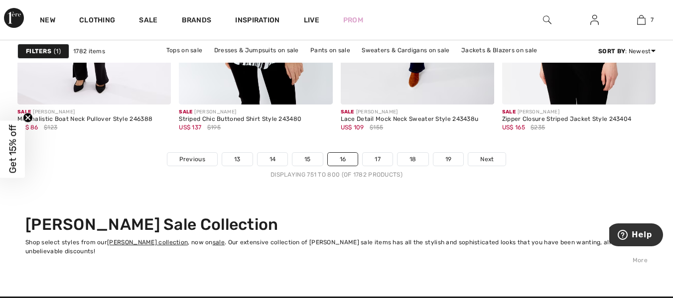
scroll to position [4403, 0]
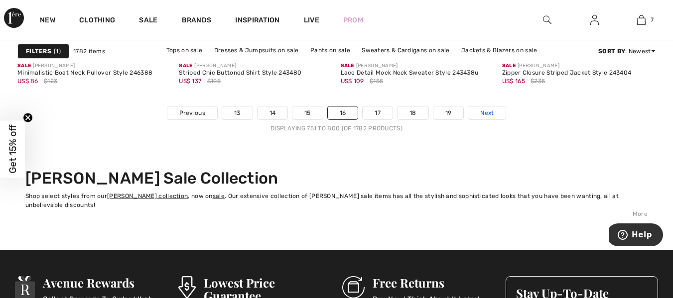
click at [486, 116] on span "Next" at bounding box center [486, 113] width 13 height 9
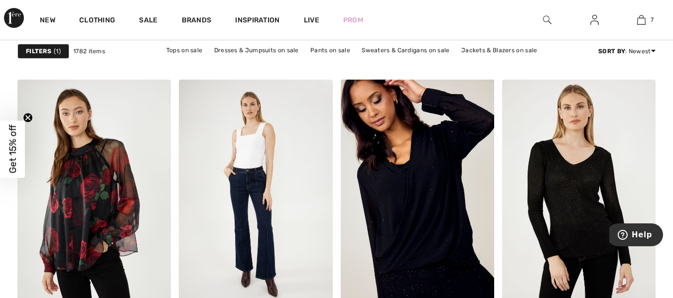
scroll to position [1353, 0]
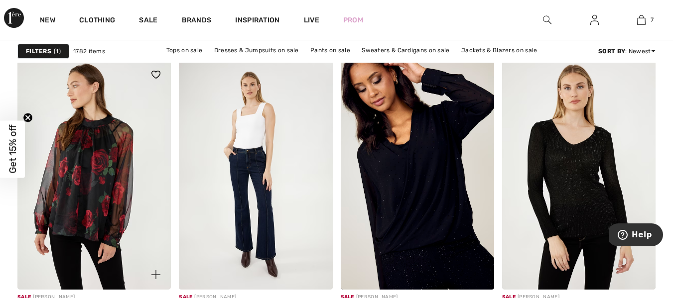
click at [103, 216] on img at bounding box center [93, 175] width 153 height 230
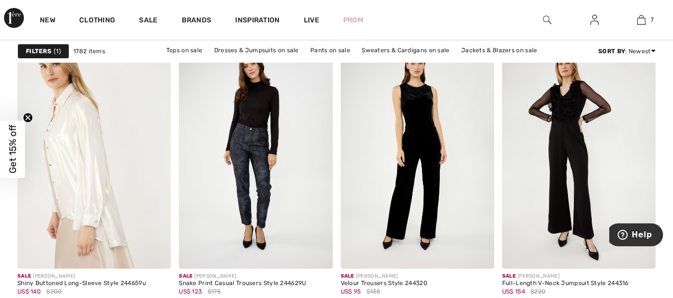
scroll to position [2946, 0]
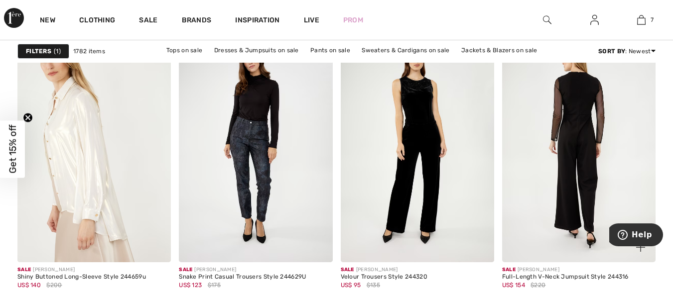
click at [564, 201] on img at bounding box center [578, 147] width 153 height 230
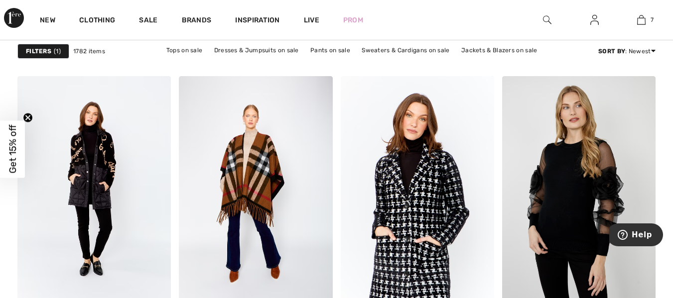
scroll to position [3915, 0]
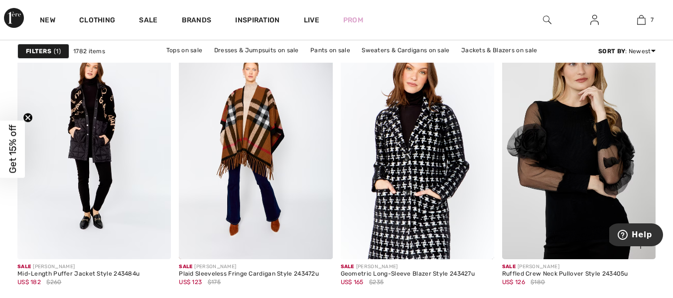
click at [589, 218] on img at bounding box center [578, 144] width 153 height 230
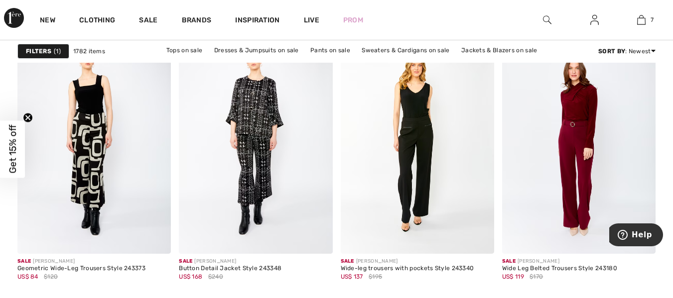
scroll to position [4240, 0]
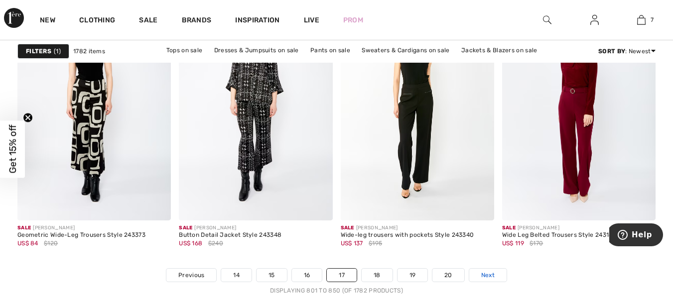
click at [490, 276] on span "Next" at bounding box center [487, 275] width 13 height 9
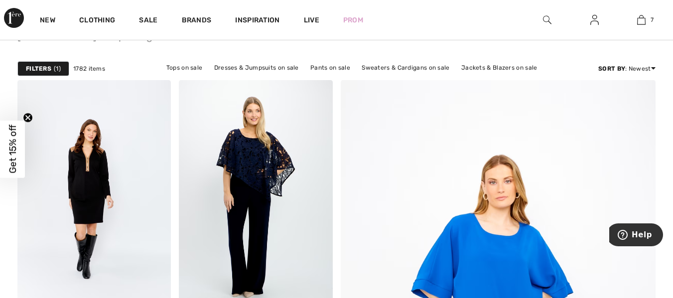
scroll to position [126, 0]
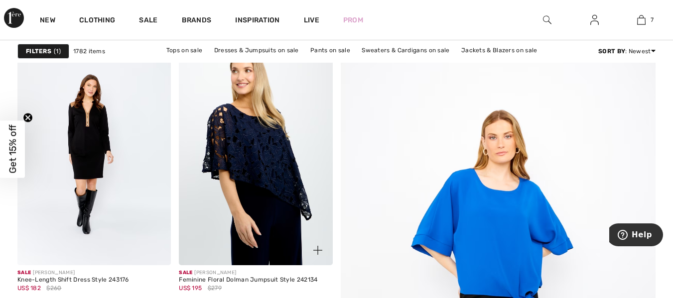
click at [263, 187] on img at bounding box center [255, 150] width 153 height 230
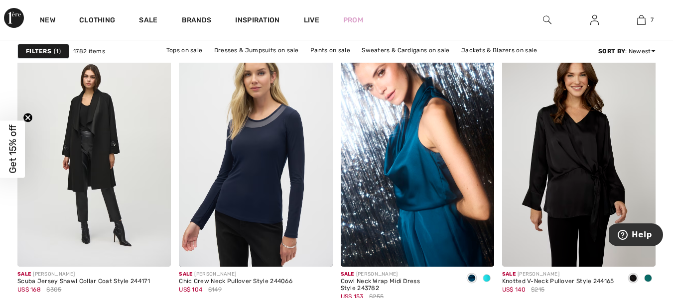
scroll to position [709, 0]
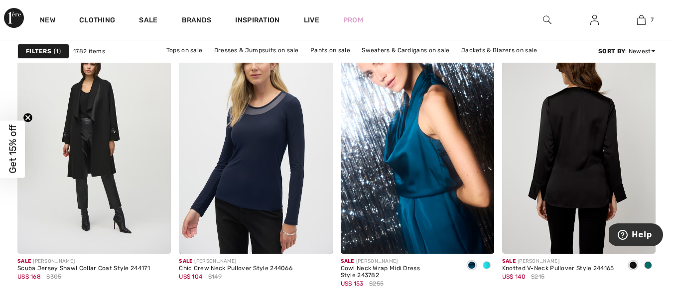
click at [604, 166] on img at bounding box center [578, 139] width 153 height 230
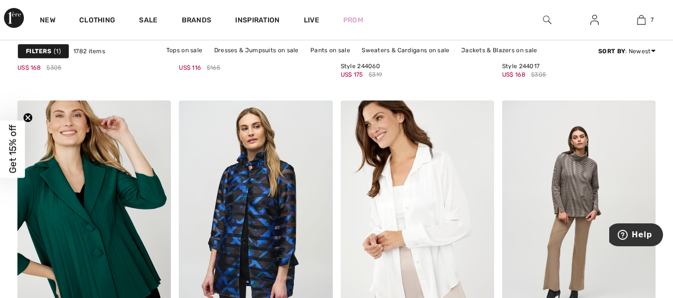
scroll to position [1638, 0]
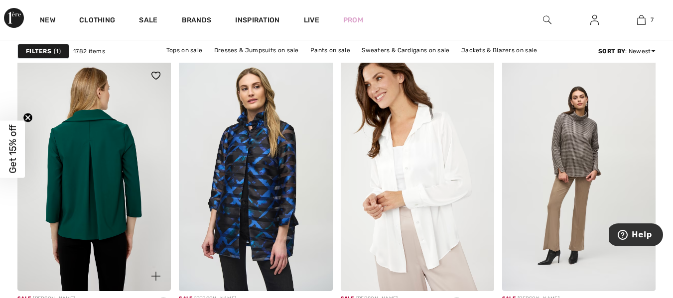
click at [115, 205] on img at bounding box center [93, 176] width 153 height 230
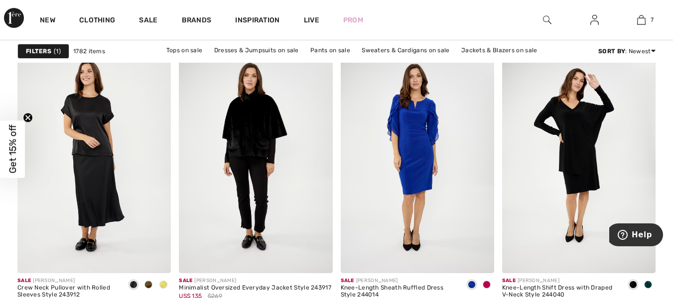
scroll to position [3908, 0]
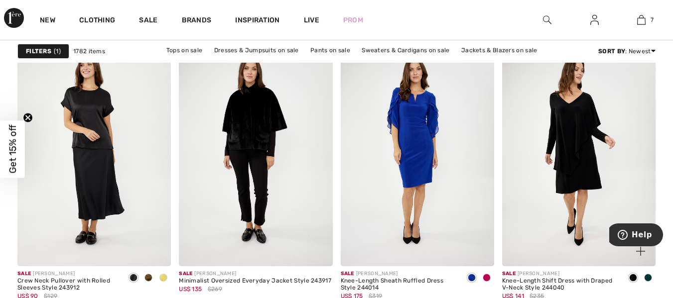
click at [570, 161] on img at bounding box center [578, 151] width 153 height 230
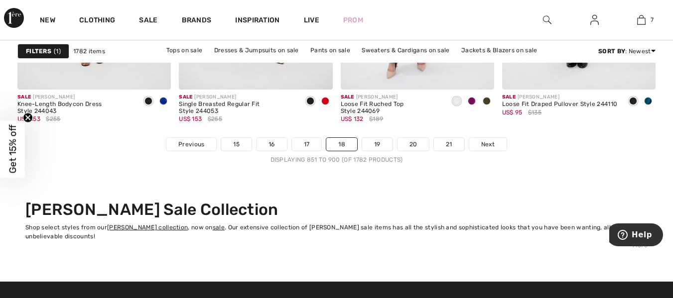
scroll to position [4362, 0]
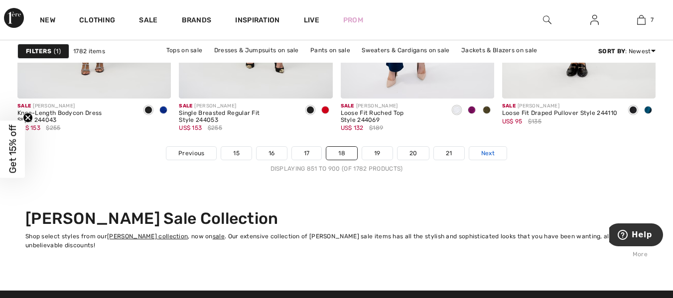
click at [489, 153] on span "Next" at bounding box center [487, 153] width 13 height 9
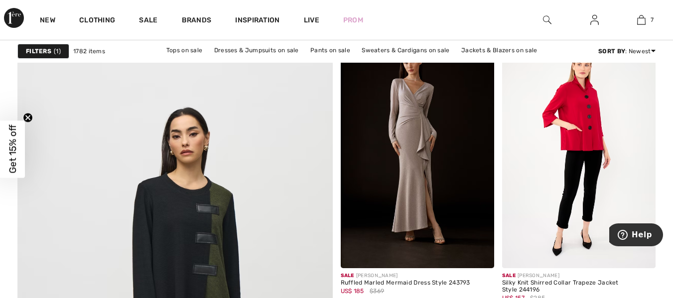
scroll to position [2448, 0]
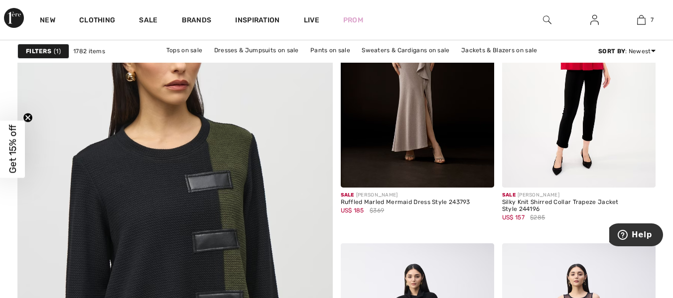
click at [178, 250] on img at bounding box center [175, 241] width 378 height 567
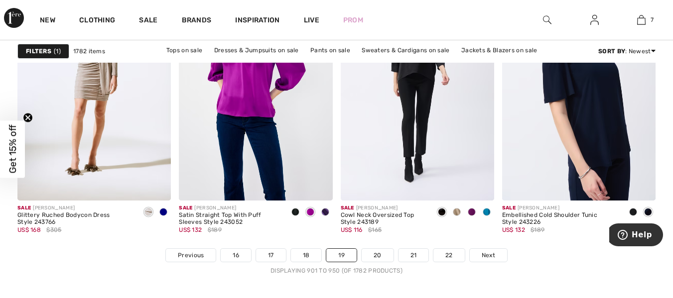
scroll to position [4314, 0]
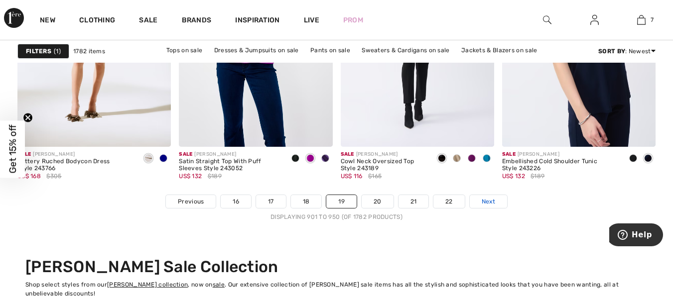
click at [493, 200] on span "Next" at bounding box center [488, 201] width 13 height 9
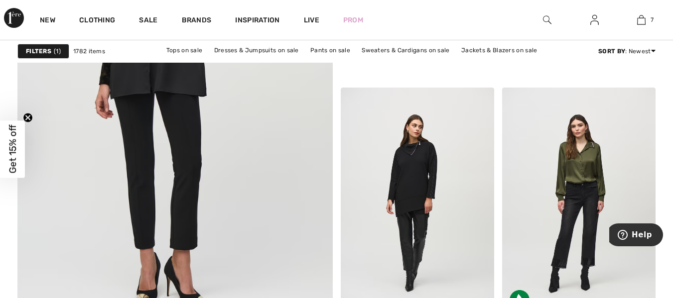
scroll to position [2470, 0]
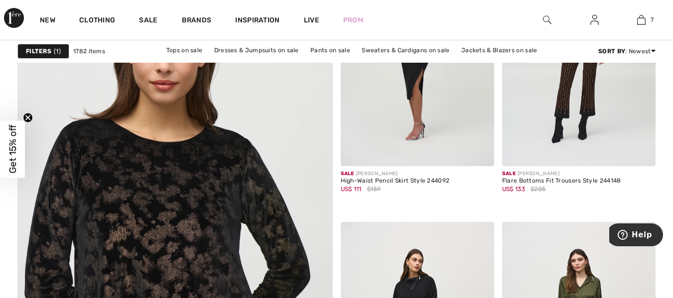
click at [188, 267] on img at bounding box center [175, 219] width 378 height 567
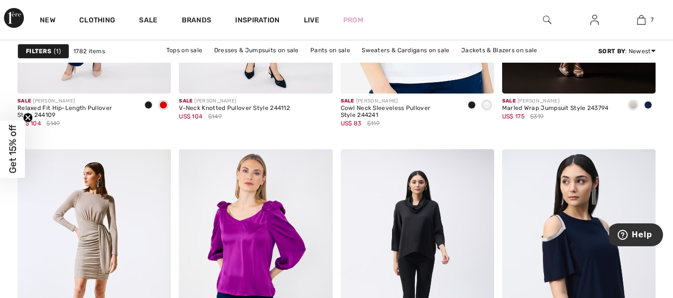
scroll to position [4251, 0]
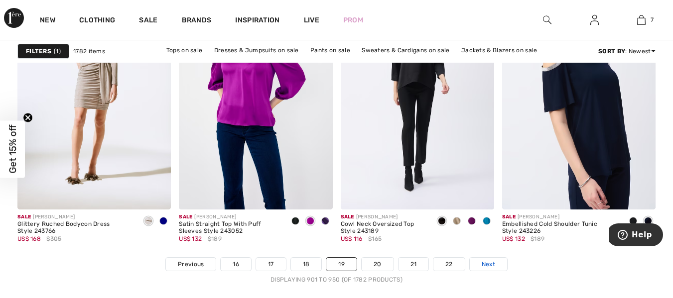
click at [486, 264] on span "Next" at bounding box center [488, 264] width 13 height 9
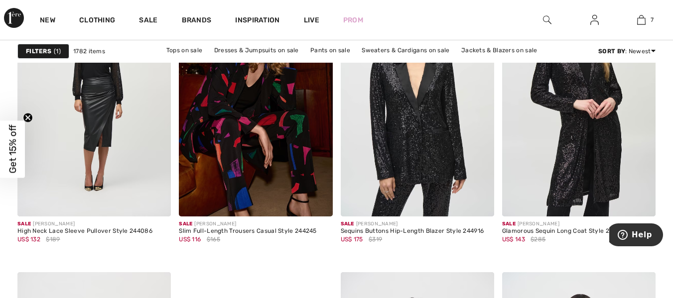
scroll to position [3698, 0]
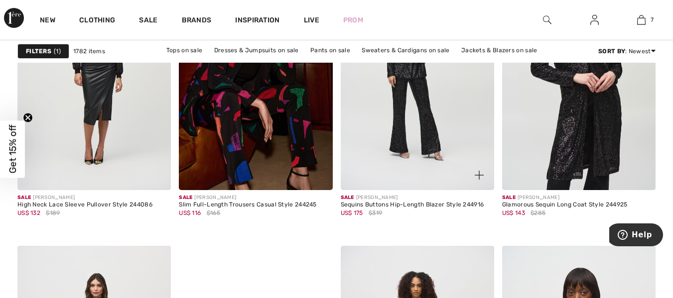
click at [402, 78] on img at bounding box center [417, 75] width 153 height 230
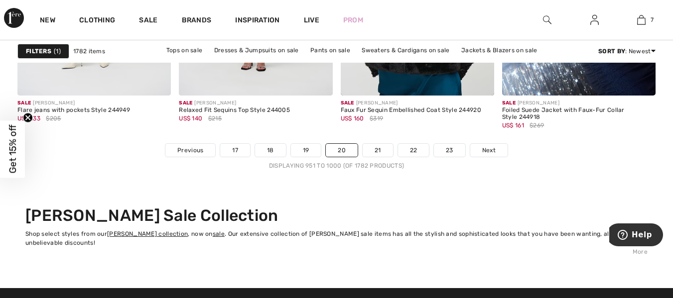
scroll to position [4409, 0]
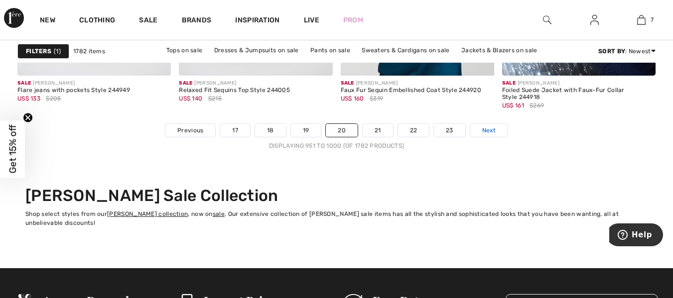
click at [491, 126] on span "Next" at bounding box center [488, 130] width 13 height 9
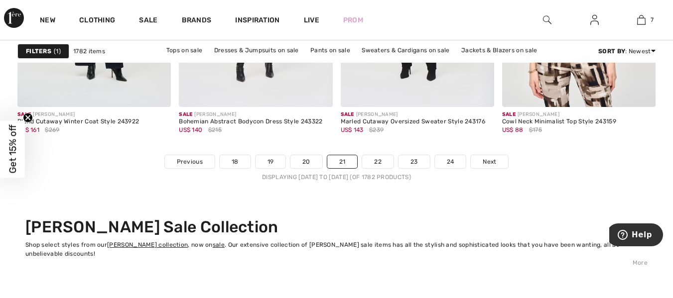
scroll to position [4367, 0]
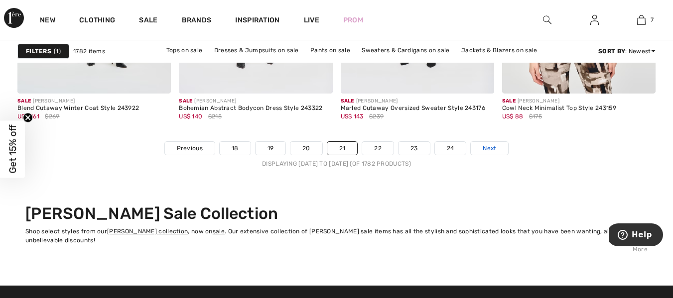
click at [489, 147] on span "Next" at bounding box center [489, 148] width 13 height 9
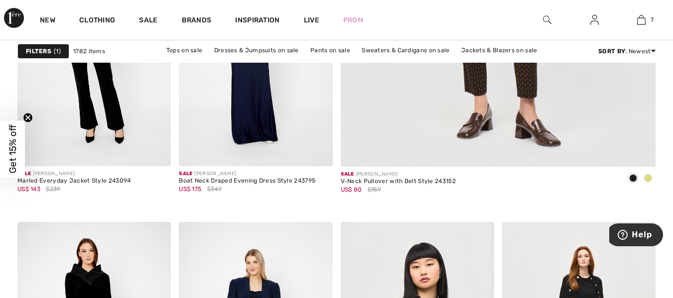
scroll to position [403, 0]
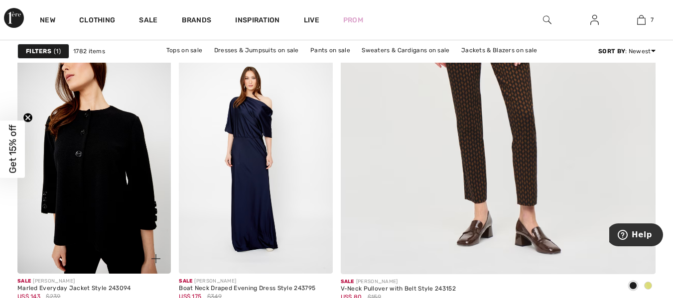
click at [105, 195] on img at bounding box center [93, 158] width 153 height 230
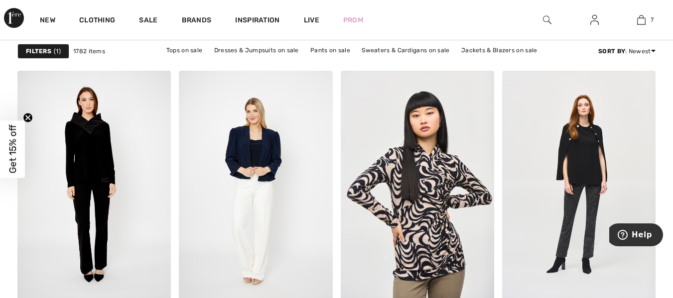
scroll to position [749, 0]
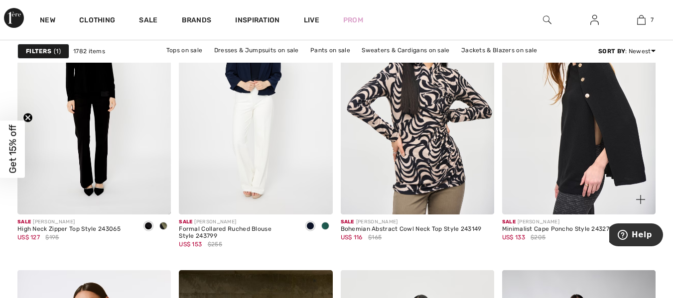
click at [620, 135] on img at bounding box center [578, 100] width 153 height 230
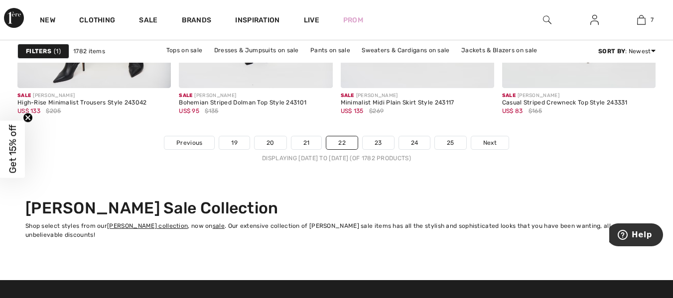
scroll to position [4386, 0]
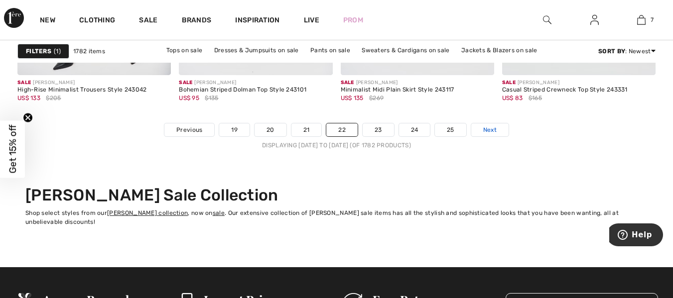
click at [495, 131] on span "Next" at bounding box center [489, 130] width 13 height 9
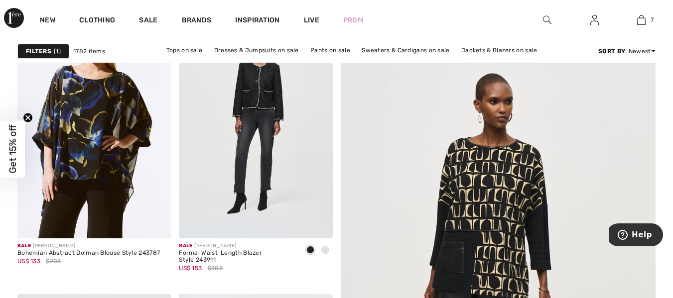
scroll to position [242, 0]
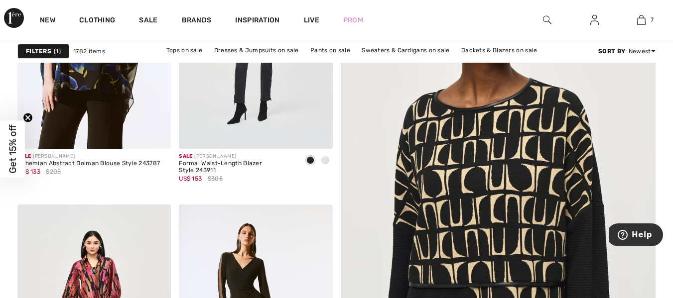
click at [526, 223] on img at bounding box center [498, 202] width 378 height 567
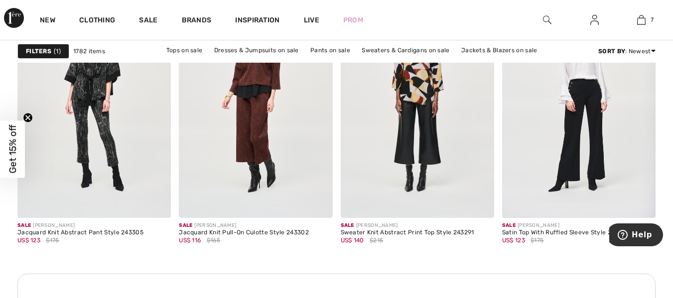
scroll to position [978, 0]
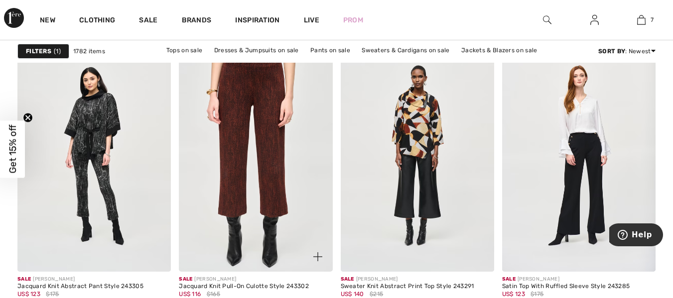
click at [274, 171] on img at bounding box center [255, 156] width 153 height 230
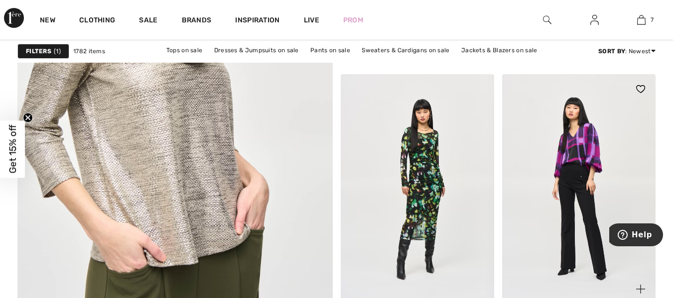
scroll to position [2624, 0]
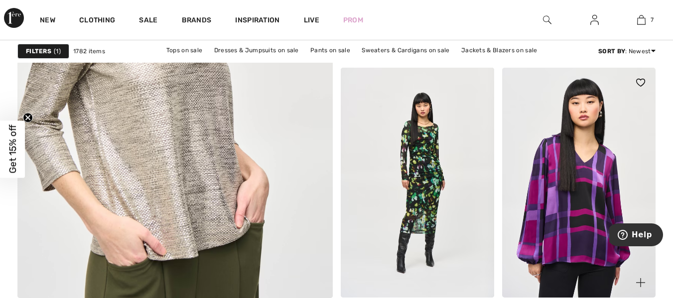
click at [577, 240] on img at bounding box center [578, 183] width 153 height 230
click at [588, 208] on img at bounding box center [578, 183] width 153 height 230
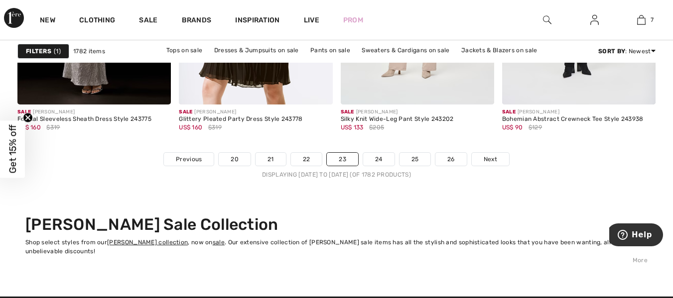
scroll to position [4403, 0]
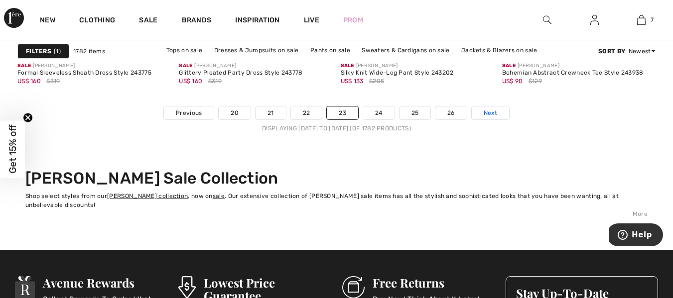
click at [500, 112] on link "Next" at bounding box center [490, 113] width 37 height 13
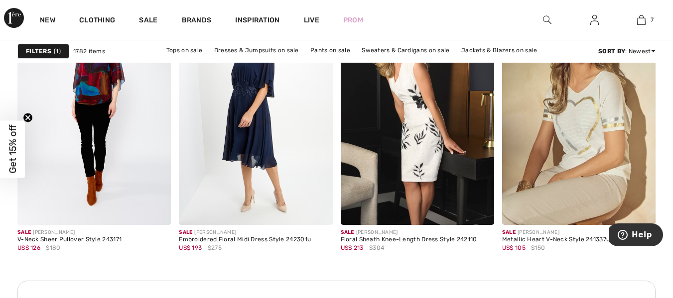
scroll to position [3296, 0]
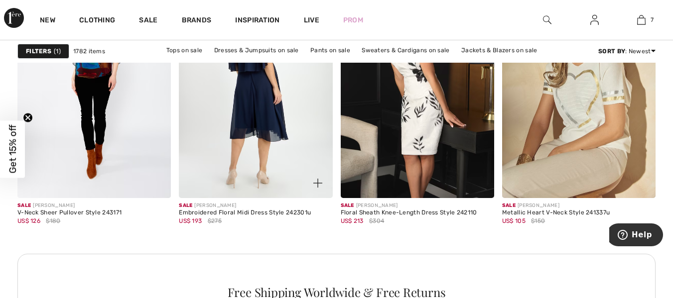
click at [268, 109] on img at bounding box center [255, 83] width 153 height 230
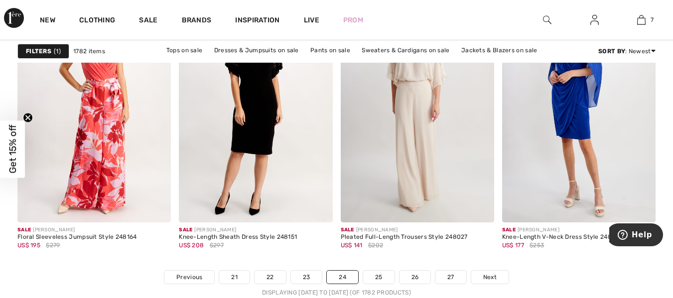
scroll to position [4285, 0]
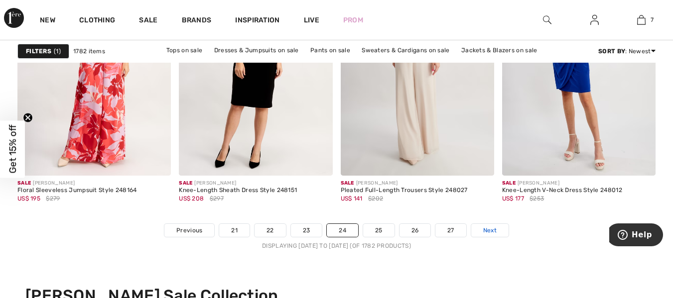
click at [482, 233] on link "Next" at bounding box center [489, 230] width 37 height 13
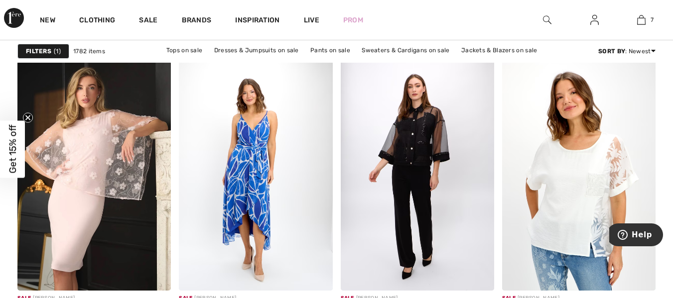
scroll to position [708, 0]
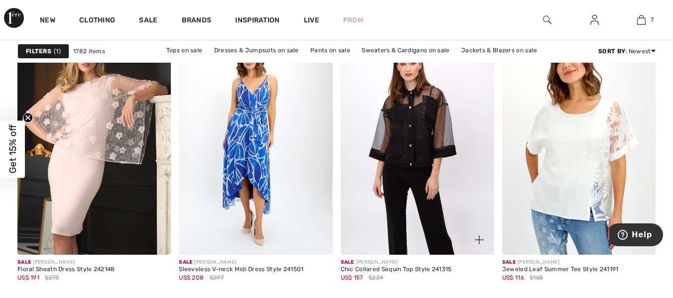
click at [419, 160] on img at bounding box center [417, 140] width 153 height 230
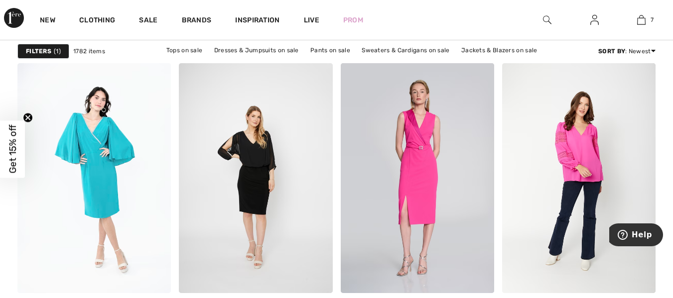
scroll to position [3635, 0]
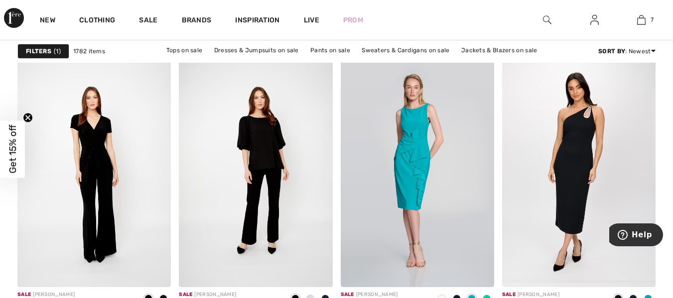
scroll to position [3900, 0]
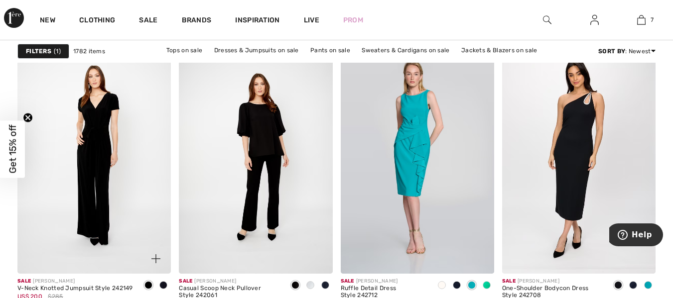
click at [93, 127] on img at bounding box center [93, 159] width 153 height 230
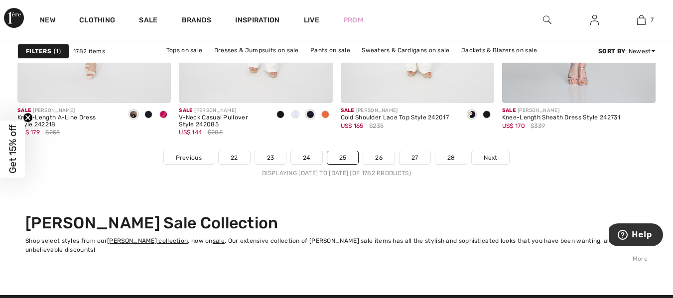
scroll to position [4394, 0]
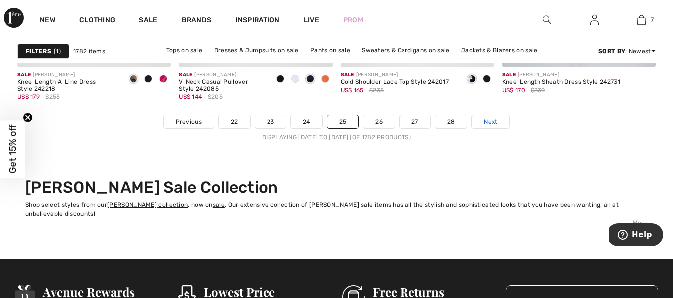
click at [486, 120] on span "Next" at bounding box center [490, 122] width 13 height 9
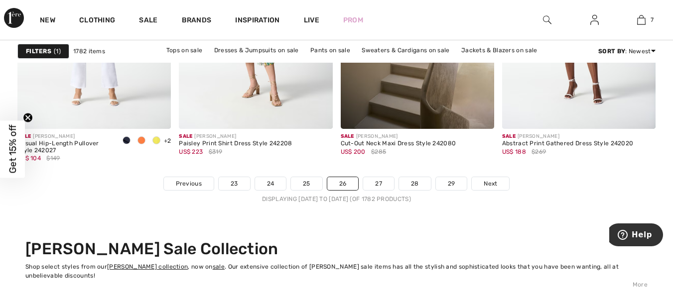
scroll to position [4350, 0]
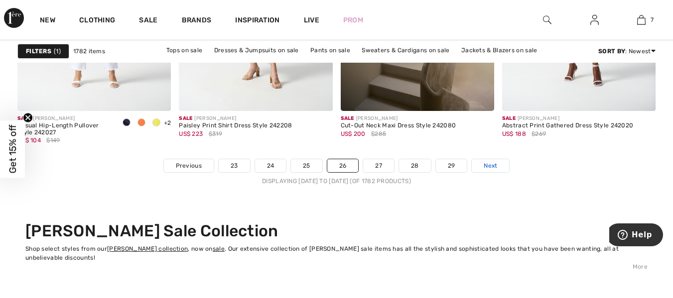
click at [505, 164] on link "Next" at bounding box center [490, 165] width 37 height 13
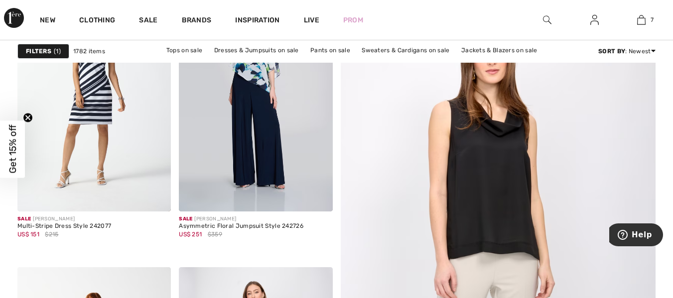
scroll to position [143, 0]
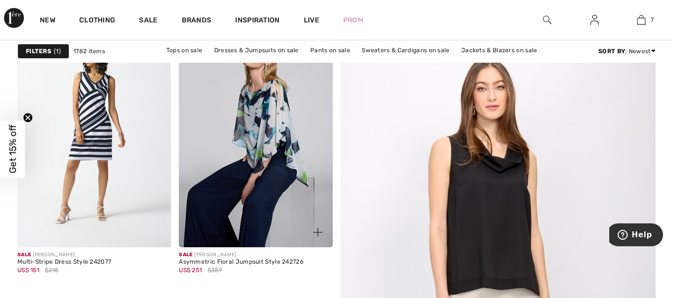
click at [261, 193] on img at bounding box center [255, 132] width 153 height 230
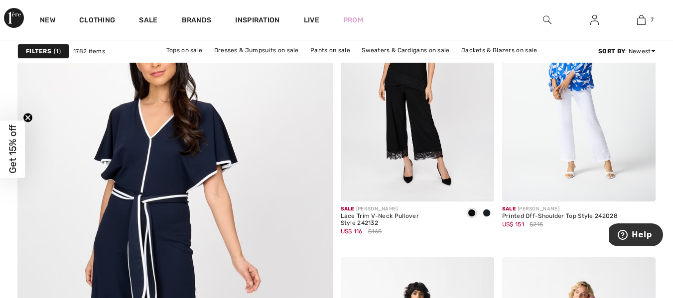
scroll to position [2470, 0]
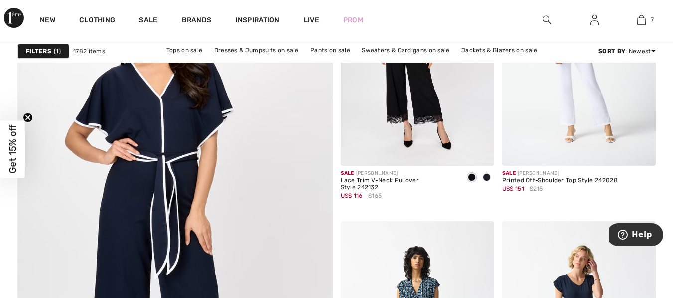
click at [190, 274] on img at bounding box center [175, 219] width 378 height 567
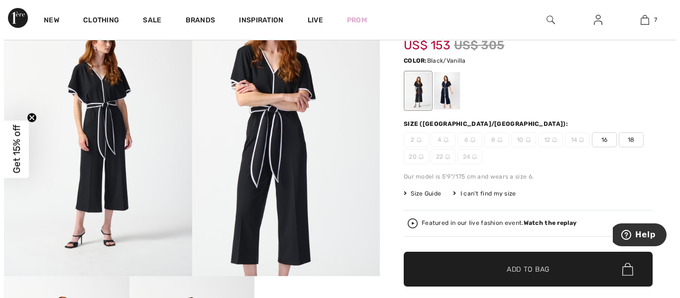
scroll to position [32, 0]
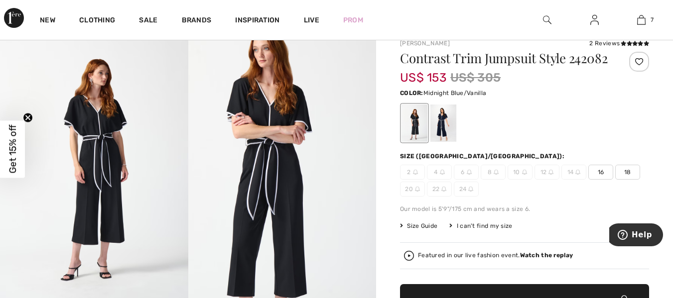
click at [441, 137] on div at bounding box center [443, 123] width 26 height 37
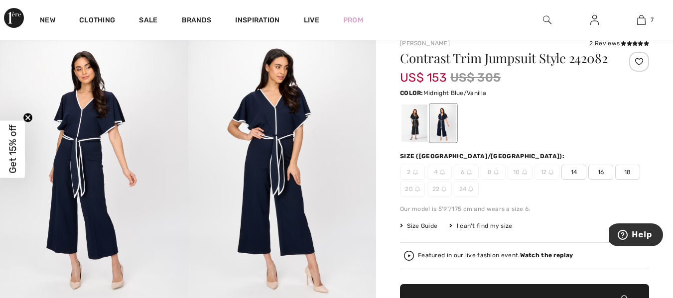
click at [539, 259] on strong "Watch the replay" at bounding box center [546, 255] width 53 height 7
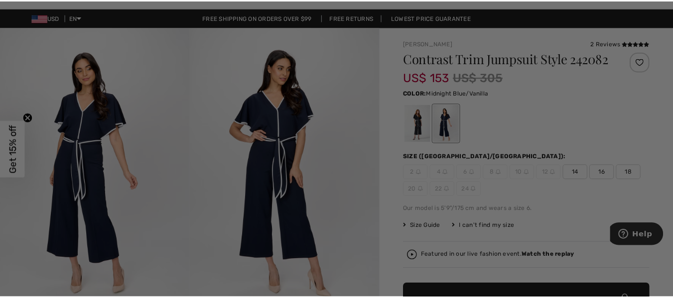
scroll to position [0, 0]
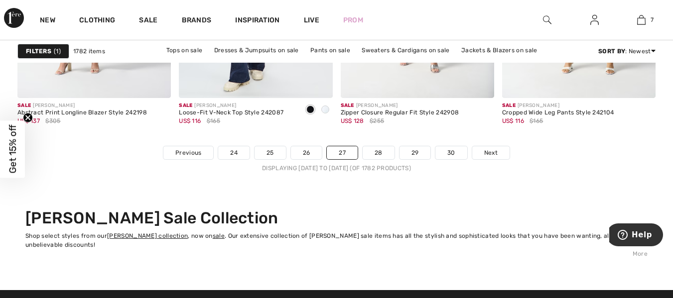
scroll to position [4390, 0]
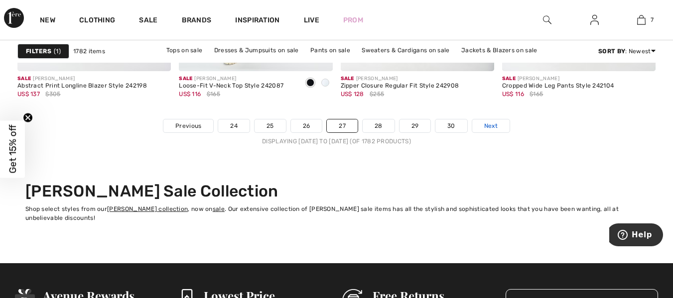
click at [490, 130] on span "Next" at bounding box center [490, 126] width 13 height 9
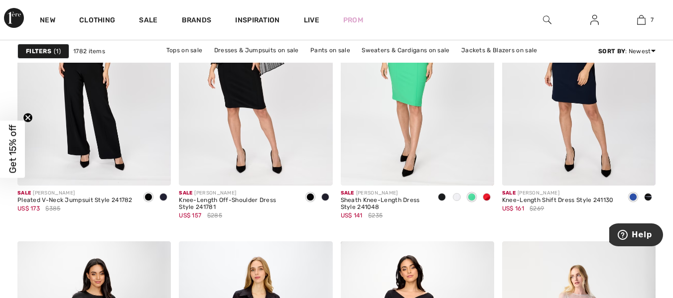
scroll to position [3613, 0]
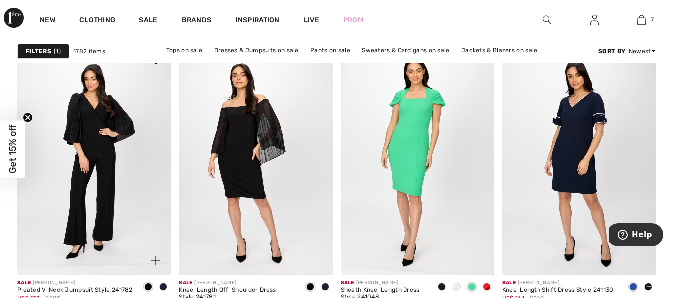
click at [97, 132] on img at bounding box center [93, 160] width 153 height 230
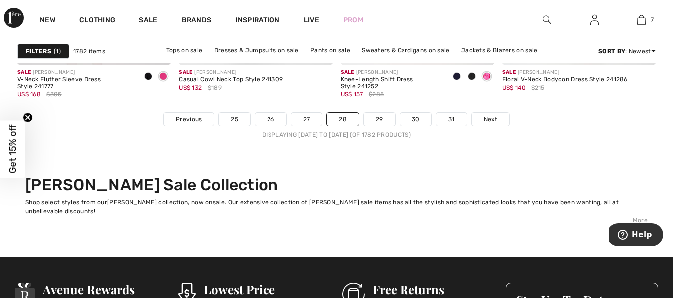
scroll to position [4416, 0]
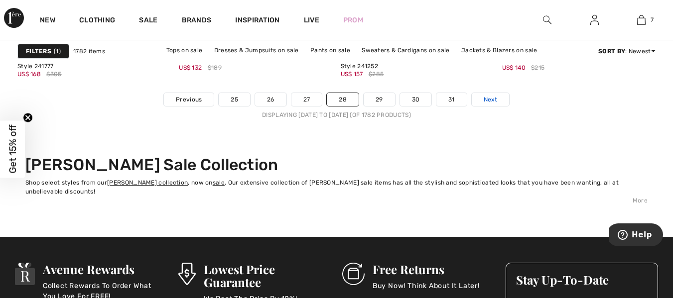
click at [486, 102] on span "Next" at bounding box center [490, 99] width 13 height 9
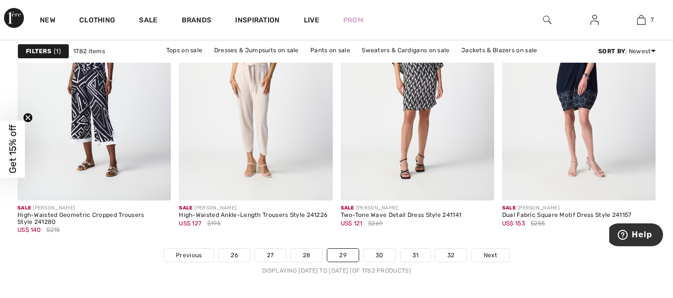
scroll to position [4269, 0]
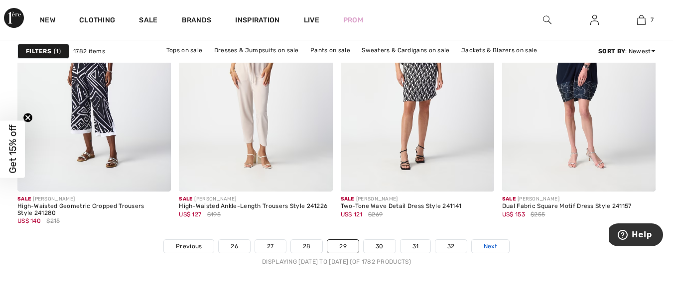
click at [494, 245] on span "Next" at bounding box center [490, 246] width 13 height 9
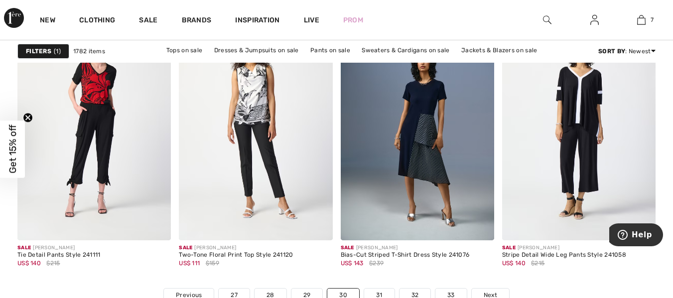
scroll to position [4247, 0]
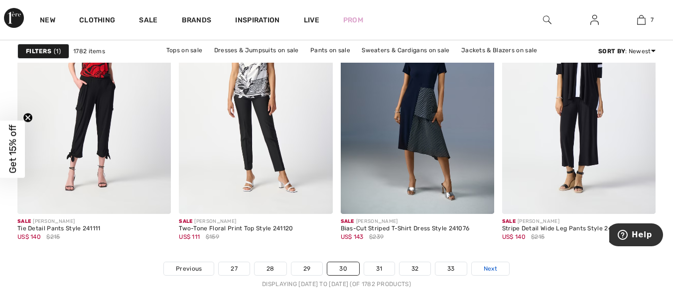
click at [494, 267] on span "Next" at bounding box center [490, 269] width 13 height 9
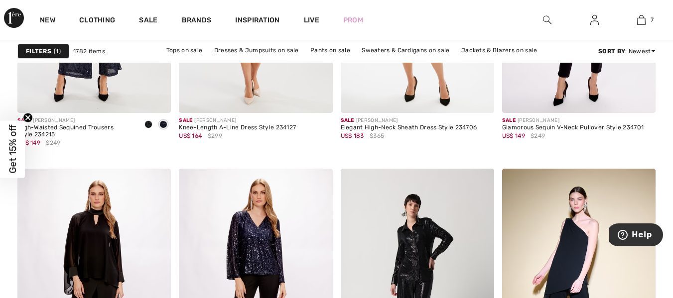
scroll to position [4160, 0]
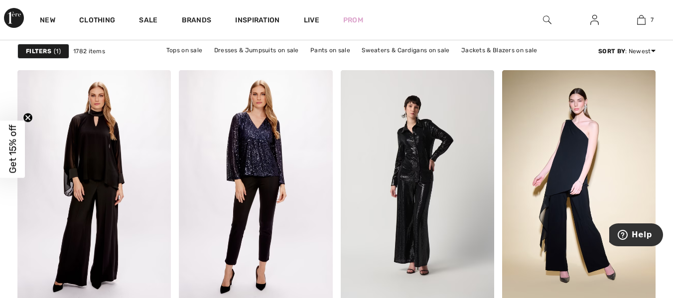
drag, startPoint x: 677, startPoint y: 233, endPoint x: 51, endPoint y: 23, distance: 660.3
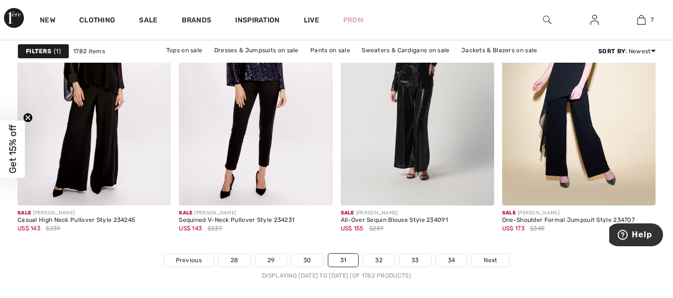
scroll to position [4318, 0]
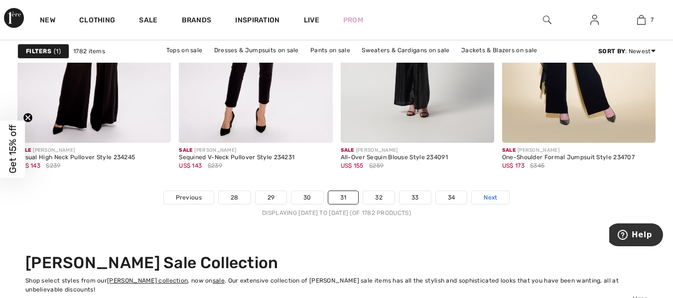
click at [490, 195] on span "Next" at bounding box center [490, 197] width 13 height 9
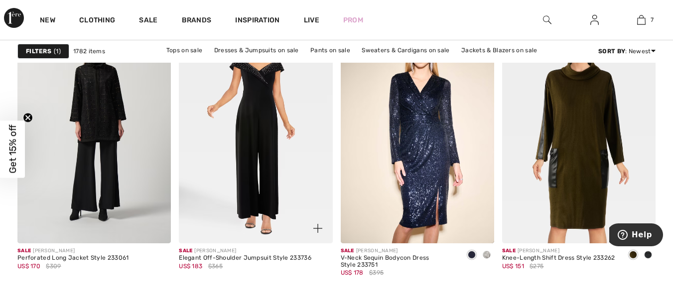
scroll to position [1677, 0]
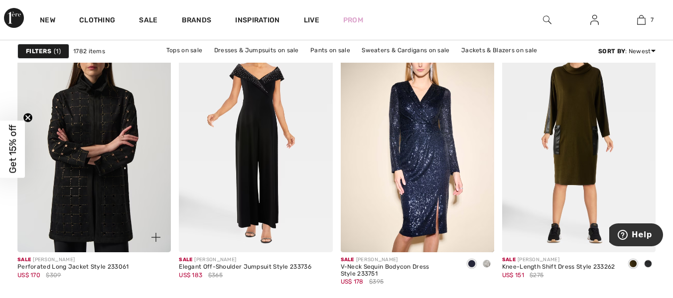
click at [107, 194] on img at bounding box center [93, 137] width 153 height 230
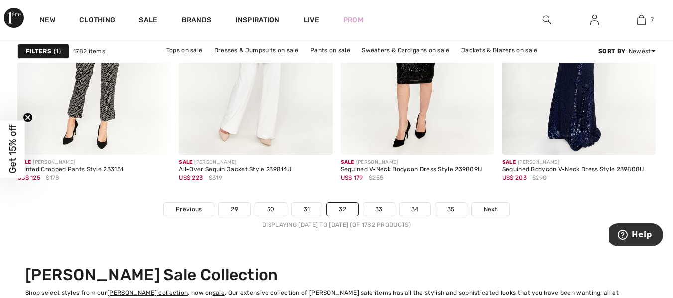
scroll to position [4372, 0]
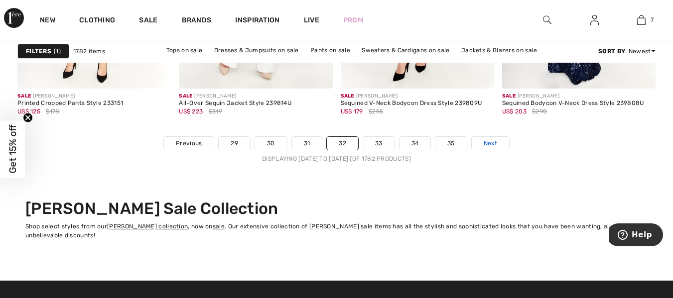
click at [495, 139] on span "Next" at bounding box center [490, 143] width 13 height 9
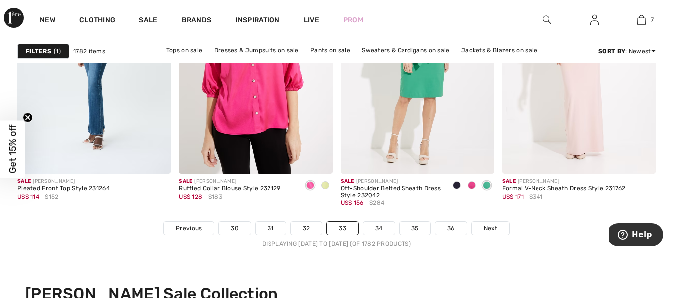
scroll to position [4296, 0]
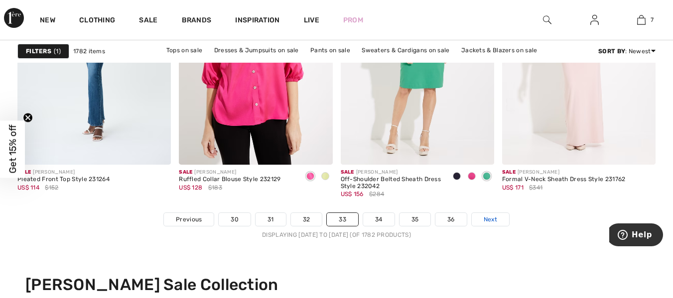
click at [503, 218] on link "Next" at bounding box center [490, 219] width 37 height 13
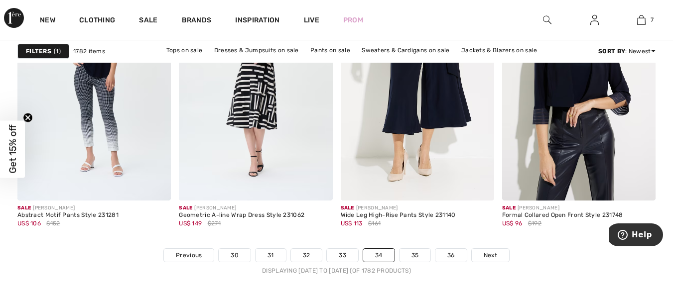
scroll to position [4305, 0]
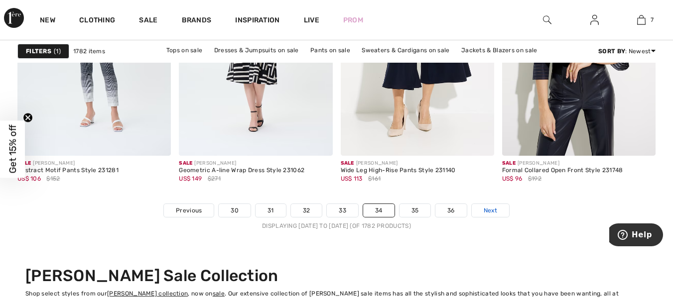
click at [500, 211] on link "Next" at bounding box center [490, 210] width 37 height 13
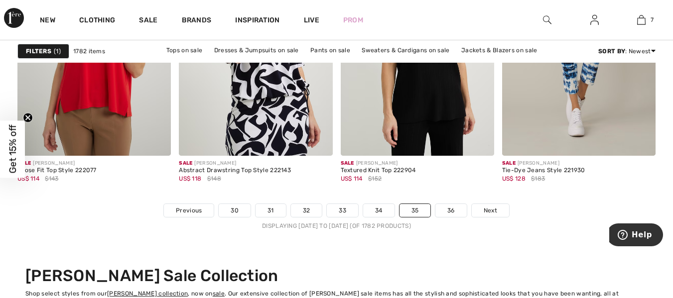
scroll to position [4341, 0]
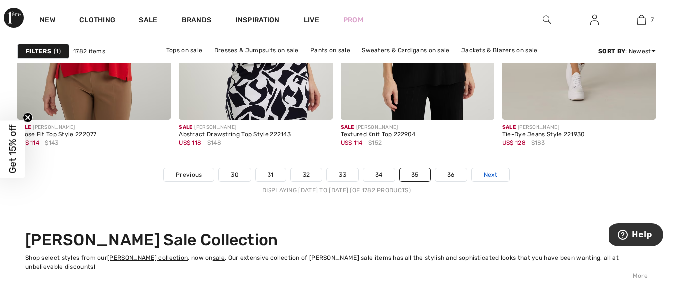
click at [487, 178] on span "Next" at bounding box center [490, 174] width 13 height 9
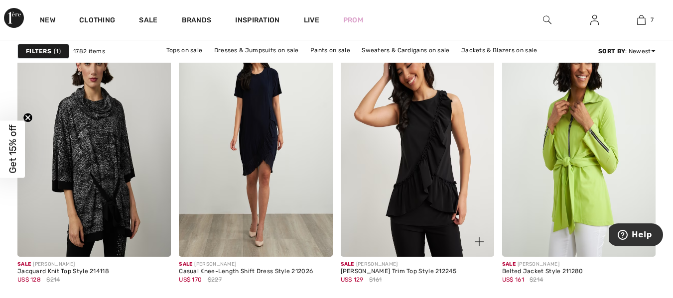
scroll to position [1666, 0]
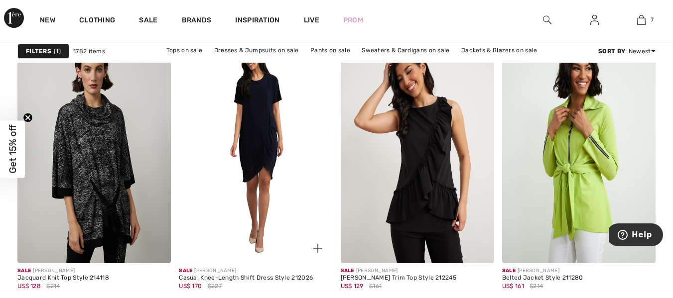
click at [256, 143] on img at bounding box center [255, 148] width 153 height 230
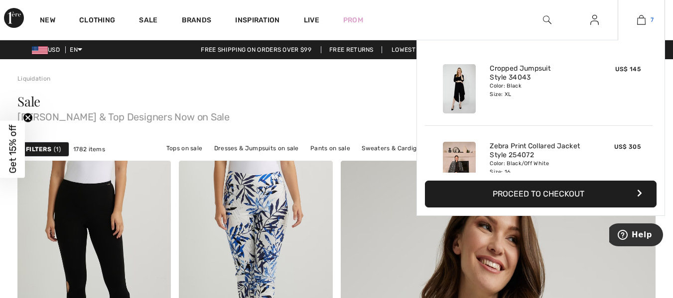
click at [643, 23] on img at bounding box center [641, 20] width 8 height 12
